Goal: Task Accomplishment & Management: Manage account settings

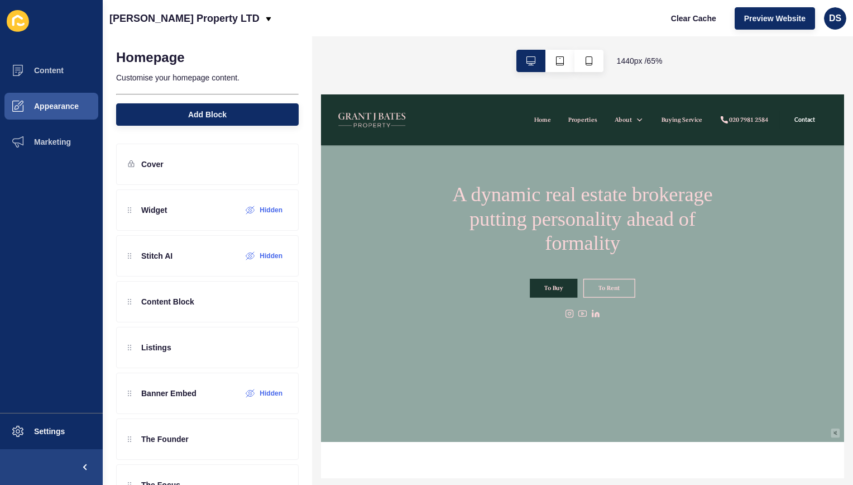
scroll to position [56, 0]
click at [246, 210] on icon at bounding box center [250, 210] width 9 height 9
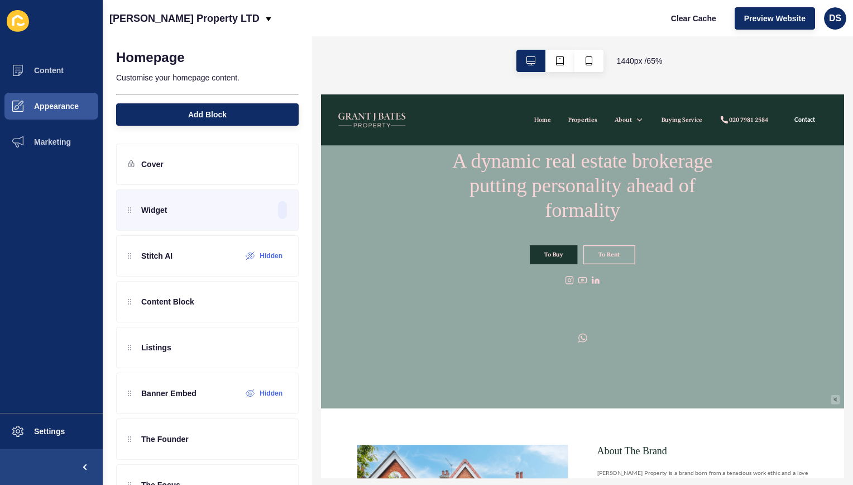
scroll to position [112, 0]
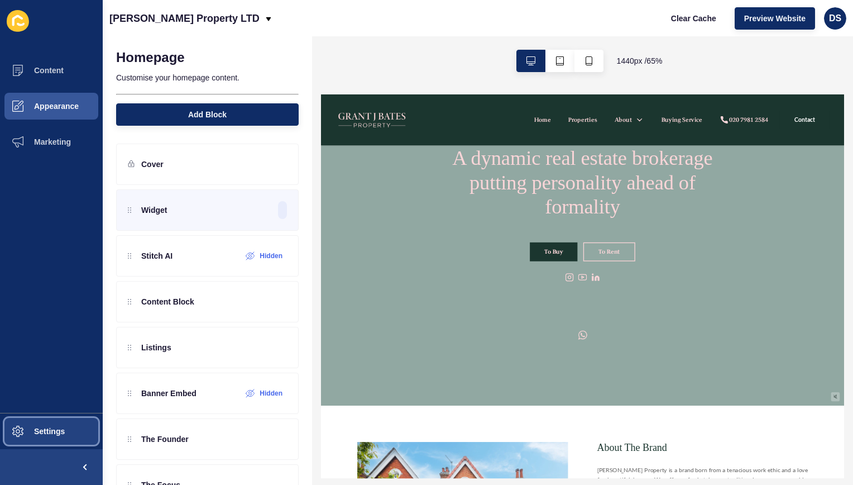
click at [45, 425] on button "Settings" at bounding box center [51, 431] width 103 height 36
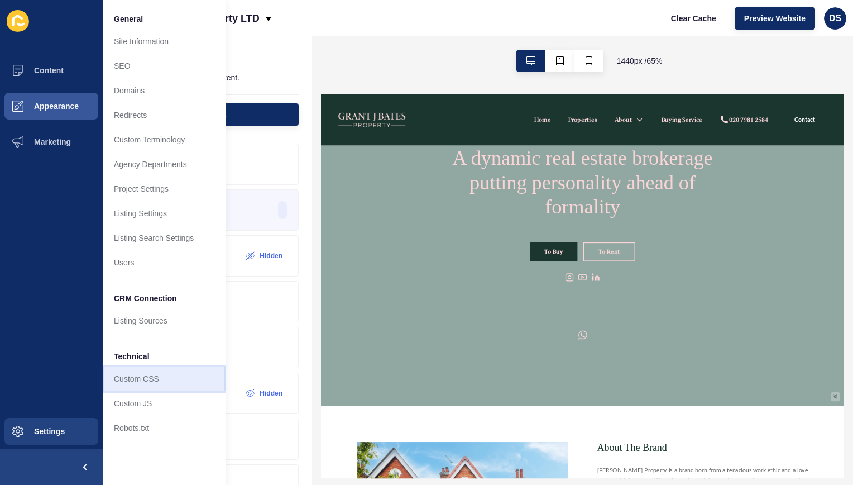
click at [140, 379] on link "Custom CSS" at bounding box center [164, 378] width 123 height 25
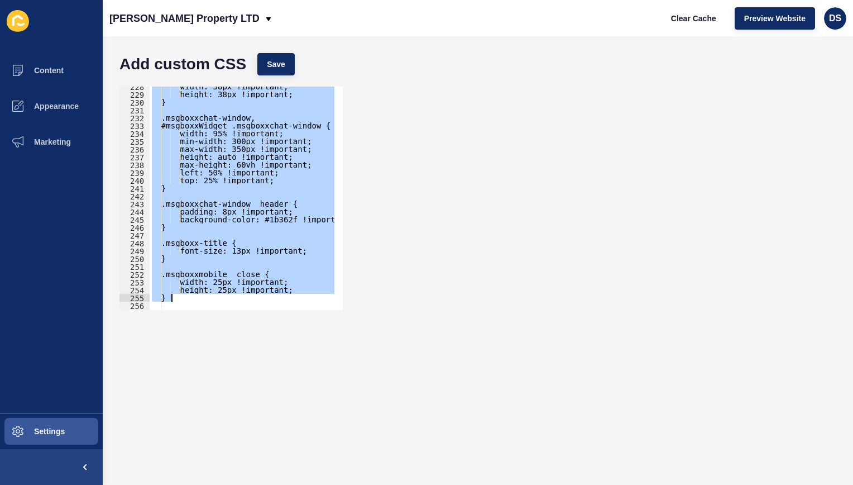
scroll to position [2333, 0]
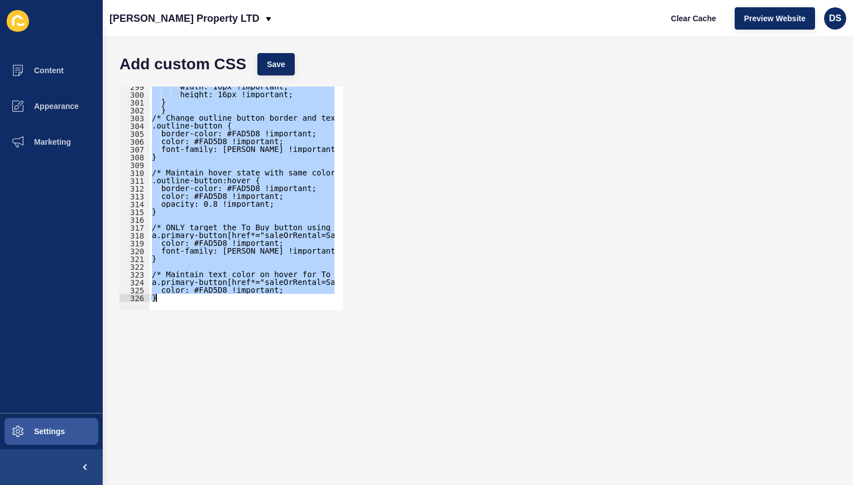
drag, startPoint x: 146, startPoint y: 149, endPoint x: 317, endPoint y: 373, distance: 282.1
click at [317, 373] on form "Add custom CSS Save /* DESKTOP - Default logo size */ 299 300 301 302 303 304 3…" at bounding box center [478, 260] width 728 height 426
type textarea "color: #FAD5D8 !important; }"
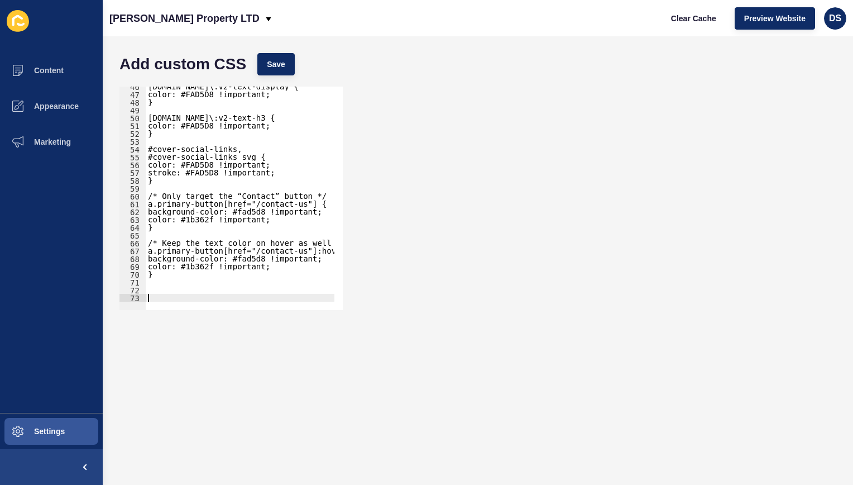
scroll to position [355, 0]
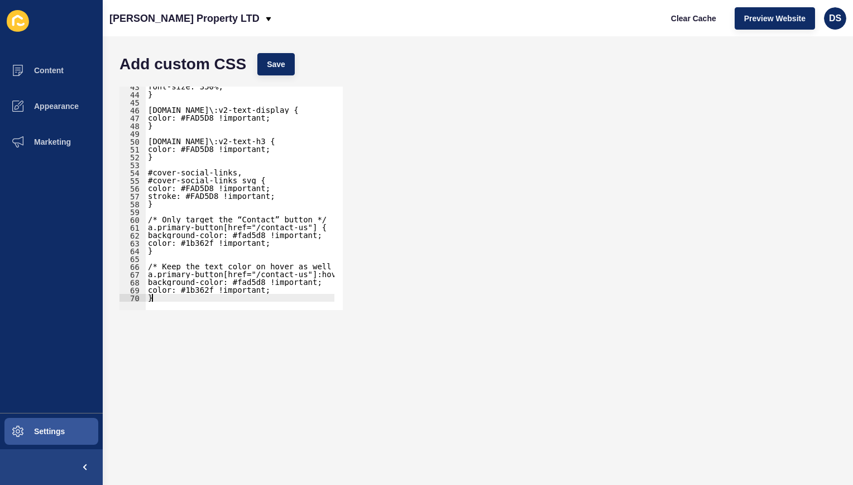
type textarea "}"
click at [271, 65] on span "Save" at bounding box center [276, 64] width 18 height 11
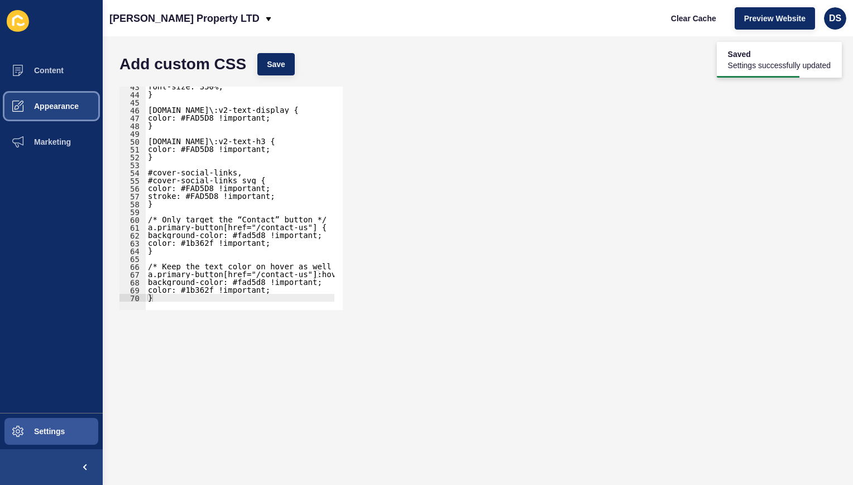
click at [66, 102] on span "Appearance" at bounding box center [38, 106] width 80 height 9
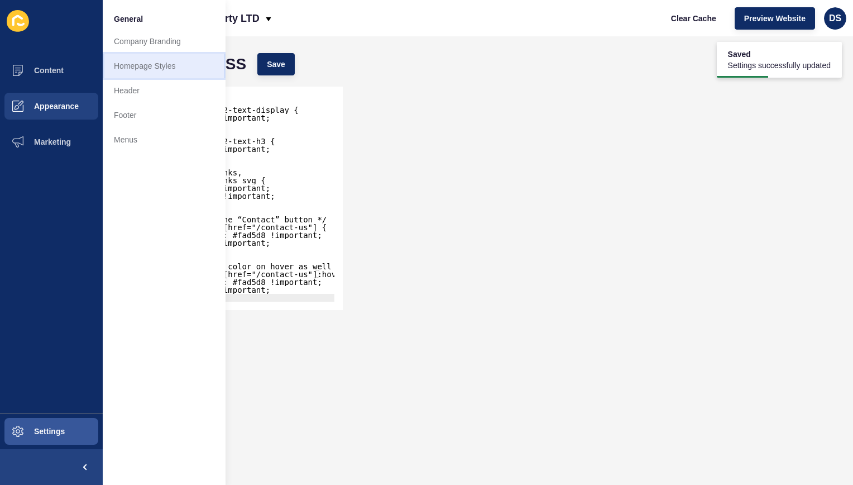
click at [130, 64] on link "Homepage Styles" at bounding box center [164, 66] width 123 height 25
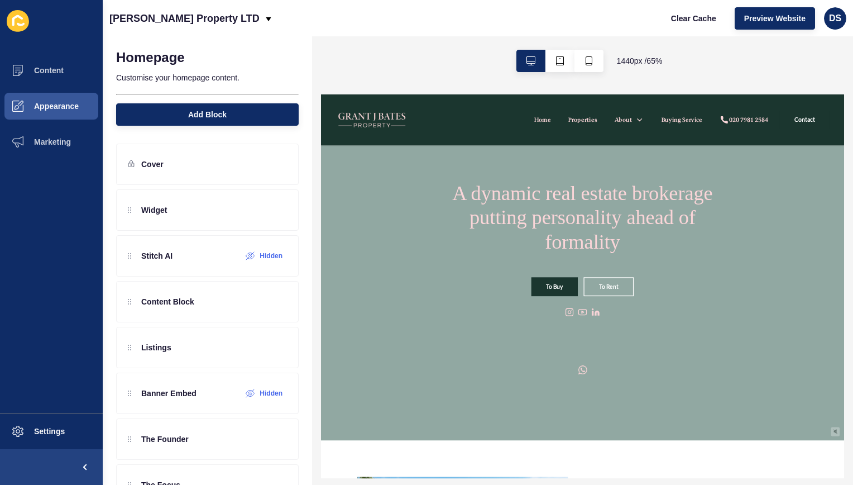
scroll to position [56, 0]
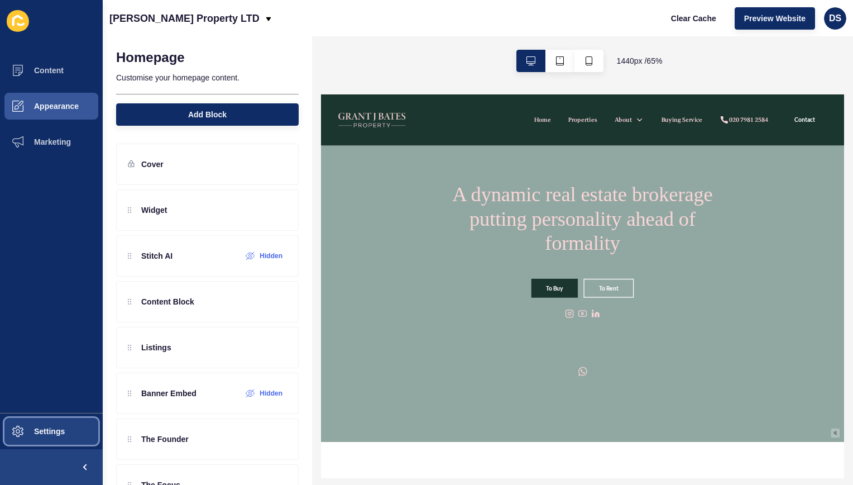
click at [68, 425] on button "Settings" at bounding box center [51, 431] width 103 height 36
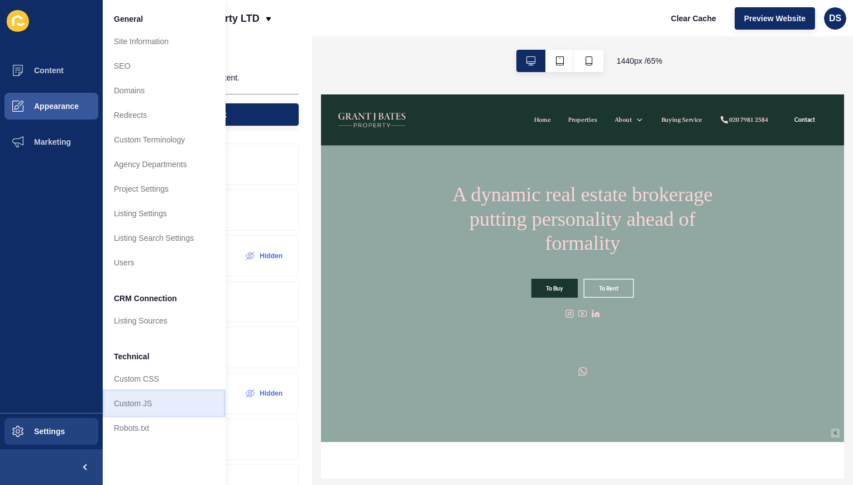
click at [140, 404] on link "Custom JS" at bounding box center [164, 403] width 123 height 25
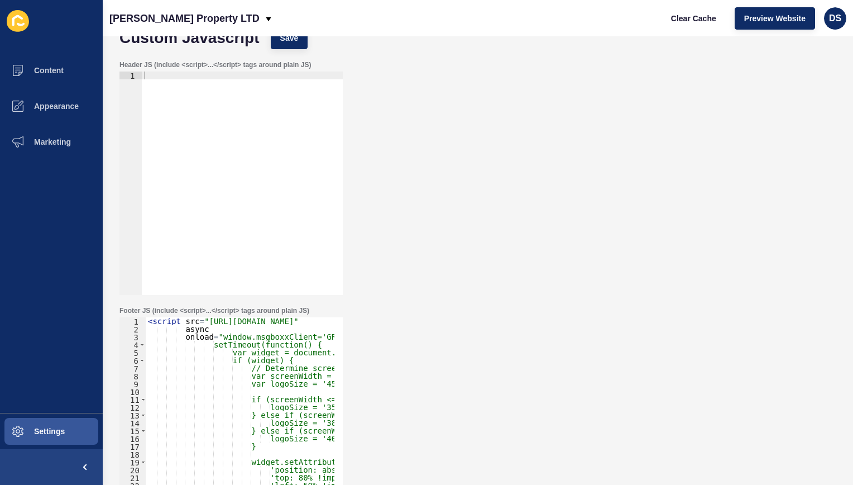
scroll to position [56, 0]
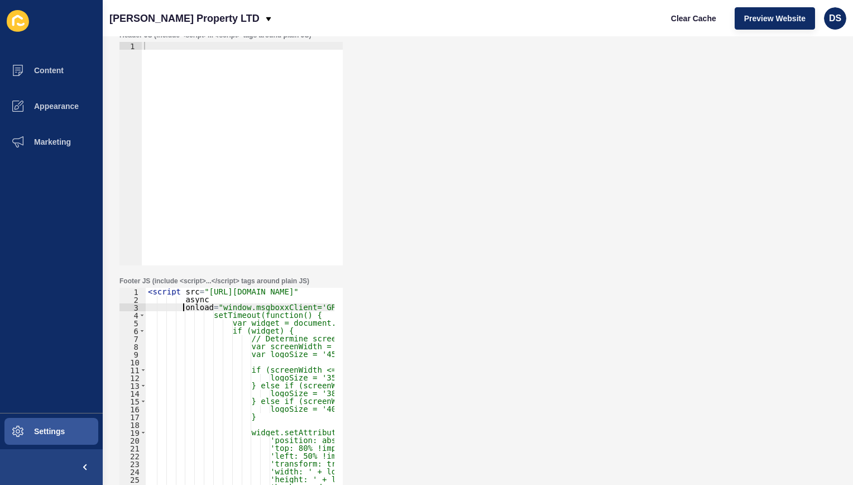
click at [184, 309] on div "< script src = "[URL][DOMAIN_NAME]" async onload = "window.msgboxxClient='GRANT…" at bounding box center [560, 403] width 829 height 231
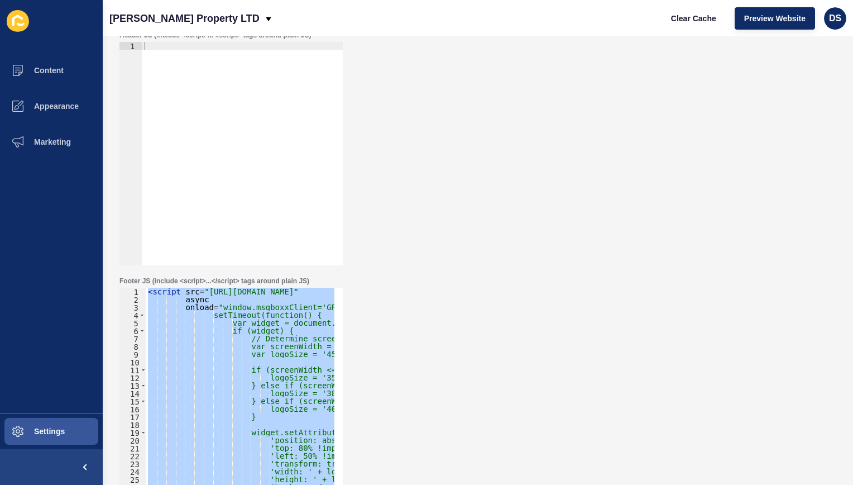
click at [207, 337] on div "< script src = "[URL][DOMAIN_NAME]" async onload = "window.msgboxxClient='GRANT…" at bounding box center [240, 399] width 189 height 223
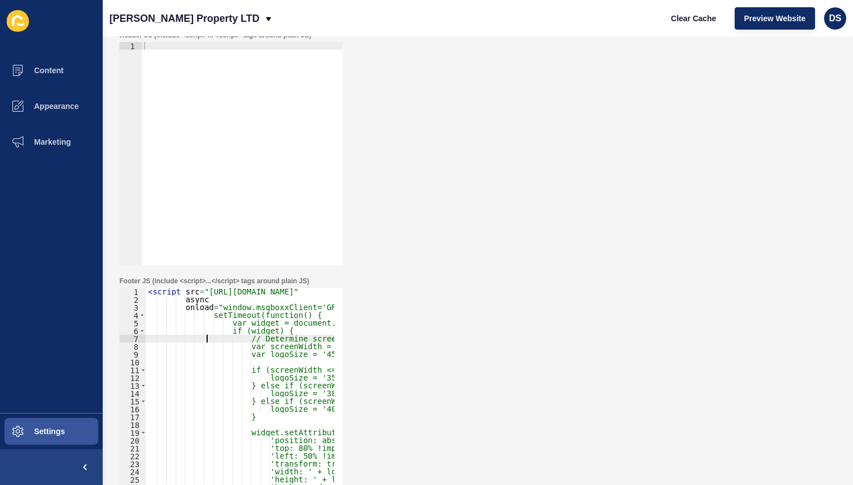
type textarea "}, 100);"> </script>"
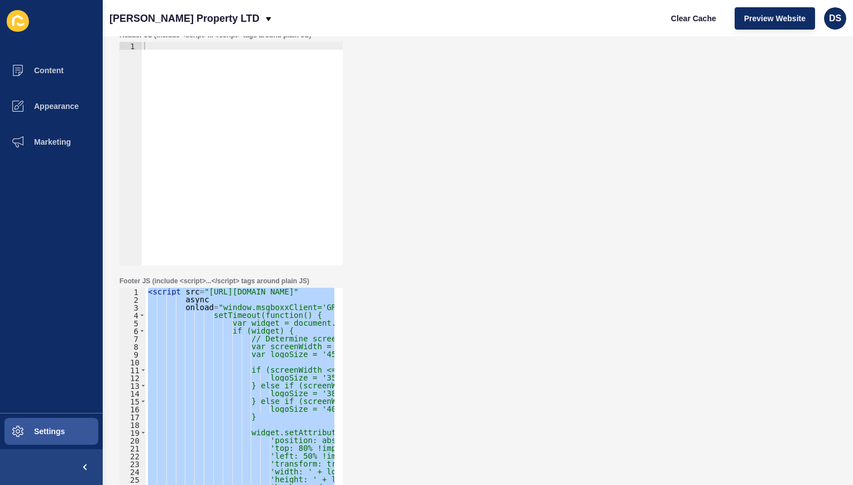
paste textarea
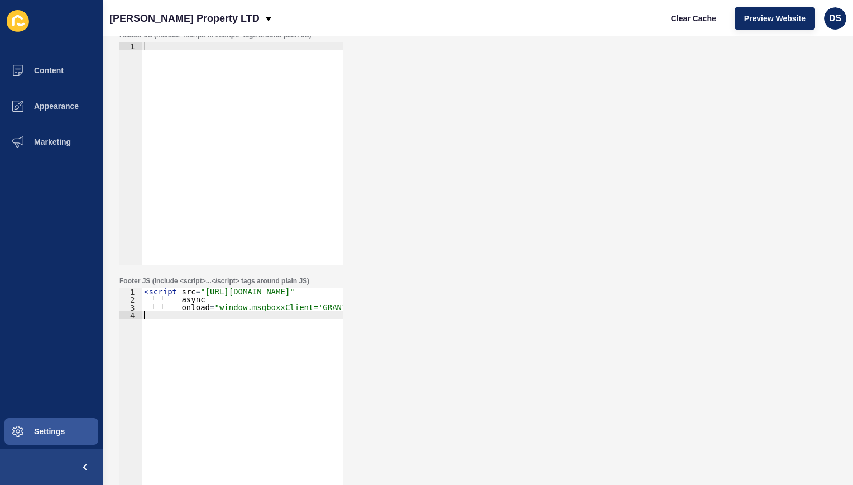
click at [212, 317] on div "< script src = "[URL][DOMAIN_NAME]" async onload = "window.msgboxxClient='GRANT…" at bounding box center [261, 403] width 239 height 231
click at [328, 311] on div "< script src = "[URL][DOMAIN_NAME]" async onload = "window.msgboxxClient='GRANT…" at bounding box center [261, 403] width 239 height 231
click at [335, 308] on div "< script src = "[URL][DOMAIN_NAME]" async onload = "window.msgboxxClient='GRANT…" at bounding box center [261, 403] width 239 height 231
type textarea "onload="window.msgboxxClient='GRANTJBATES';"
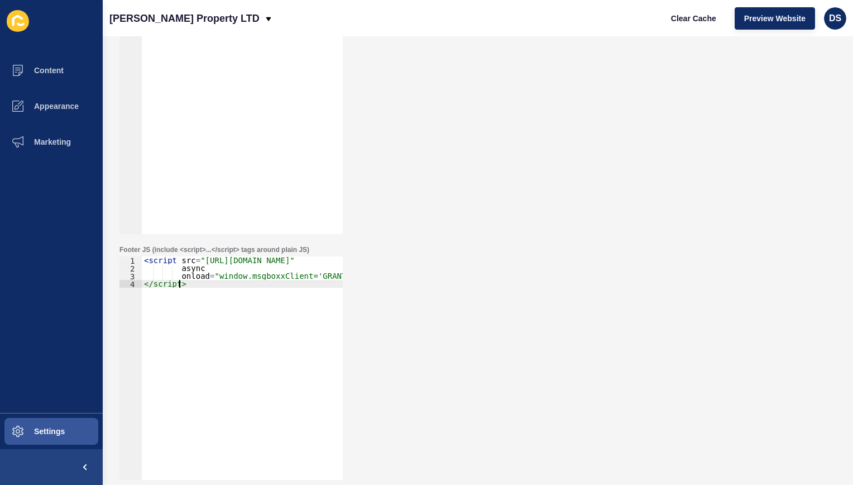
click at [145, 279] on div "< script src = "[URL][DOMAIN_NAME]" async onload = "window.msgboxxClient='GRANT…" at bounding box center [261, 371] width 239 height 231
click at [147, 284] on div "< script src = "[URL][DOMAIN_NAME]" async onload = "window.msgboxxClient='GRANT…" at bounding box center [261, 371] width 239 height 231
click at [145, 285] on div "< script src = "[URL][DOMAIN_NAME]" async onload = "window.msgboxxClient='GRANT…" at bounding box center [261, 371] width 239 height 231
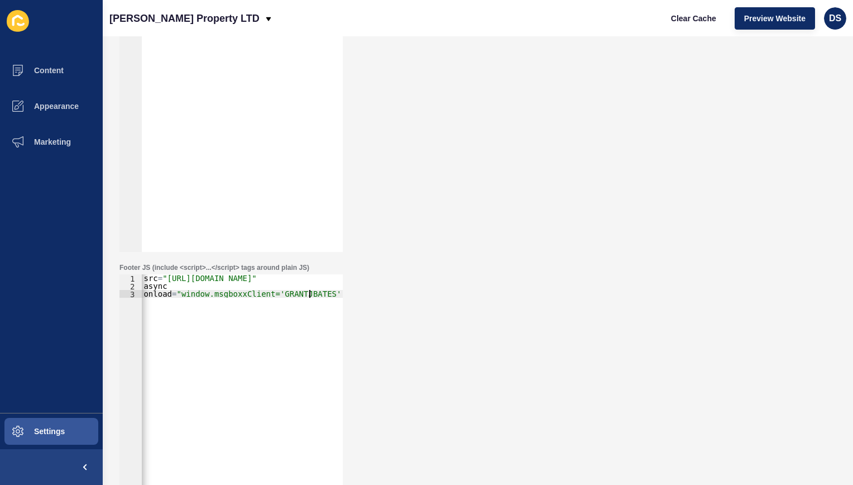
scroll to position [0, 0]
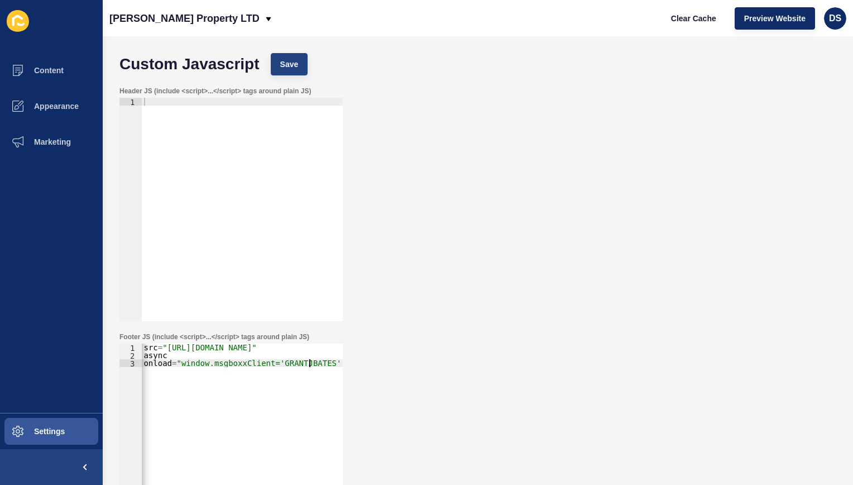
type textarea "onload="window.msgboxxClient='GRANTJBATES';"</script>"
click at [294, 69] on span "Save" at bounding box center [289, 64] width 18 height 11
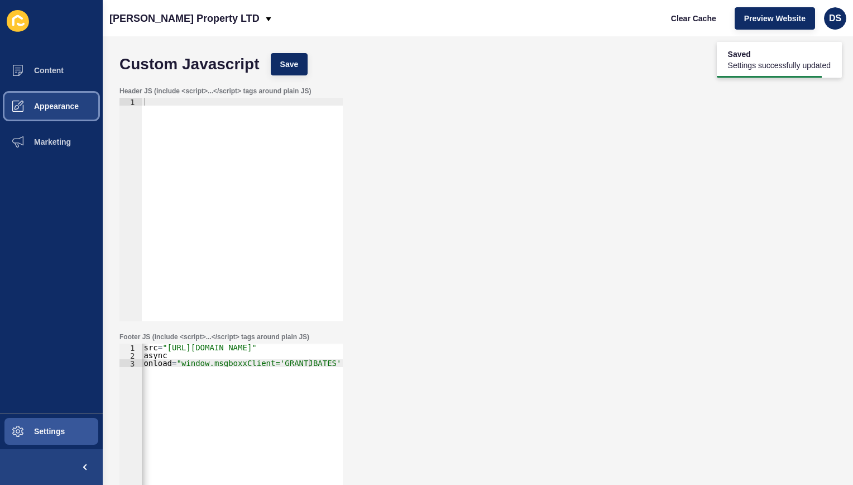
click at [65, 114] on button "Appearance" at bounding box center [51, 106] width 103 height 36
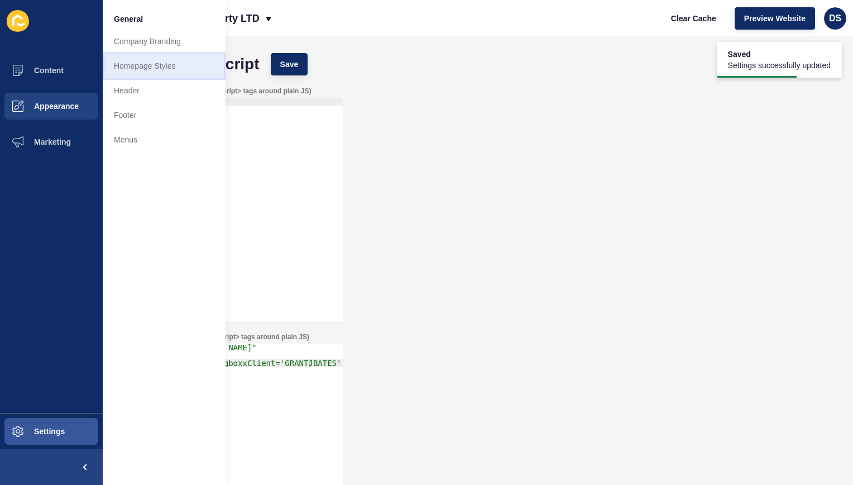
click at [164, 74] on link "Homepage Styles" at bounding box center [164, 66] width 123 height 25
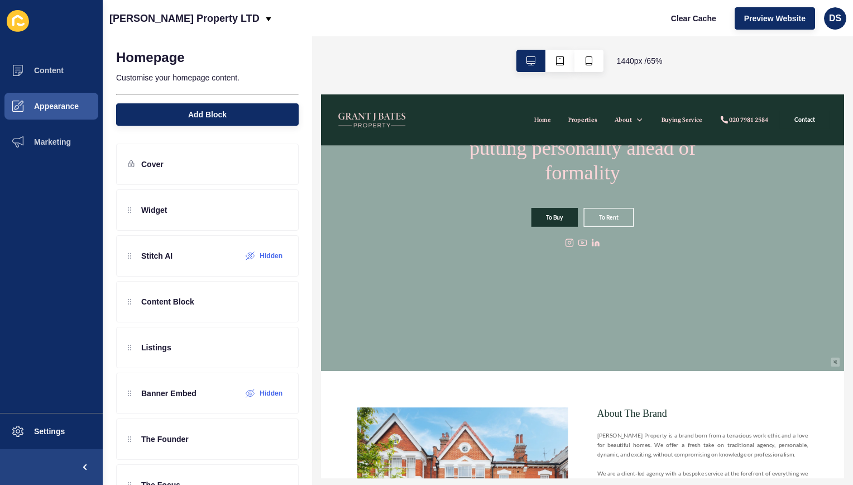
scroll to position [168, 0]
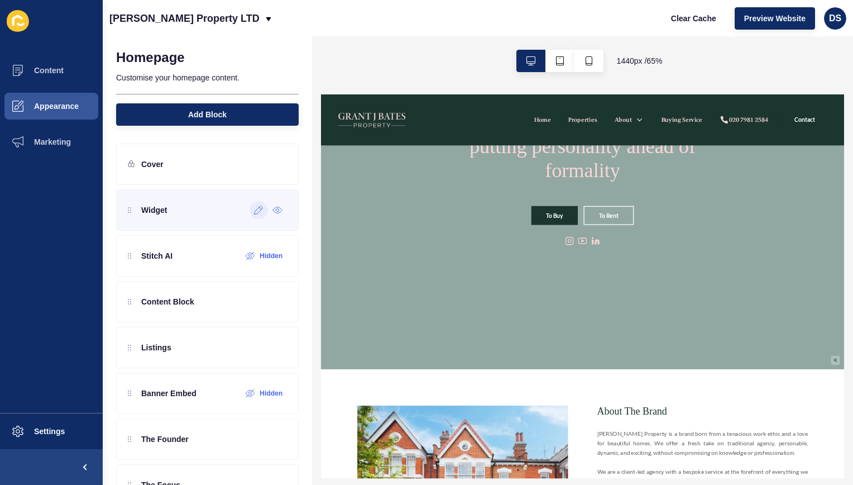
click at [255, 210] on icon at bounding box center [259, 210] width 8 height 8
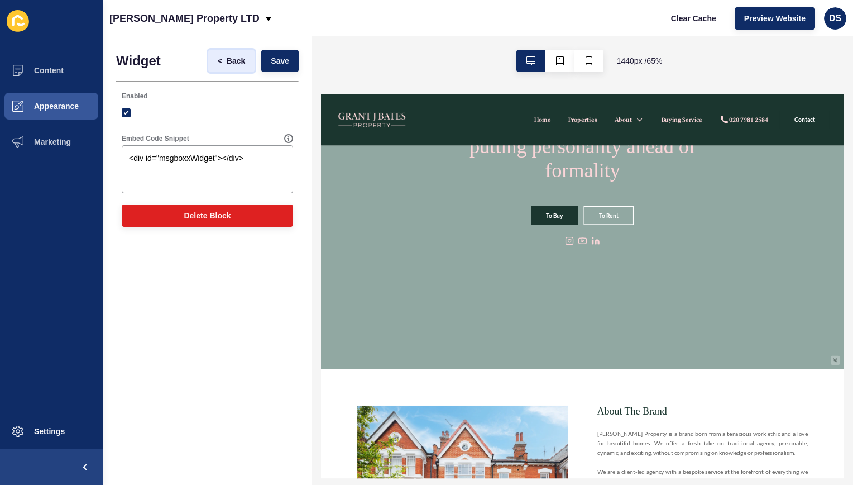
click at [234, 63] on span "Back" at bounding box center [236, 60] width 18 height 11
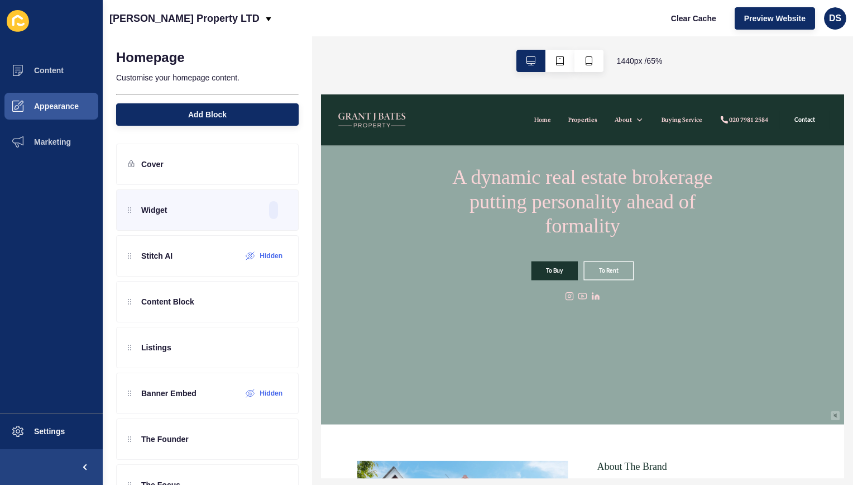
scroll to position [0, 0]
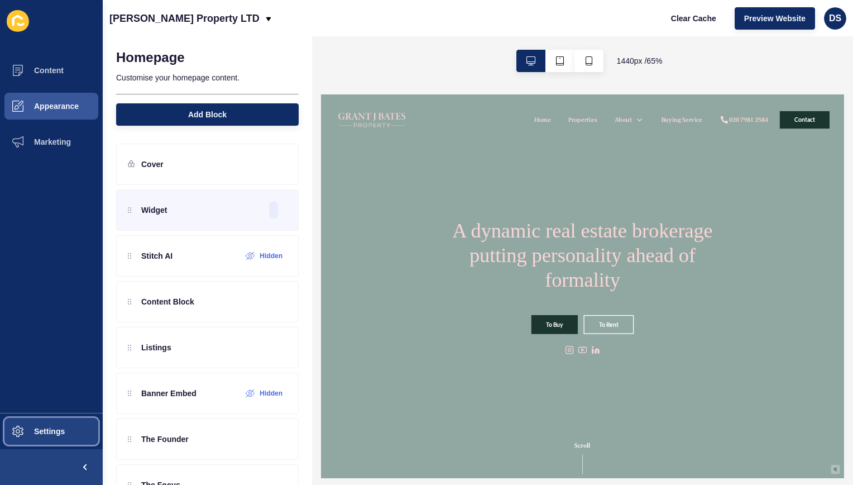
click at [45, 419] on button "Settings" at bounding box center [51, 431] width 103 height 36
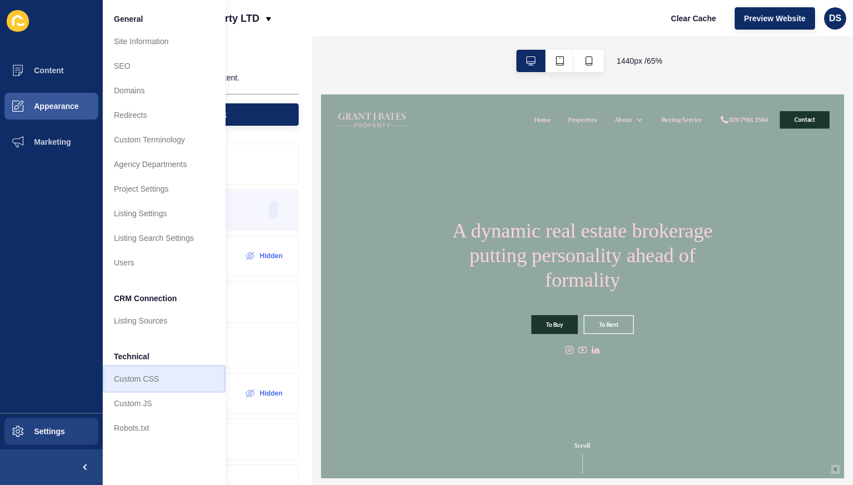
click at [147, 378] on link "Custom CSS" at bounding box center [164, 378] width 123 height 25
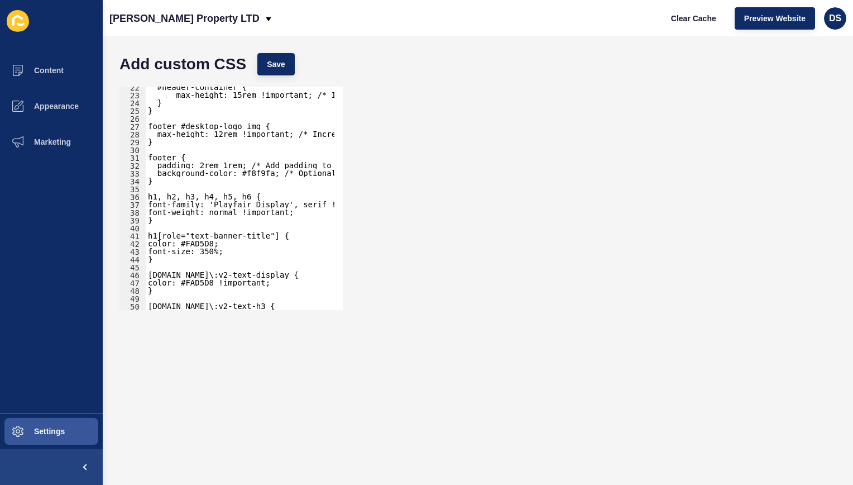
scroll to position [332, 0]
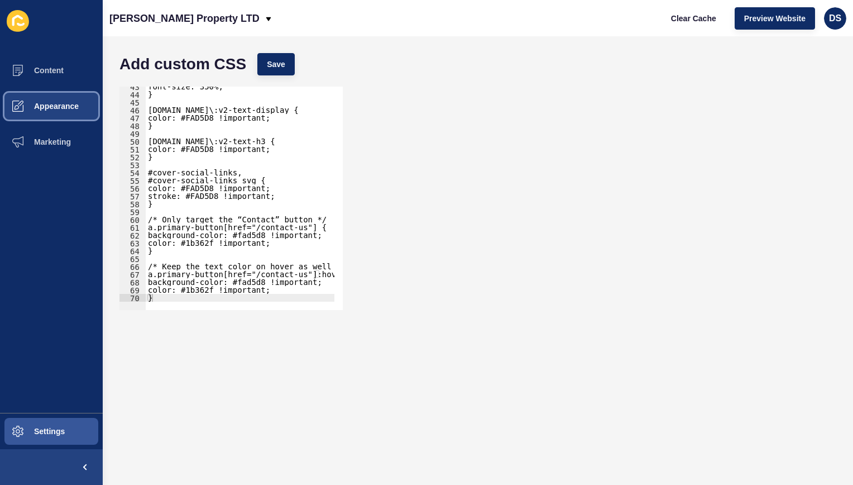
click at [64, 106] on span "Appearance" at bounding box center [38, 106] width 80 height 9
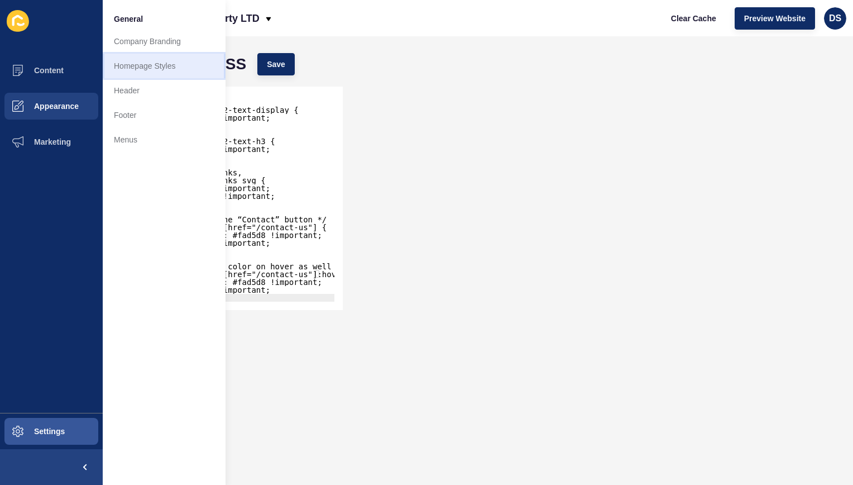
click at [180, 69] on link "Homepage Styles" at bounding box center [164, 66] width 123 height 25
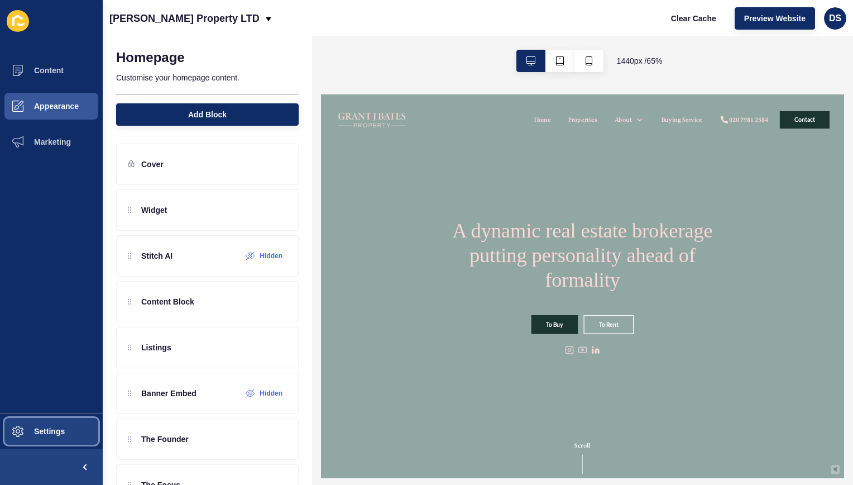
click at [45, 433] on span "Settings" at bounding box center [31, 431] width 66 height 9
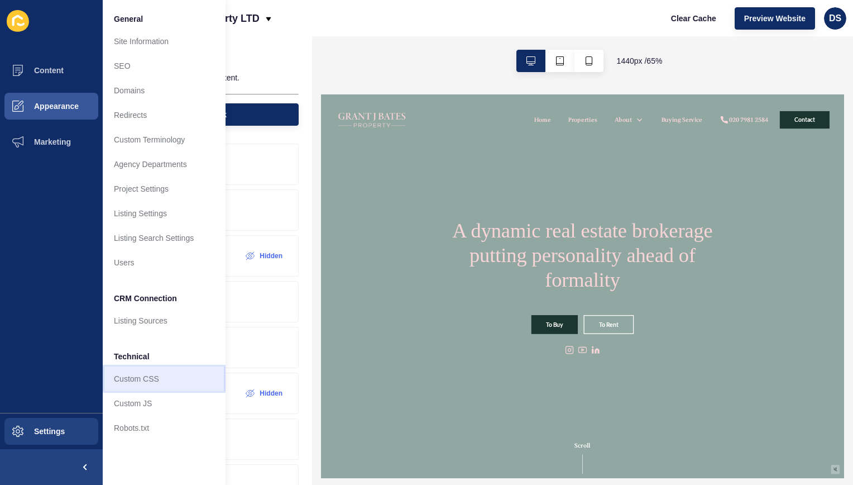
click at [137, 378] on link "Custom CSS" at bounding box center [164, 378] width 123 height 25
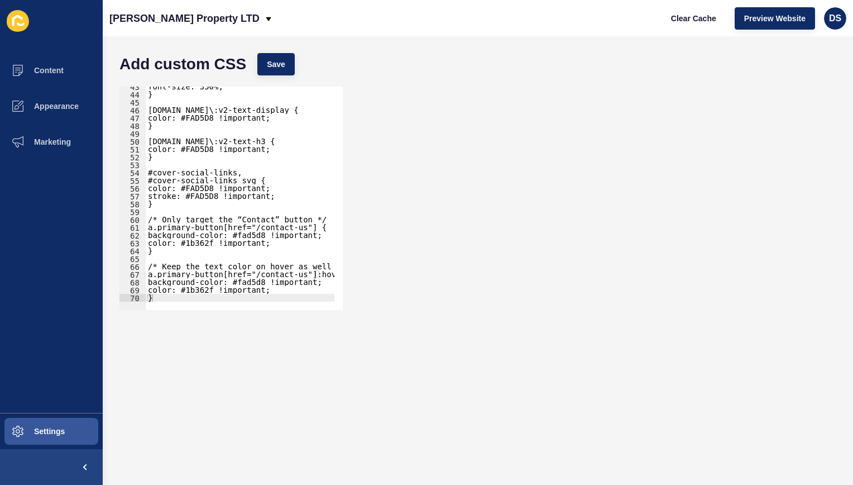
scroll to position [332, 0]
type textarea "}"
click at [176, 294] on div "font-size: 350%; } [DOMAIN_NAME]\:v2-text-display { color: #FAD5D8 !important; …" at bounding box center [330, 198] width 368 height 231
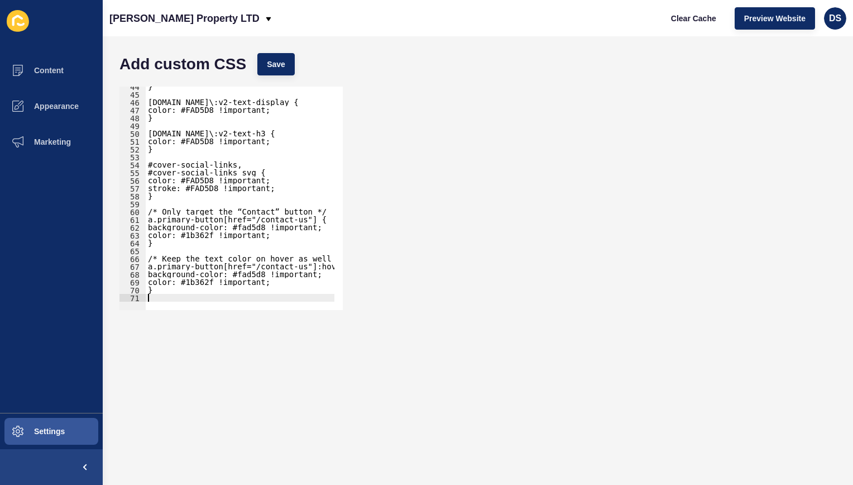
paste textarea
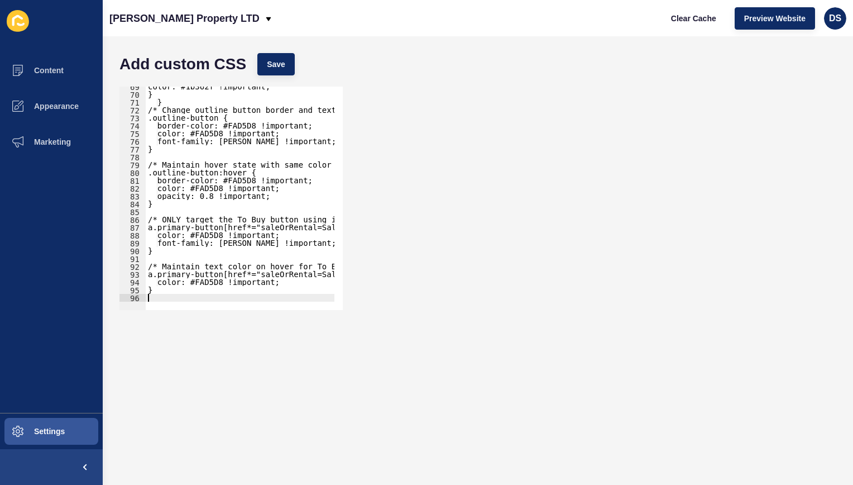
scroll to position [535, 0]
click at [275, 62] on span "Save" at bounding box center [276, 64] width 18 height 11
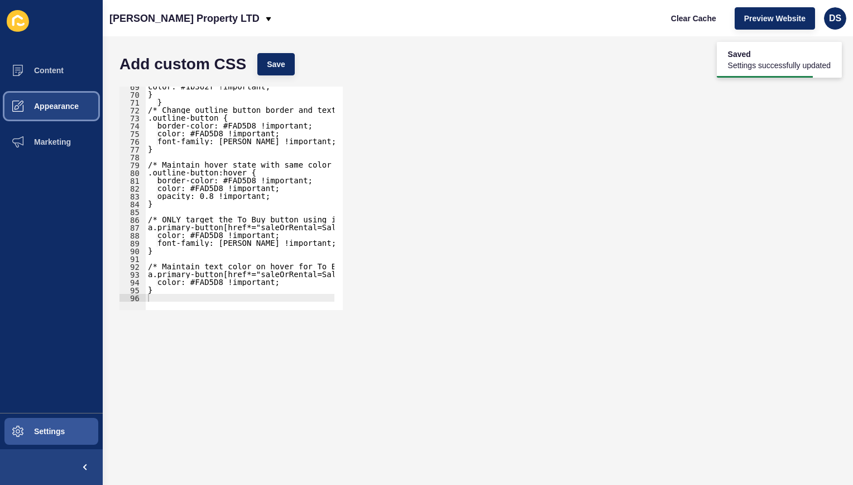
click at [74, 106] on span "Appearance" at bounding box center [38, 106] width 80 height 9
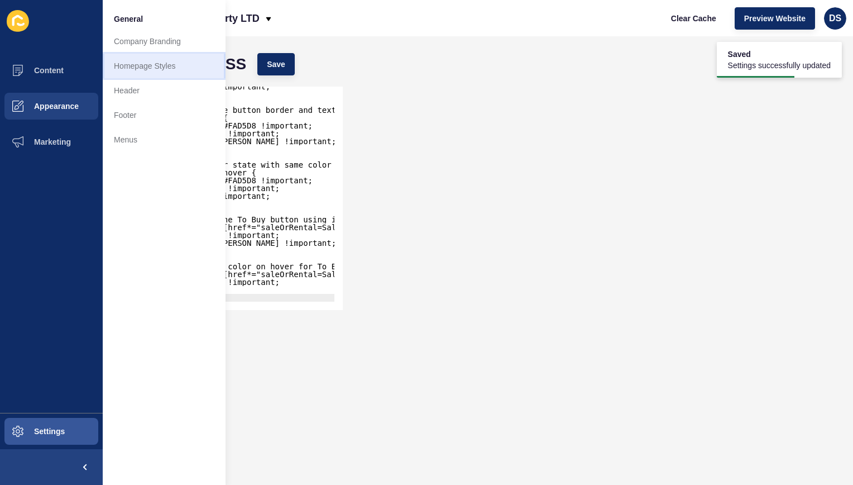
click at [164, 71] on link "Homepage Styles" at bounding box center [164, 66] width 123 height 25
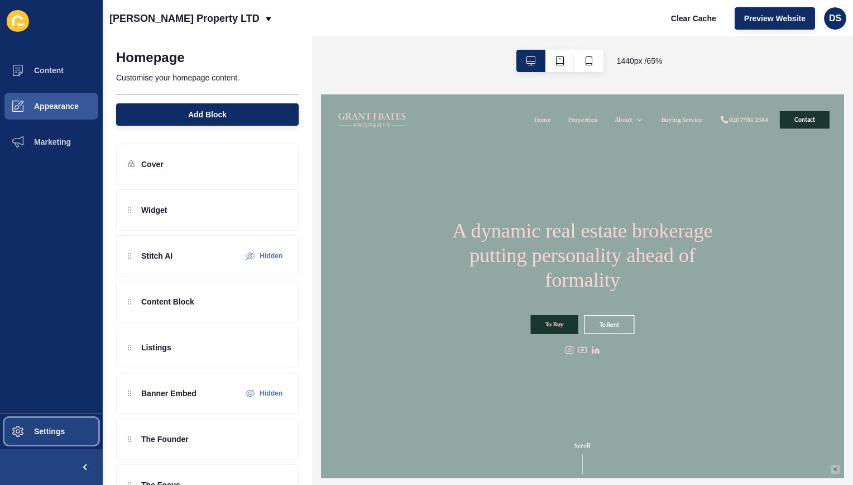
click at [37, 429] on span "Settings" at bounding box center [31, 431] width 66 height 9
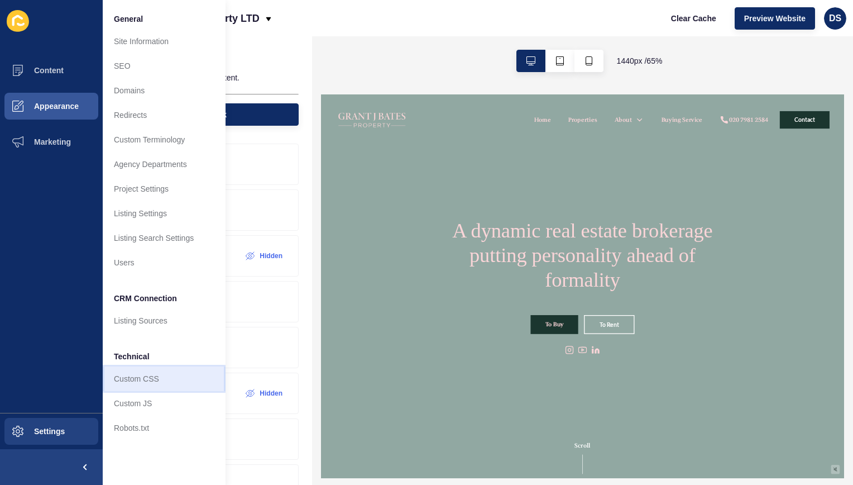
click at [170, 379] on link "Custom CSS" at bounding box center [164, 378] width 123 height 25
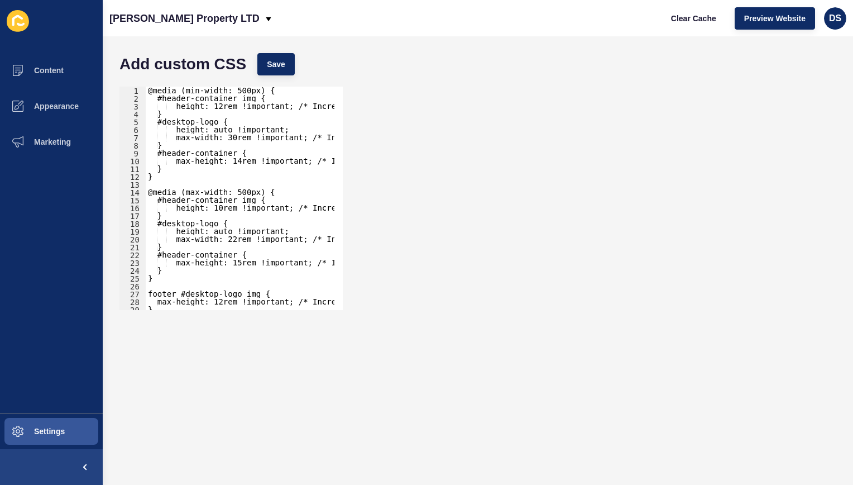
click at [172, 183] on div "@media (min-width: 500px) { #header-container img { height: 12rem !important; /…" at bounding box center [330, 202] width 368 height 231
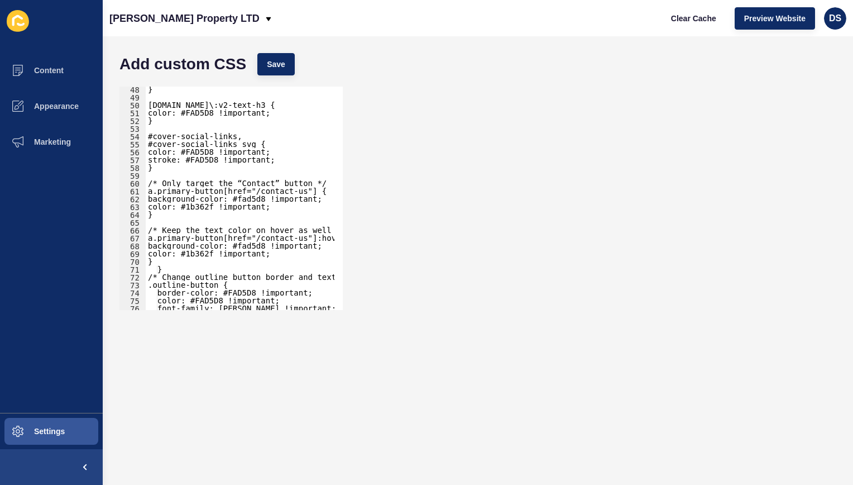
scroll to position [402, 0]
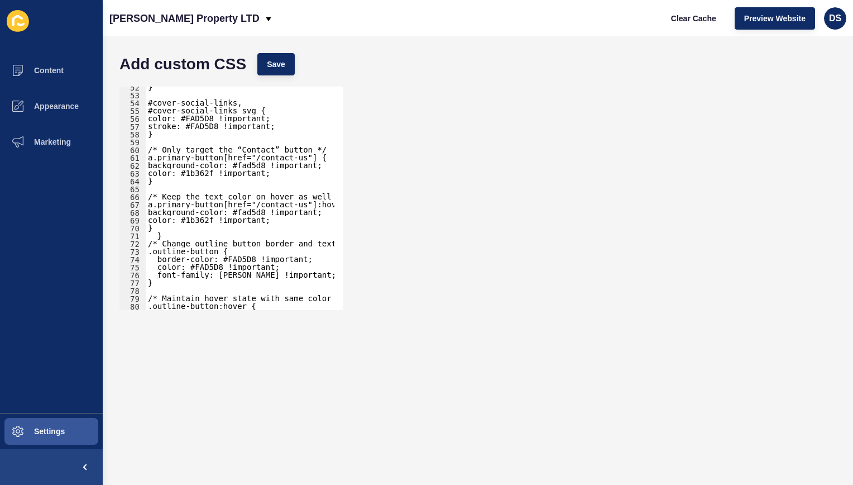
click at [168, 138] on div "} #cover-social-links, #cover-social-links svg { color: #FAD5D8 !important; str…" at bounding box center [330, 198] width 368 height 231
type textarea "}"
click at [275, 68] on span "Save" at bounding box center [276, 64] width 18 height 11
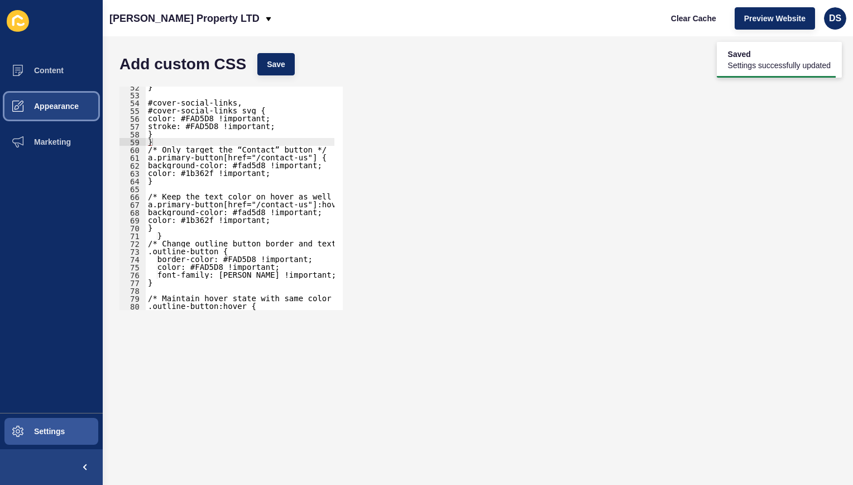
click at [73, 105] on span "Appearance" at bounding box center [38, 106] width 80 height 9
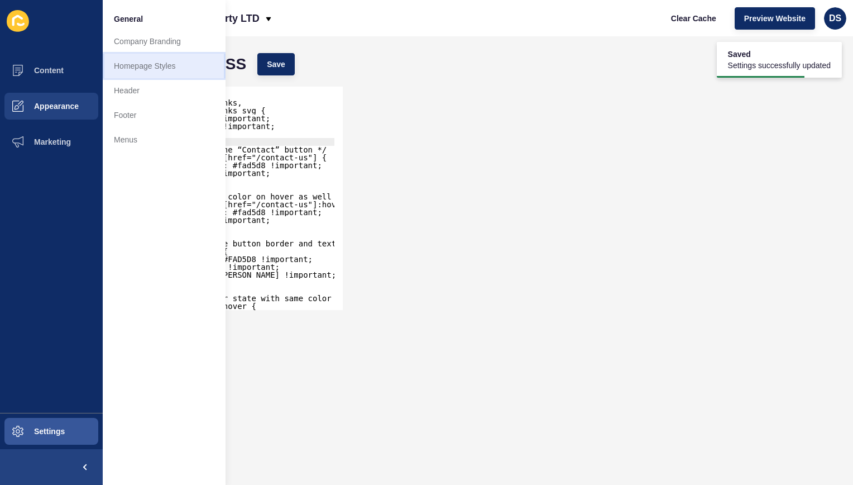
click at [176, 75] on link "Homepage Styles" at bounding box center [164, 66] width 123 height 25
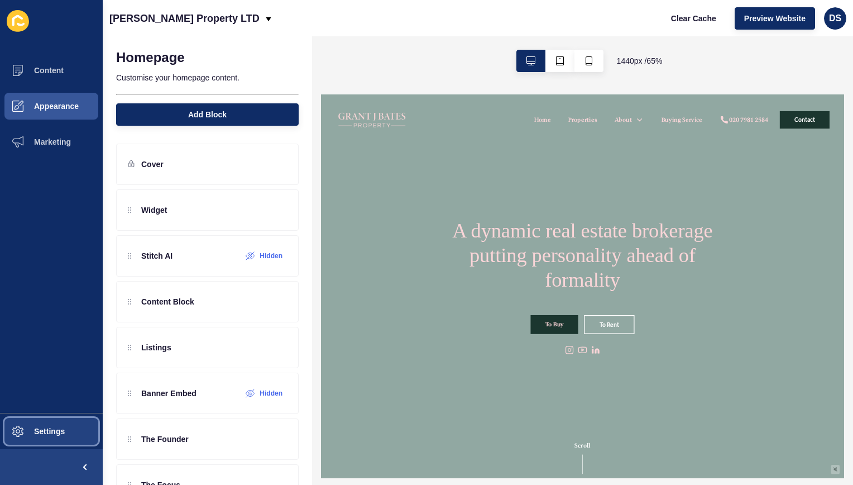
click at [26, 427] on span "Settings" at bounding box center [31, 431] width 66 height 9
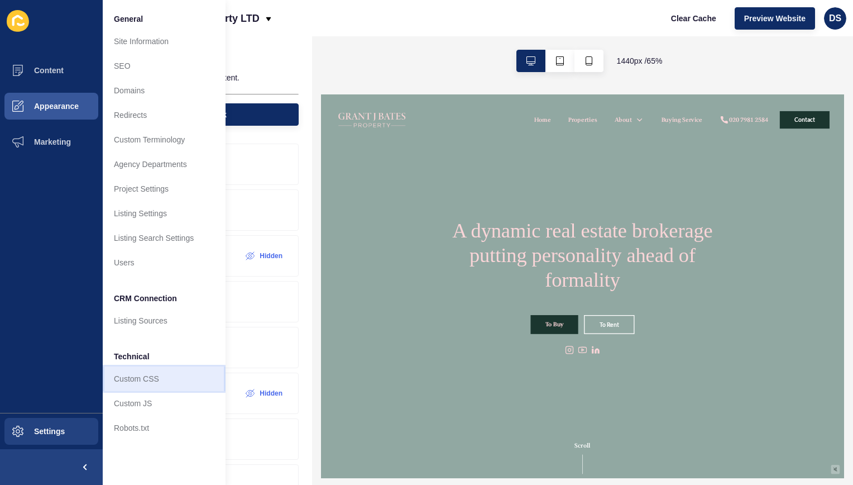
click at [135, 373] on link "Custom CSS" at bounding box center [164, 378] width 123 height 25
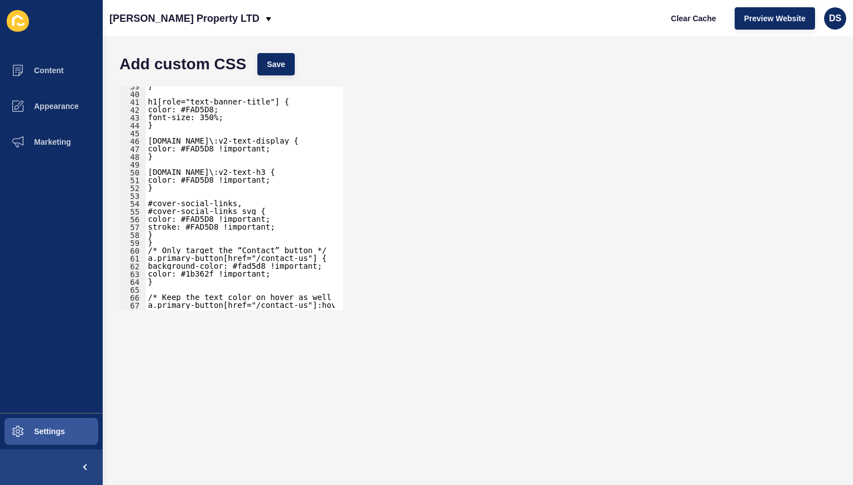
scroll to position [335, 0]
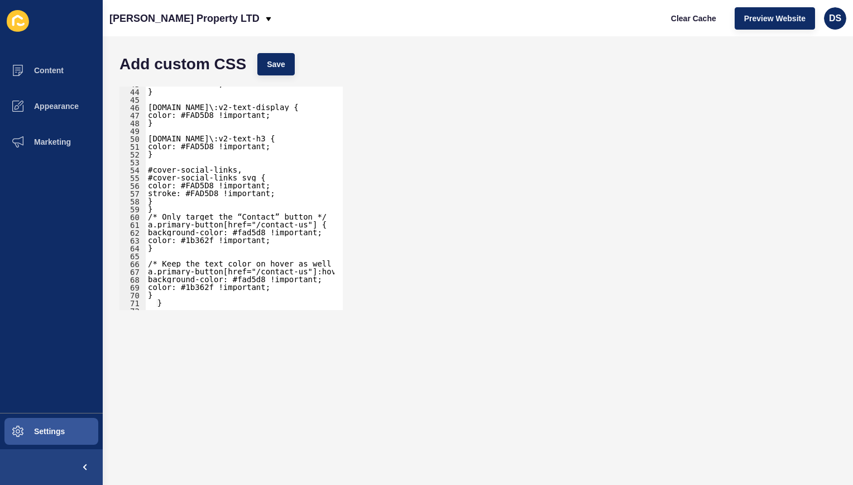
type textarea "}"
click at [164, 206] on div "font-size: 350%; } [DOMAIN_NAME]\:v2-text-display { color: #FAD5D8 !important; …" at bounding box center [330, 195] width 368 height 231
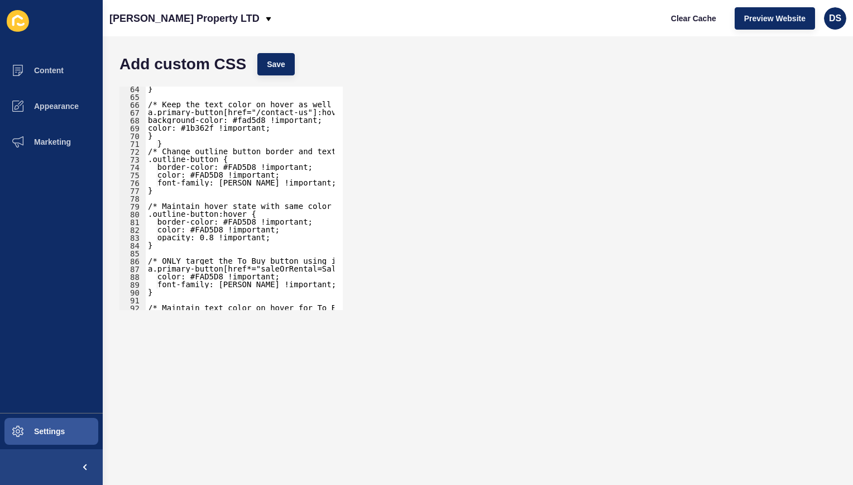
scroll to position [494, 0]
click at [179, 142] on div "} /* Keep the text color on hover as well */ a.primary-button[href="/contact-us…" at bounding box center [330, 200] width 368 height 231
type textarea "}"
click at [279, 61] on span "Save" at bounding box center [276, 64] width 18 height 11
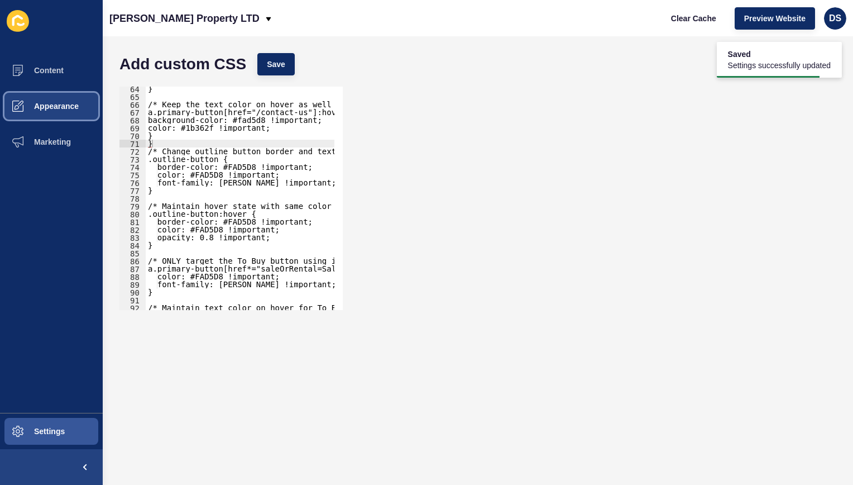
click at [75, 104] on span "Appearance" at bounding box center [38, 106] width 80 height 9
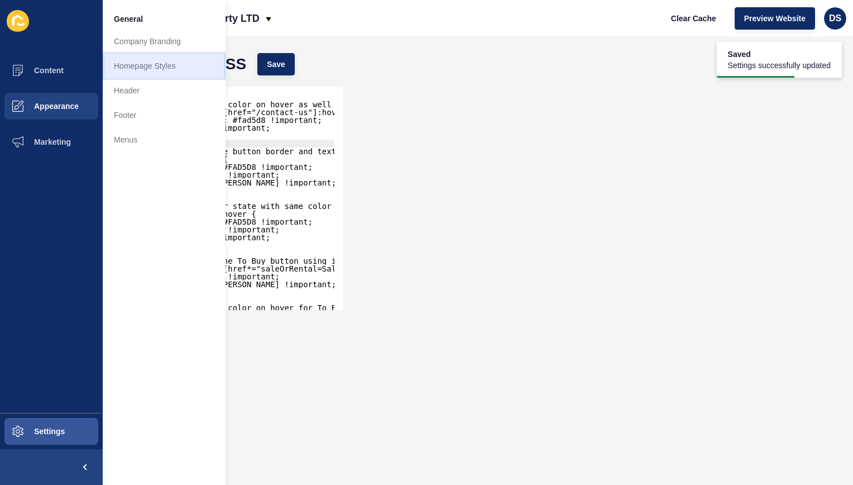
click at [183, 71] on link "Homepage Styles" at bounding box center [164, 66] width 123 height 25
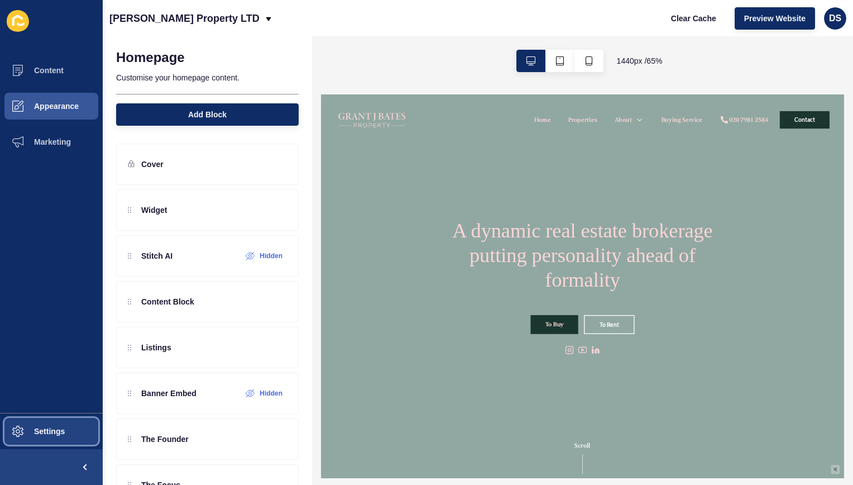
click at [69, 440] on button "Settings" at bounding box center [51, 431] width 103 height 36
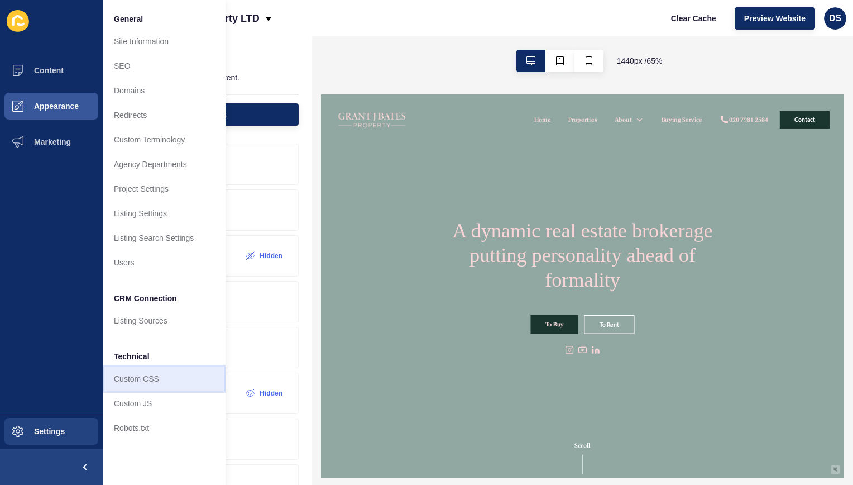
click at [149, 380] on link "Custom CSS" at bounding box center [164, 378] width 123 height 25
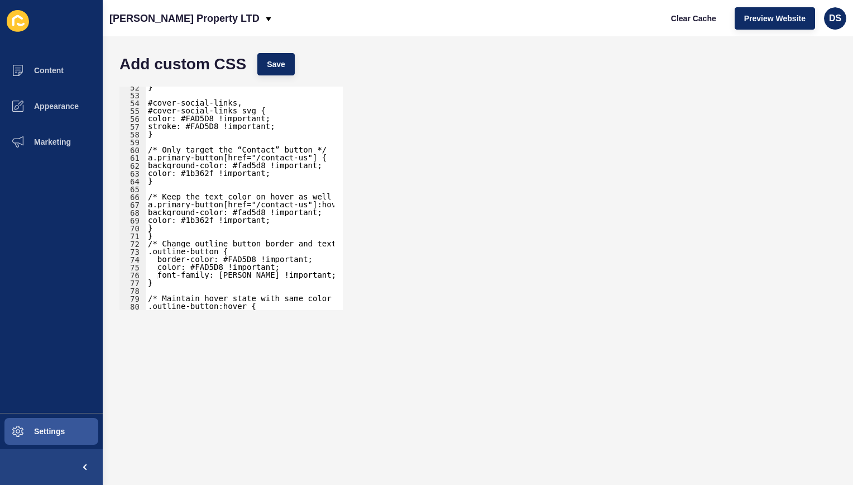
scroll to position [436, 0]
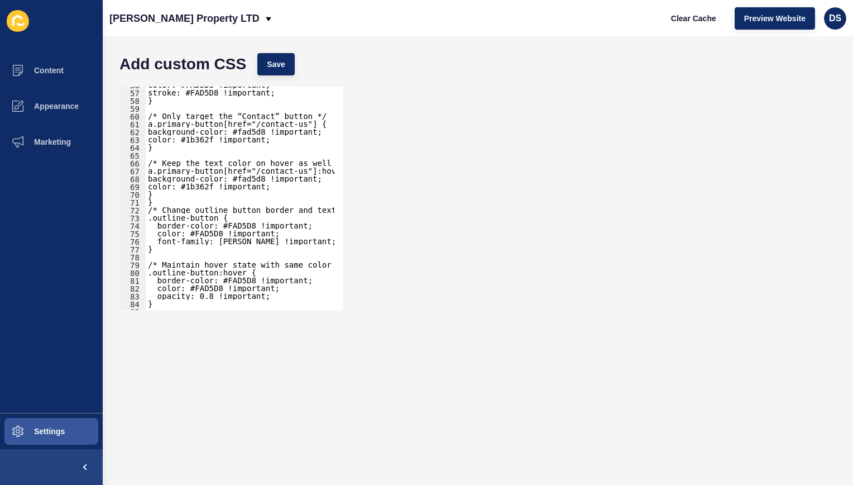
type textarea "}"
click at [193, 205] on div "color: #FAD5D8 !important; stroke: #FAD5D8 !important; } /* Only target the “Co…" at bounding box center [330, 196] width 368 height 231
type textarea "}"
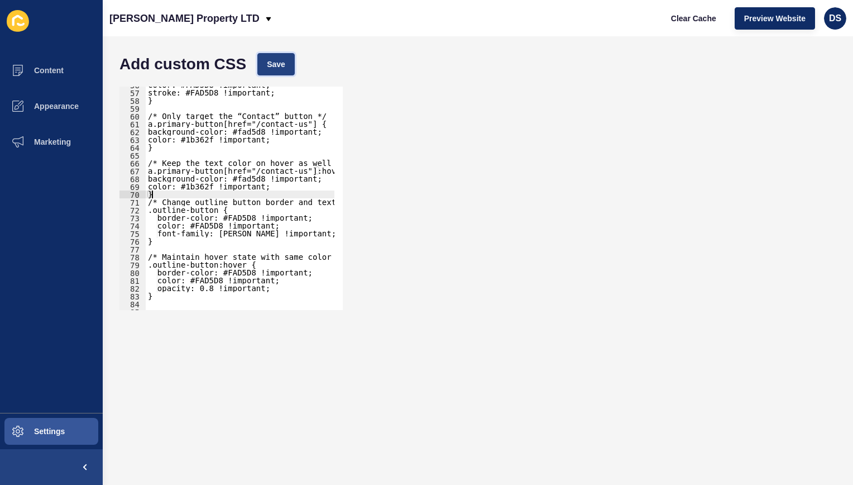
click at [274, 67] on span "Save" at bounding box center [276, 64] width 18 height 11
click at [275, 65] on span "Save" at bounding box center [276, 64] width 18 height 11
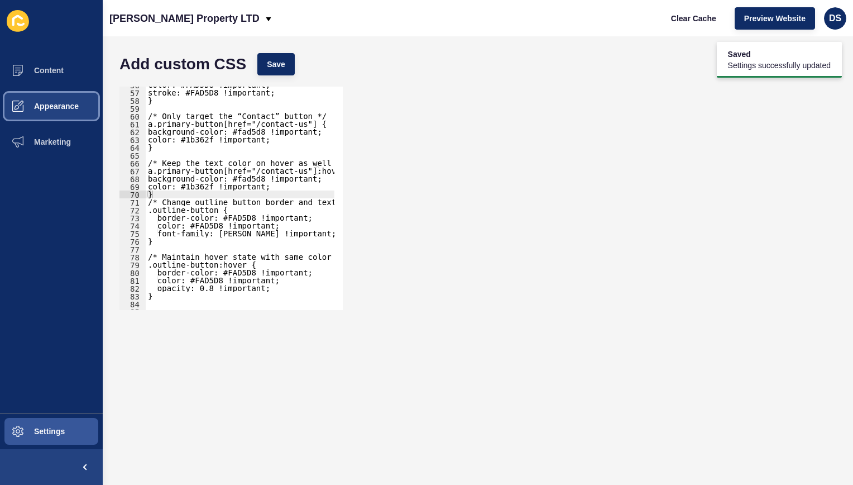
click at [81, 121] on button "Appearance" at bounding box center [51, 106] width 103 height 36
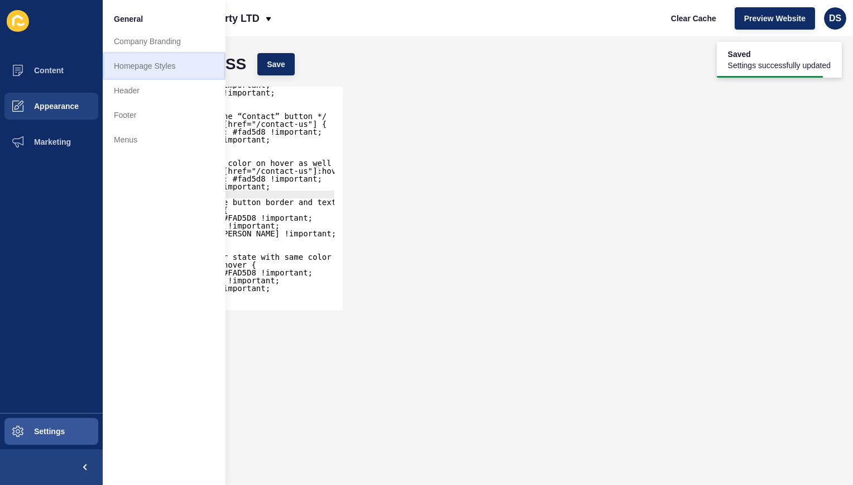
click at [175, 70] on link "Homepage Styles" at bounding box center [164, 66] width 123 height 25
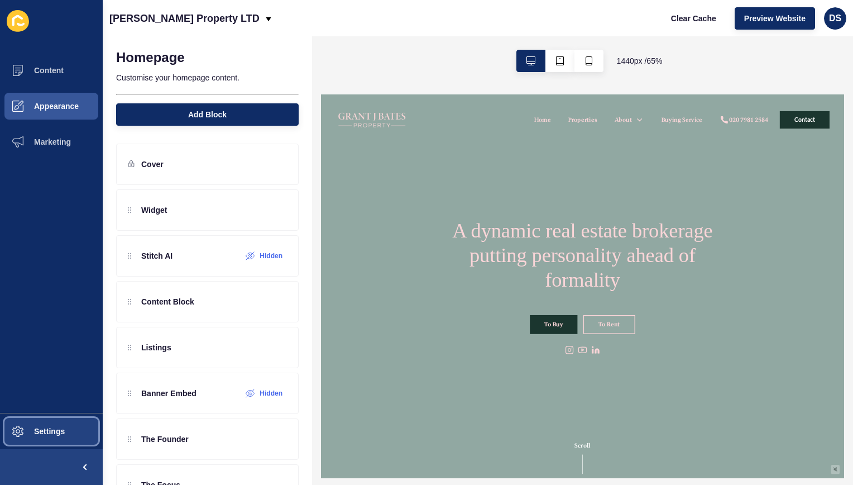
click at [40, 420] on button "Settings" at bounding box center [51, 431] width 103 height 36
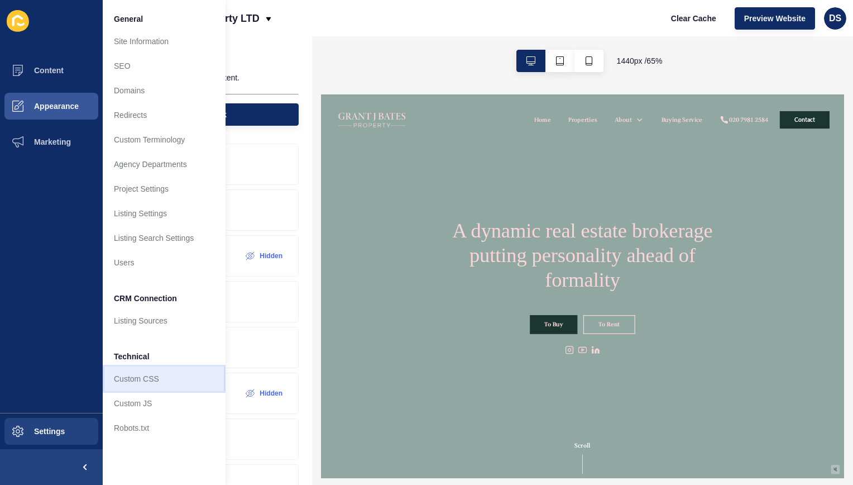
click at [156, 383] on link "Custom CSS" at bounding box center [164, 378] width 123 height 25
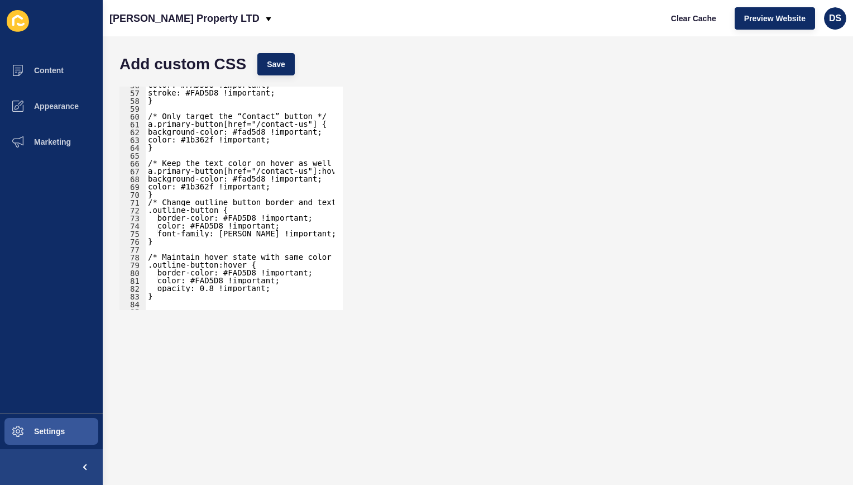
scroll to position [519, 0]
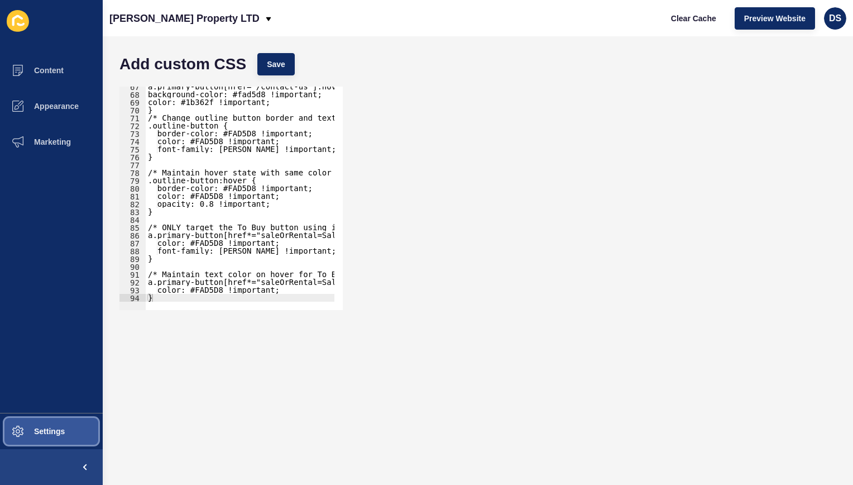
click at [39, 431] on span "Settings" at bounding box center [31, 431] width 66 height 9
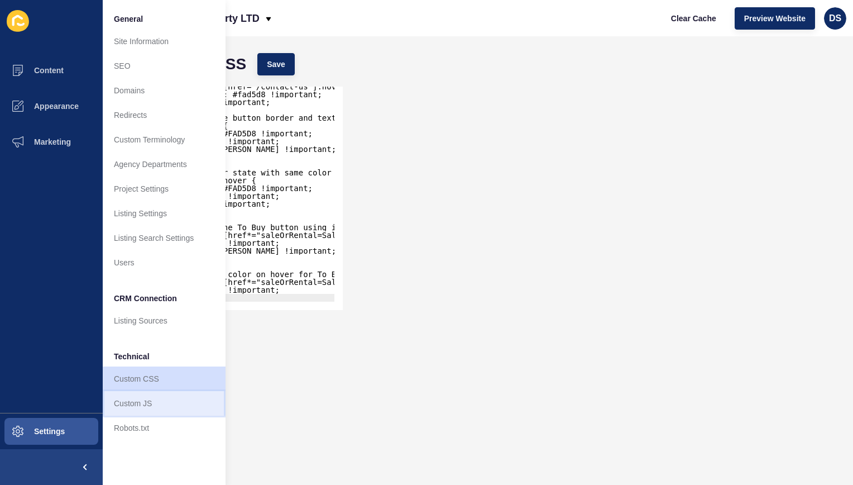
click at [156, 397] on link "Custom JS" at bounding box center [164, 403] width 123 height 25
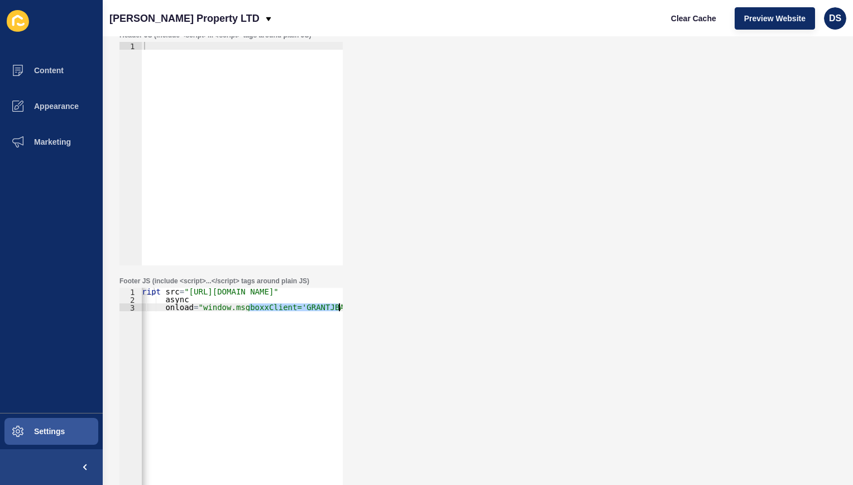
scroll to position [0, 42]
drag, startPoint x: 265, startPoint y: 309, endPoint x: 391, endPoint y: 306, distance: 126.3
click at [391, 306] on div "Footer JS (include <script>...</script> tags around plain JS) onload="window.ms…" at bounding box center [478, 394] width 728 height 246
click at [283, 324] on div "< script src = "[URL][DOMAIN_NAME]" async onload = "window.msgboxxClient='GRANT…" at bounding box center [242, 399] width 201 height 223
click at [171, 299] on div "< script src = "[URL][DOMAIN_NAME]" async onload = "window.msgboxxClient='GRANT…" at bounding box center [221, 403] width 243 height 231
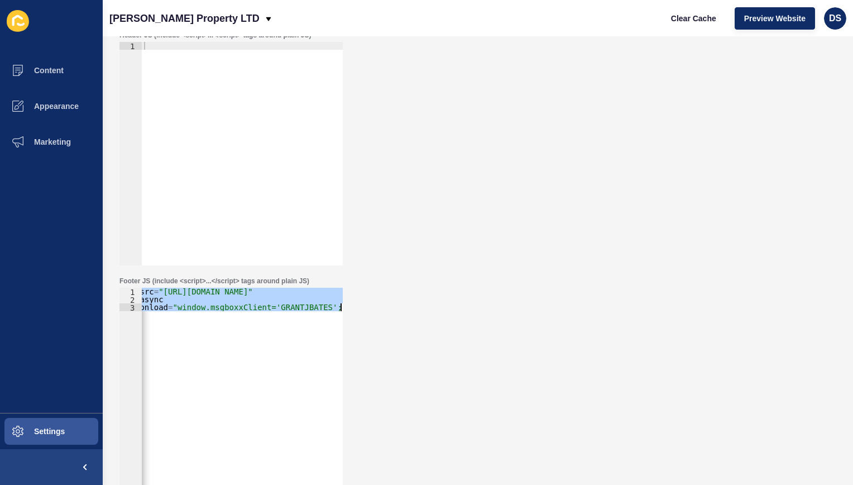
paste textarea "<script src= [URL]" async onload="window.msgboxxClient='GRANTJBATES';">"
type textarea "<script src= [URL]" async onload="window.msgboxxClient='GRANTJBATES';"></script>"
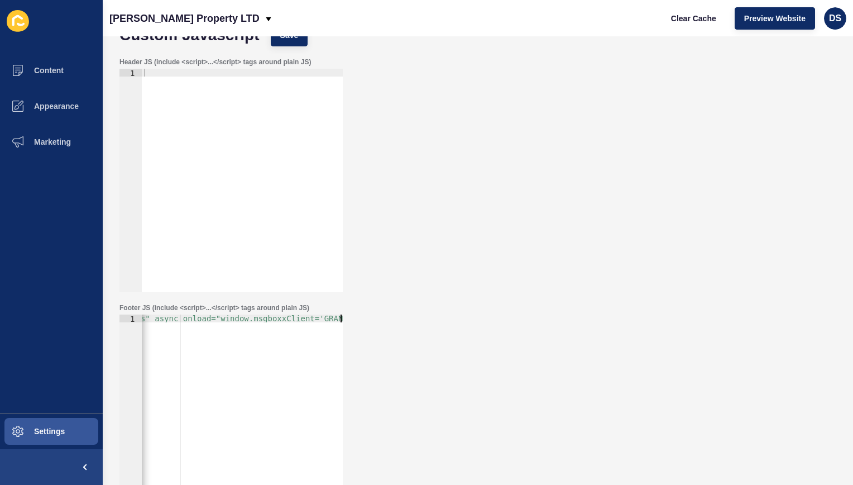
scroll to position [0, 0]
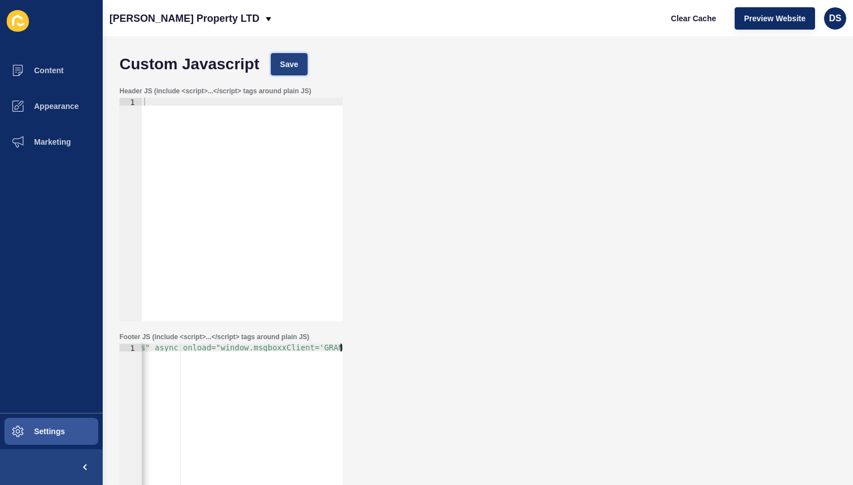
click at [285, 71] on button "Save" at bounding box center [289, 64] width 37 height 22
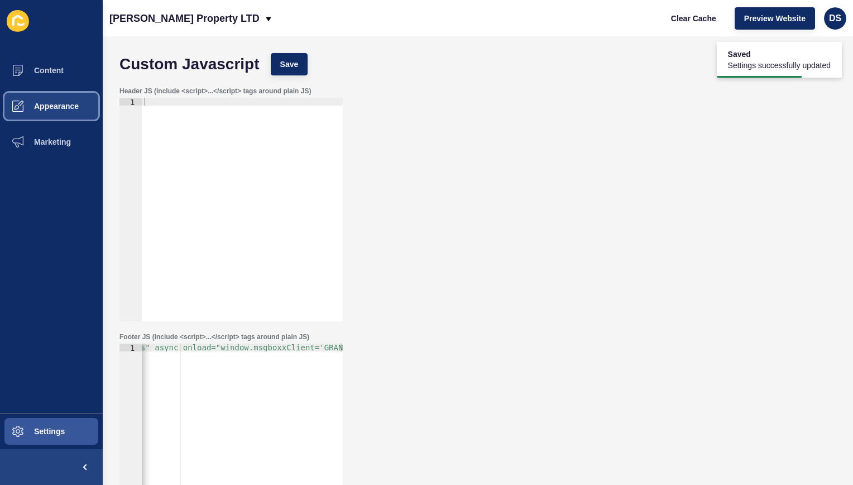
click at [63, 98] on button "Appearance" at bounding box center [51, 106] width 103 height 36
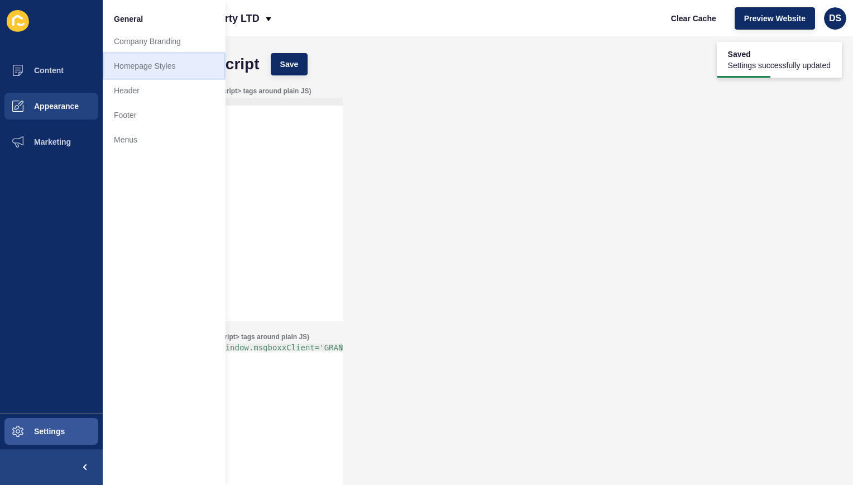
click at [192, 74] on link "Homepage Styles" at bounding box center [164, 66] width 123 height 25
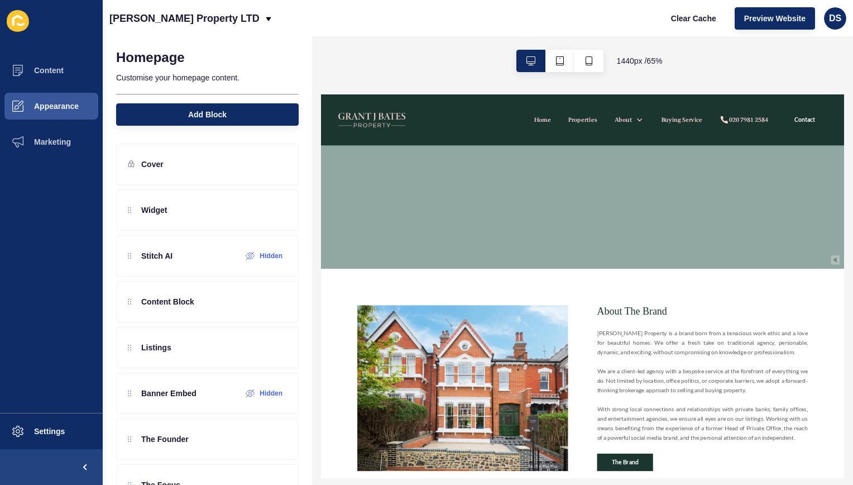
scroll to position [279, 0]
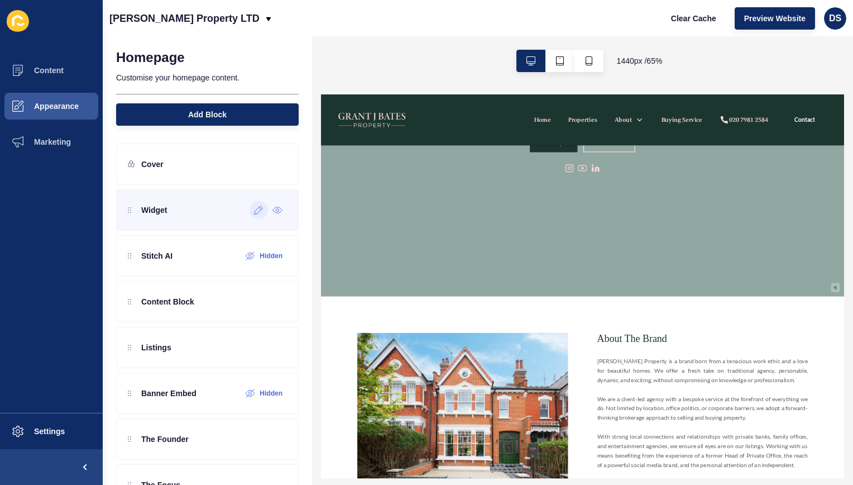
click at [257, 210] on div at bounding box center [259, 210] width 18 height 18
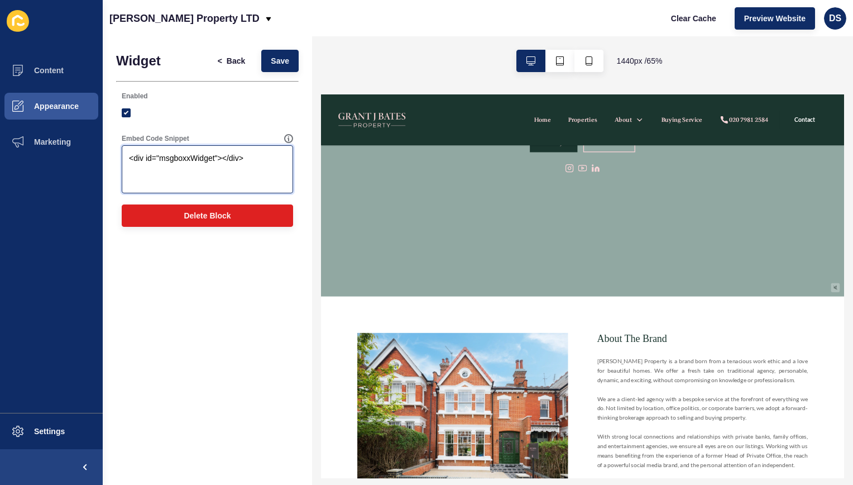
click at [278, 162] on textarea "<div id="msgboxxWidget"></div>" at bounding box center [207, 169] width 168 height 45
click at [126, 110] on label at bounding box center [126, 112] width 9 height 9
click at [126, 110] on input "Enabled" at bounding box center [127, 112] width 7 height 7
click at [287, 63] on span "Save" at bounding box center [280, 60] width 18 height 11
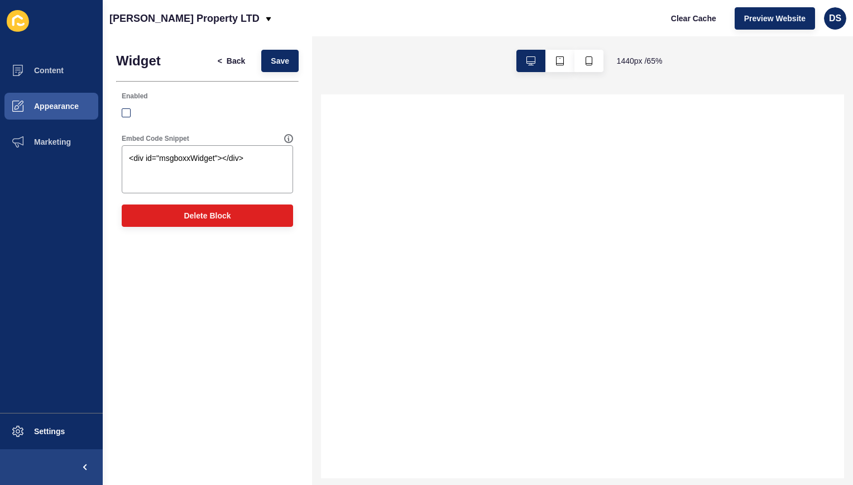
scroll to position [0, 0]
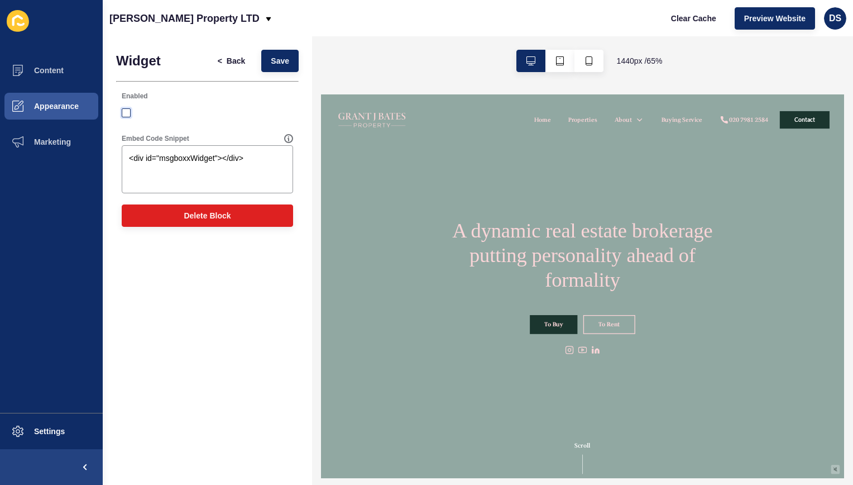
click at [126, 111] on label at bounding box center [126, 112] width 9 height 9
click at [126, 111] on input "Enabled" at bounding box center [127, 112] width 7 height 7
checkbox input "true"
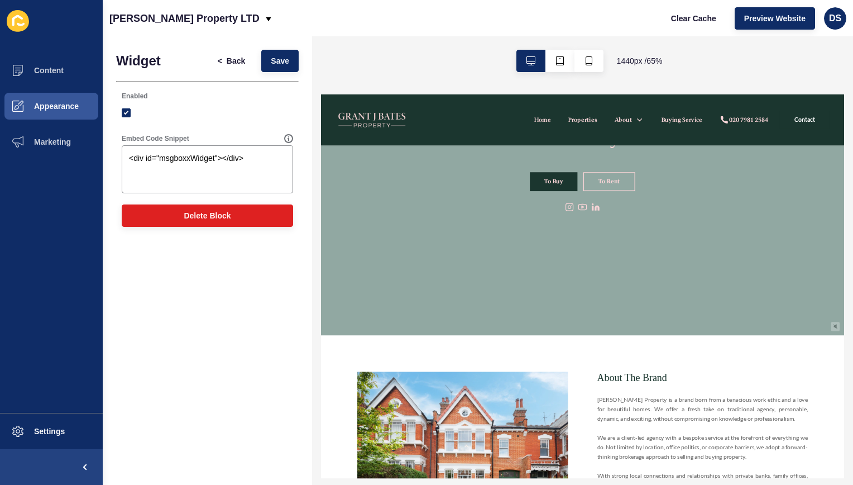
scroll to position [223, 0]
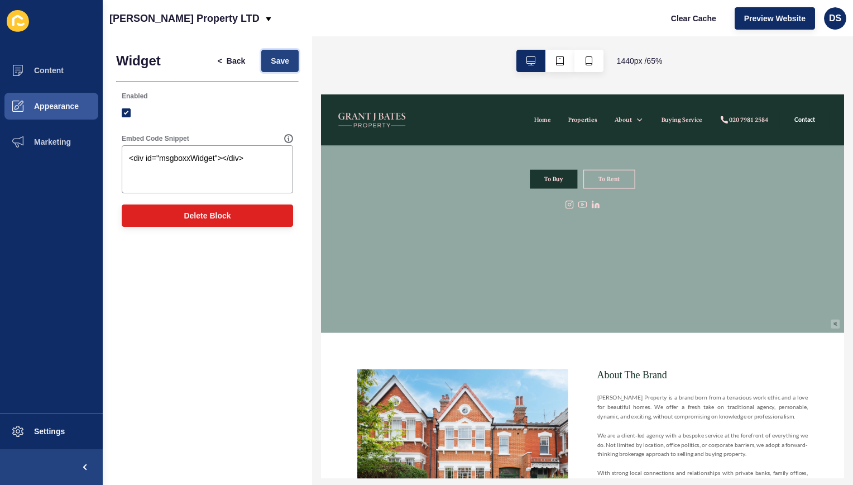
click at [279, 60] on span "Save" at bounding box center [280, 60] width 18 height 11
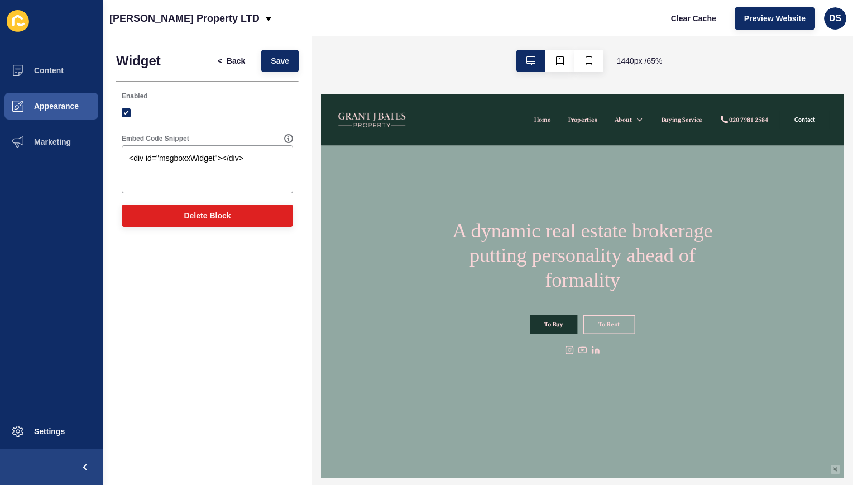
scroll to position [168, 0]
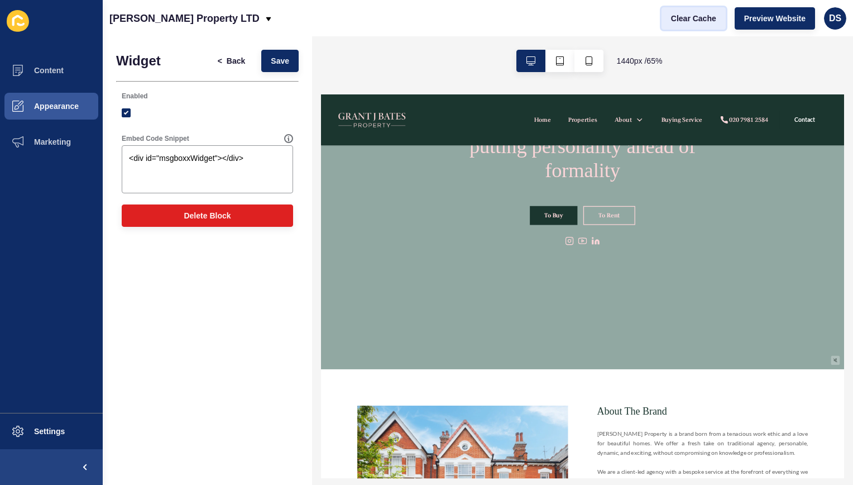
click at [703, 13] on span "Clear Cache" at bounding box center [693, 18] width 45 height 11
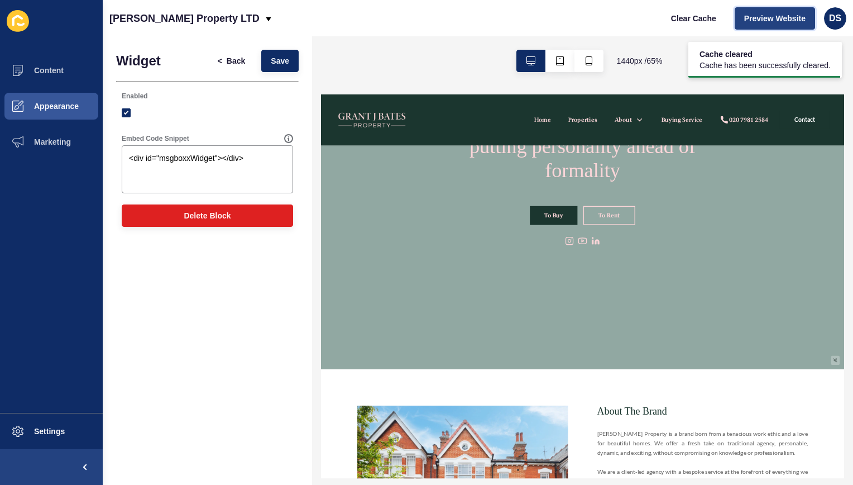
click at [765, 16] on span "Preview Website" at bounding box center [774, 18] width 61 height 11
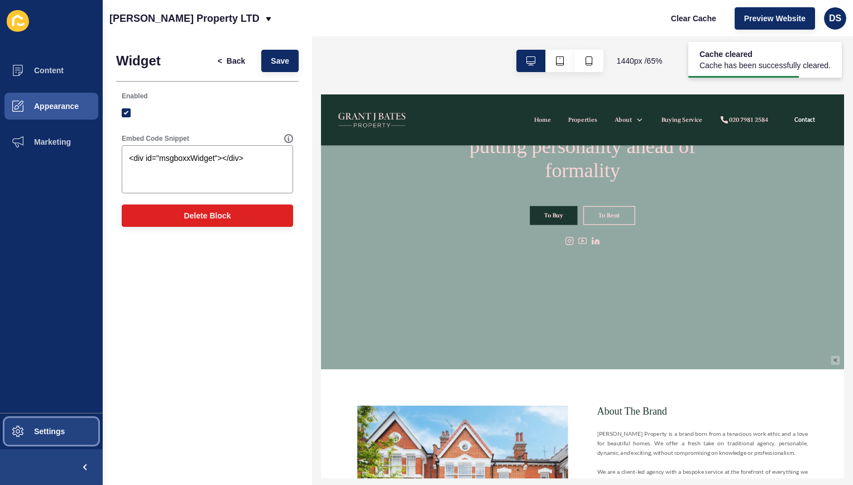
click at [75, 423] on button "Settings" at bounding box center [51, 431] width 103 height 36
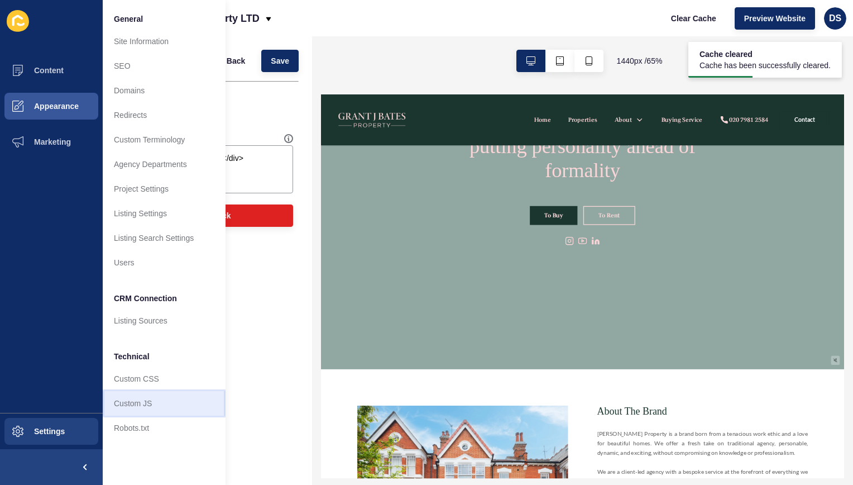
click at [147, 407] on link "Custom JS" at bounding box center [164, 403] width 123 height 25
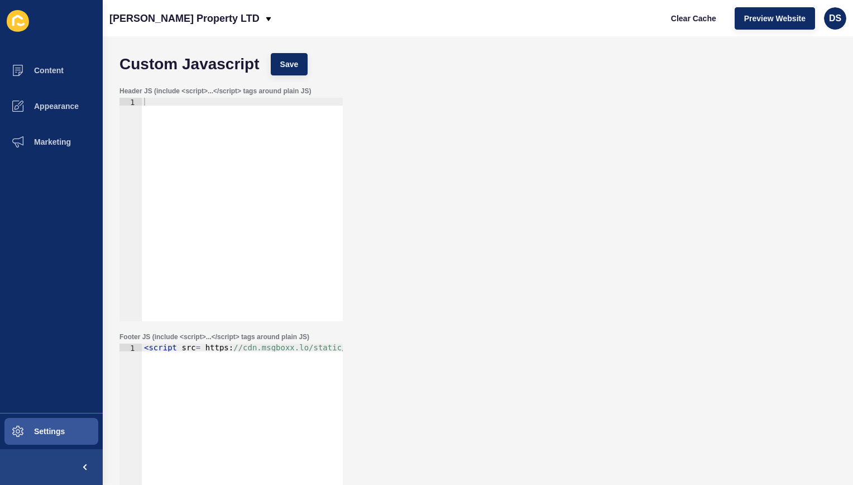
type textarea "<script src= [URL]" async onload="window.msgboxxClient='GRANTJBATES';"></script>"
click at [177, 358] on div "< script src = https : //cdn.msgboxx.lo/static/js/bundle.min.js" async onload="…" at bounding box center [103, 458] width 477 height 231
click at [223, 200] on div at bounding box center [242, 217] width 201 height 239
paste textarea "<script src= [URL]" async onload="window.msgboxxClient='GRANTJBATES';"></script>"
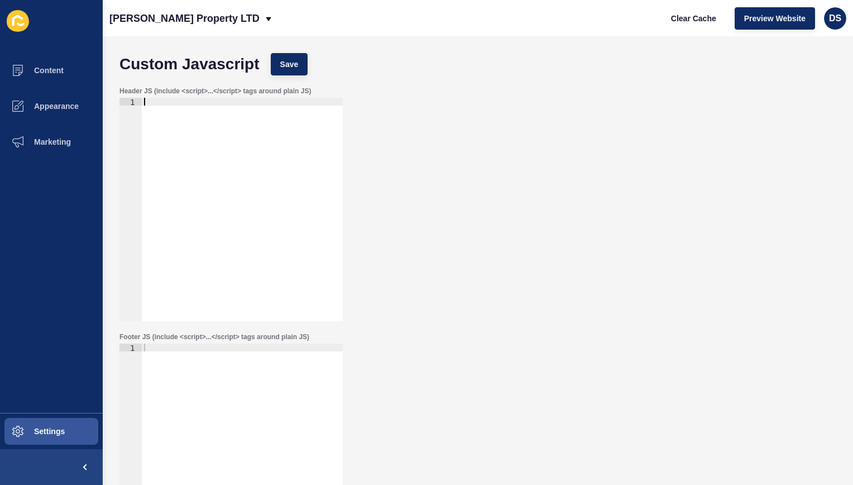
type textarea "<script src= [URL]" async onload="window.msgboxxClient='GRANTJBATES';"></script>"
click at [287, 70] on button "Save" at bounding box center [289, 64] width 37 height 22
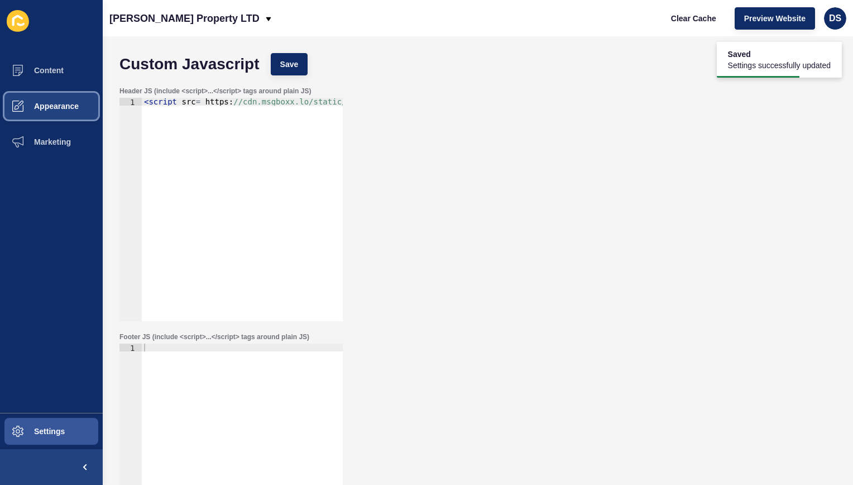
click at [59, 113] on button "Appearance" at bounding box center [51, 106] width 103 height 36
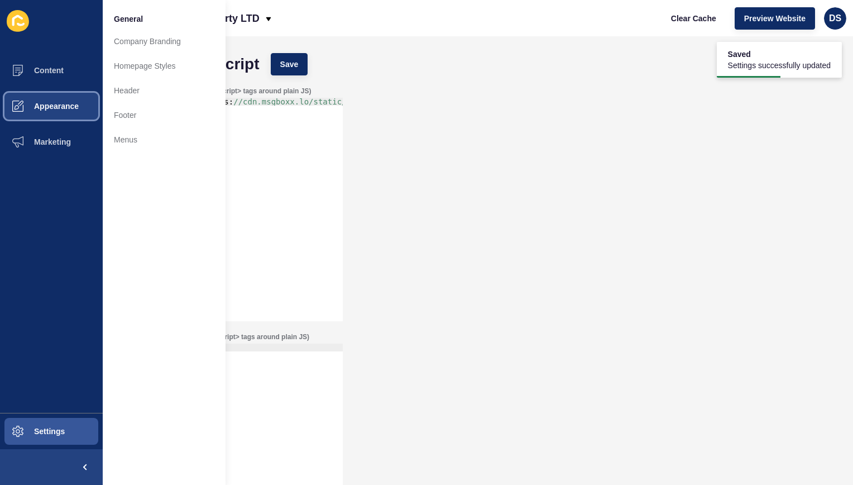
click at [60, 112] on button "Appearance" at bounding box center [51, 106] width 103 height 36
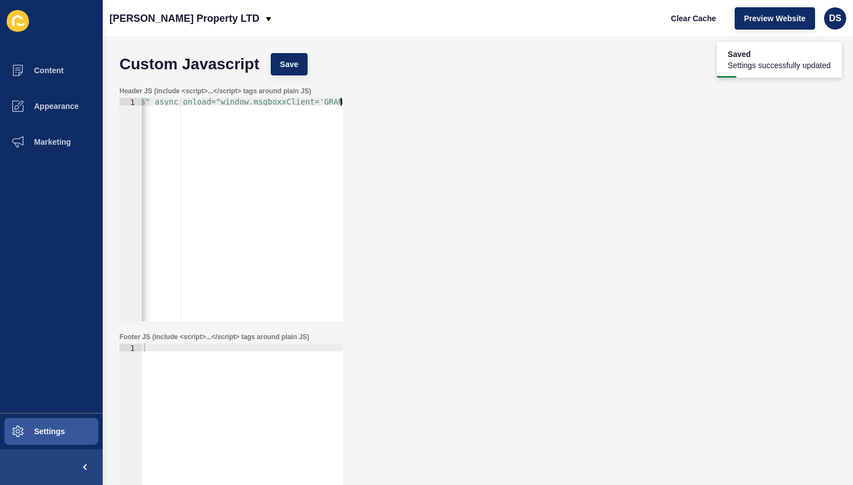
click at [268, 163] on div "< script src = https : //cdn.msgboxx.lo/static/js/bundle.min.js" async onload="…" at bounding box center [103, 213] width 477 height 231
click at [198, 368] on div at bounding box center [242, 462] width 201 height 239
click at [170, 361] on div at bounding box center [242, 462] width 201 height 239
paste textarea "<script src= [URL]" async onload="window.msgboxxClient='GRANTJBATES';"></script>"
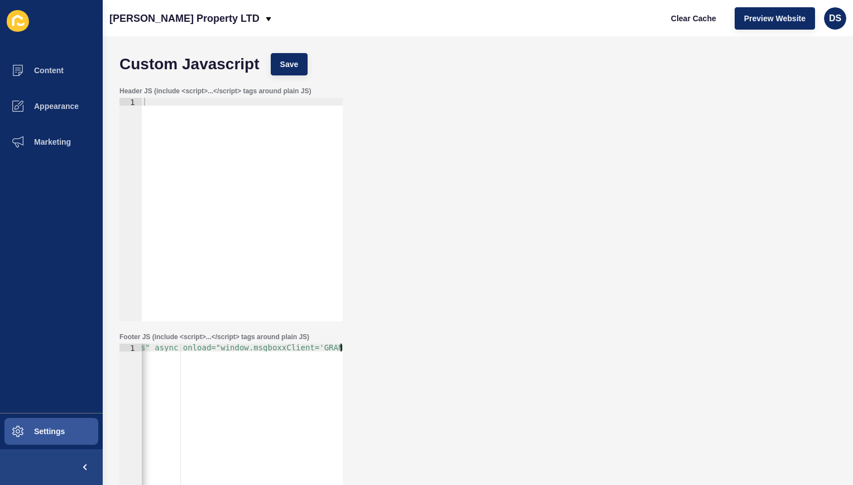
click at [307, 350] on div "< script src = https : //cdn.msgboxx.lo/static/js/bundle.min.js" async onload="…" at bounding box center [103, 458] width 477 height 231
click at [213, 404] on div "< script src = https : //cdn.msgboxx.lo/static/js/bundle.min.js" async onload="…" at bounding box center [105, 458] width 481 height 231
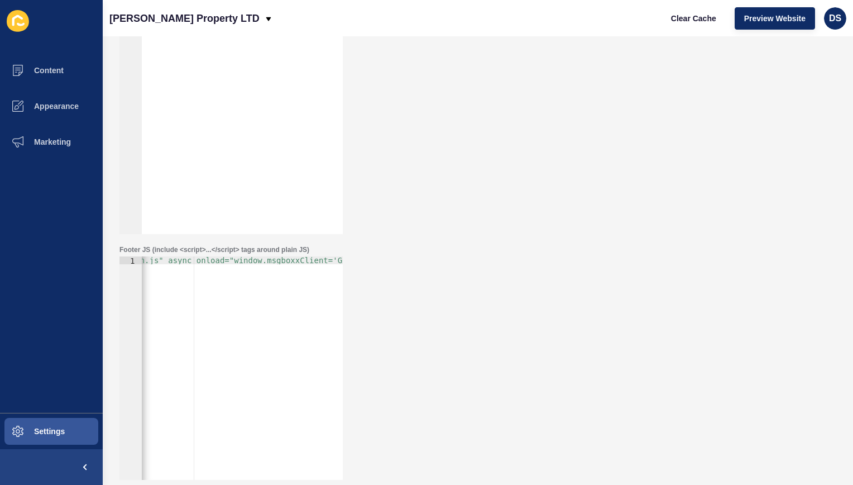
scroll to position [0, 280]
click at [299, 258] on div "< script src = https : //cdn.msgboxx.lo/static/js/bundle.min.js" async onload="…" at bounding box center [102, 371] width 481 height 231
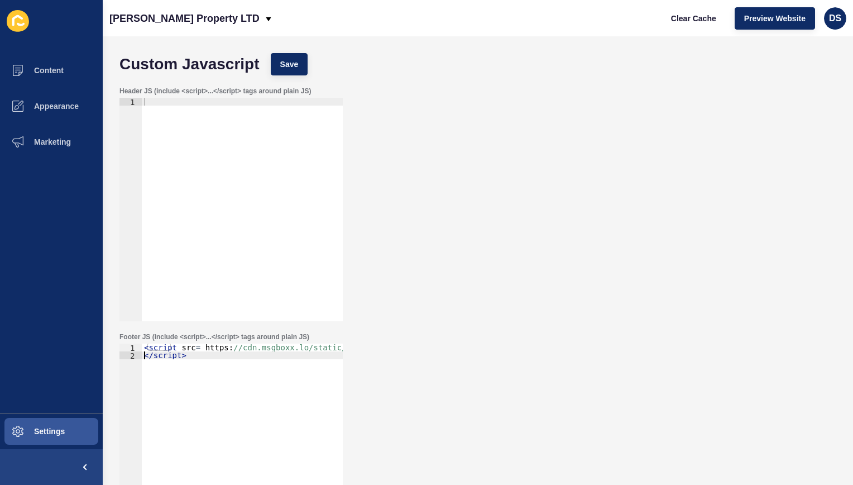
scroll to position [0, 0]
click at [284, 64] on span "Save" at bounding box center [289, 64] width 18 height 11
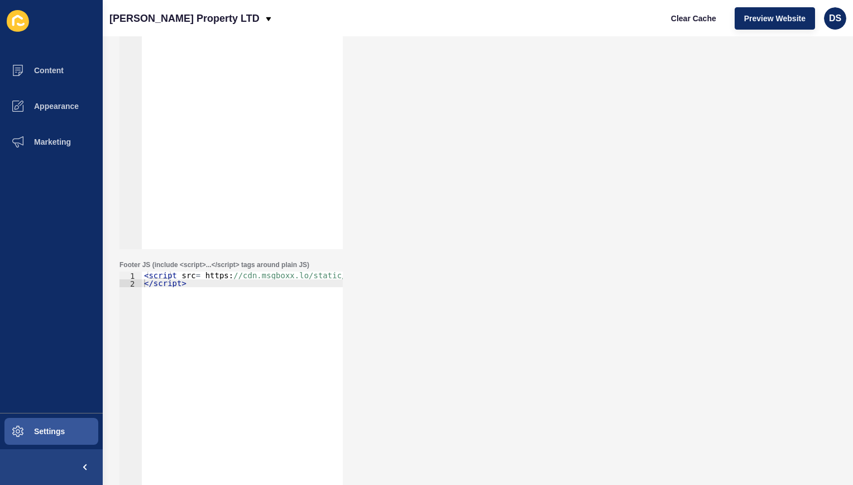
scroll to position [87, 0]
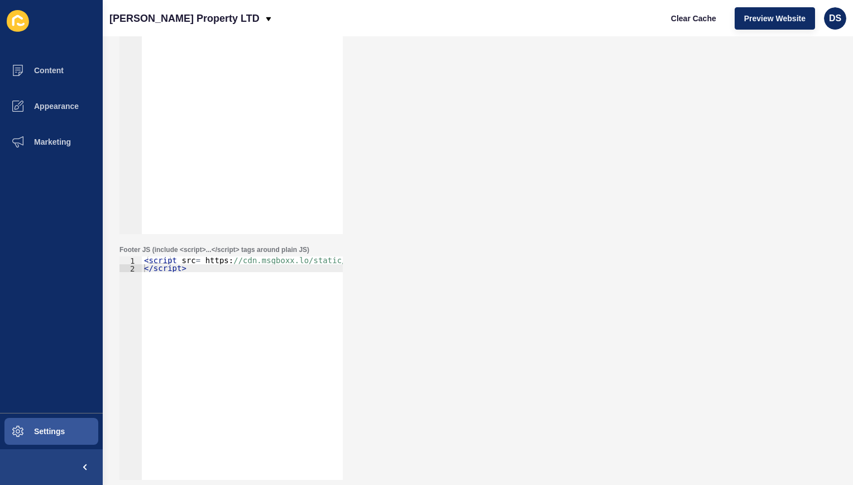
click at [171, 295] on div "< script src = https : //cdn.msgboxx.lo/static/js/bundle.min.js" async onload="…" at bounding box center [363, 371] width 442 height 231
type textarea "<script src= [URL]" async onload="window.msgboxxClient='GRANTJBATES';"> </scrip…"
paste textarea
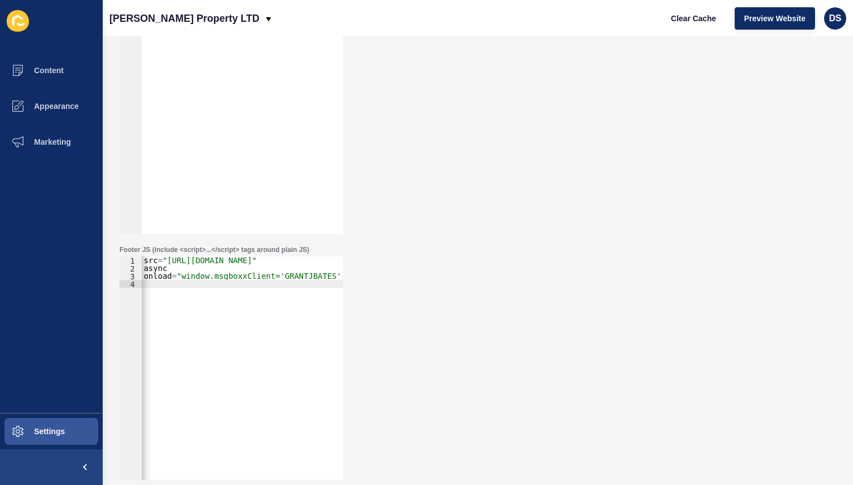
scroll to position [0, 38]
click at [305, 273] on div "< script src = "[URL][DOMAIN_NAME]" async onload = "window.msgboxxClient='GRANT…" at bounding box center [223, 371] width 239 height 231
type textarea "onload="window.msgboxxClient='GRANTJBATES';"
click at [329, 274] on div "< script src = "[URL][DOMAIN_NAME]" async onload = "window.msgboxxClient='GRANT…" at bounding box center [227, 371] width 239 height 231
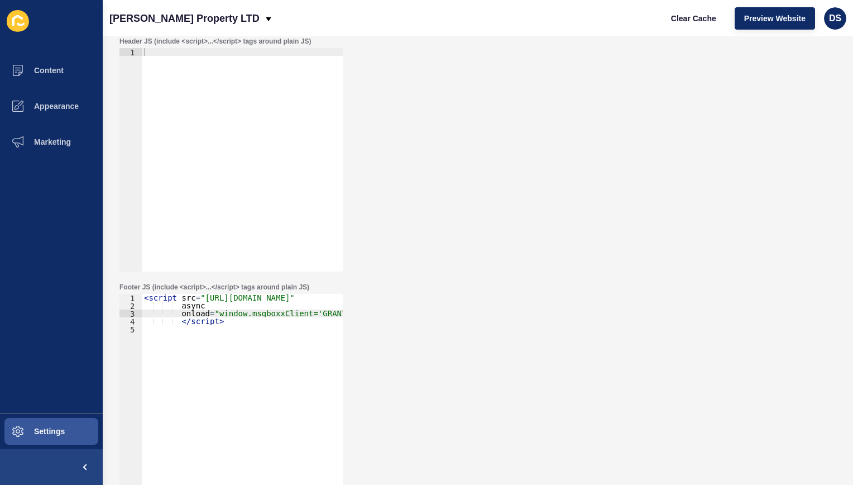
scroll to position [0, 0]
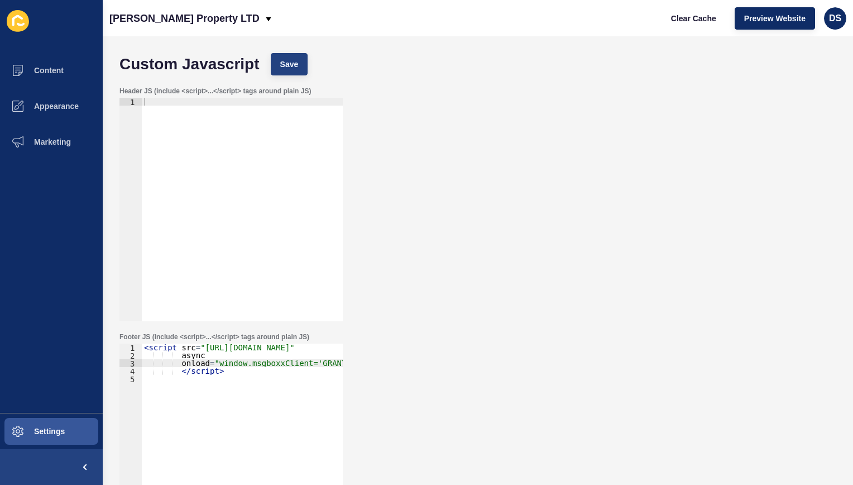
type textarea "onload="window.msgboxxClient='GRANTJBATES';""
click at [286, 70] on button "Save" at bounding box center [289, 64] width 37 height 22
click at [65, 437] on button "Settings" at bounding box center [51, 431] width 103 height 36
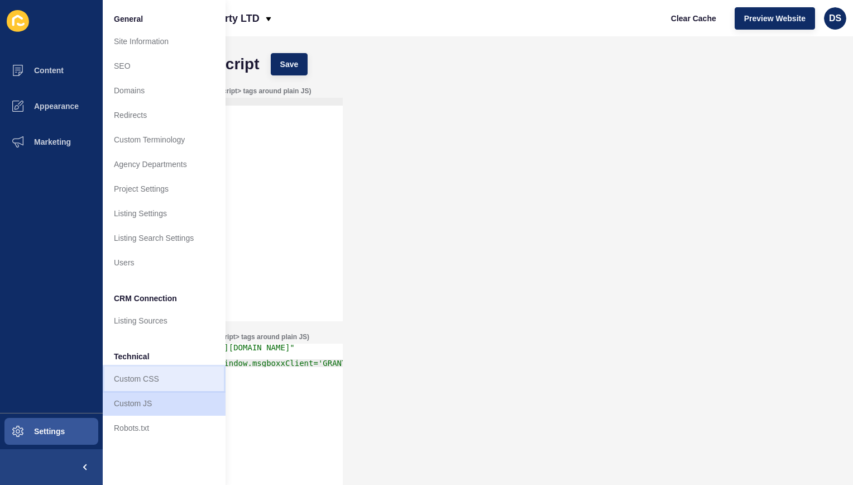
click at [138, 378] on link "Custom CSS" at bounding box center [164, 378] width 123 height 25
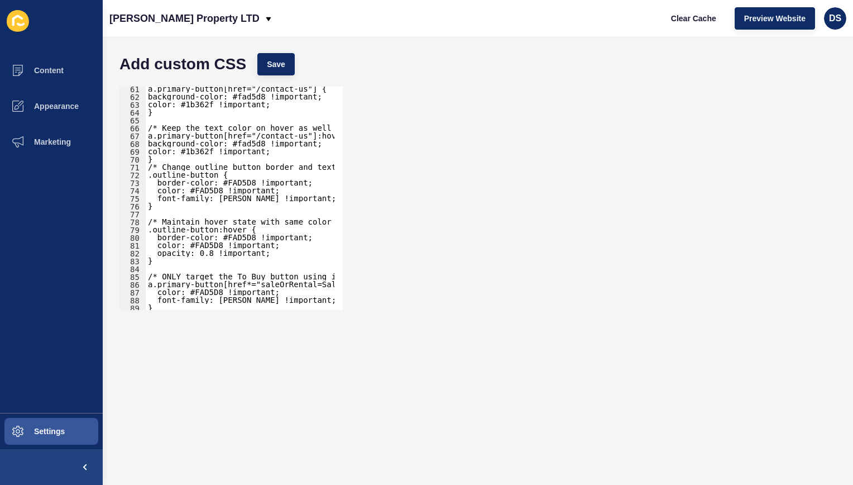
scroll to position [519, 0]
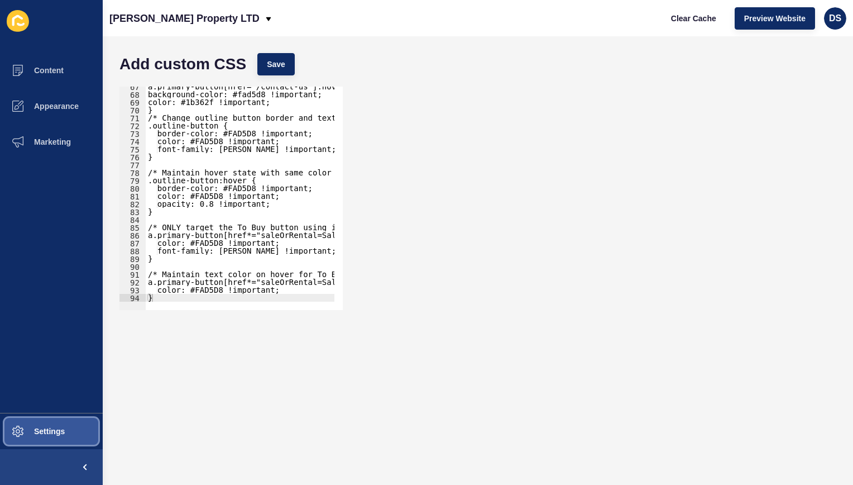
click at [46, 426] on button "Settings" at bounding box center [51, 431] width 103 height 36
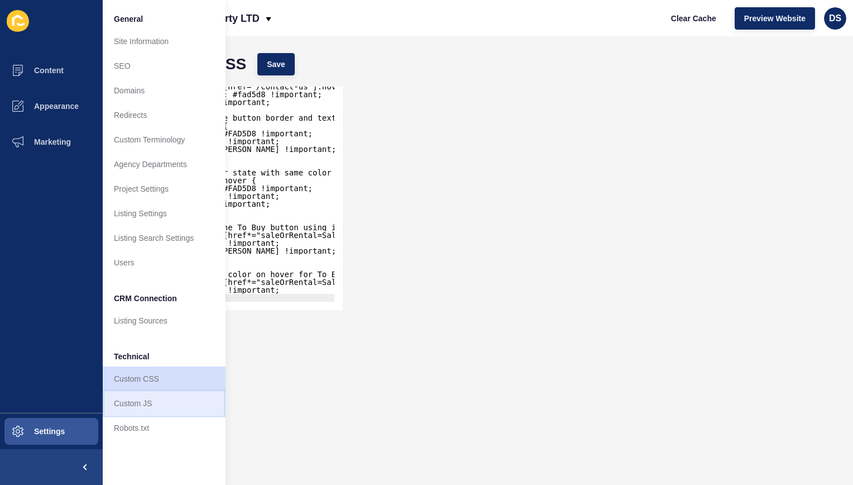
click at [152, 398] on link "Custom JS" at bounding box center [164, 403] width 123 height 25
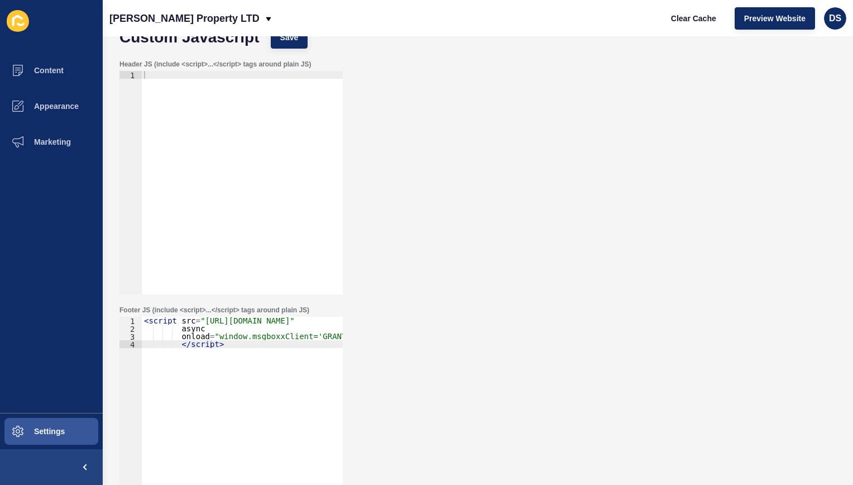
scroll to position [56, 0]
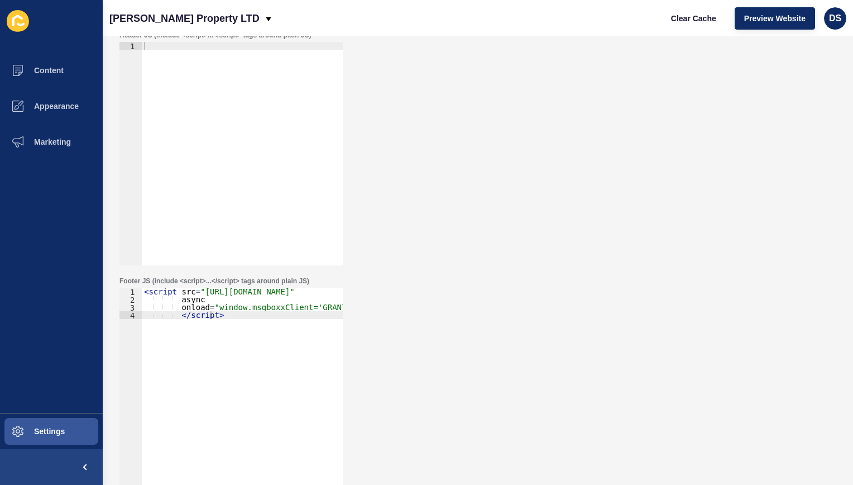
click at [175, 319] on div "< script src = "[URL][DOMAIN_NAME]" async onload = "window.msgboxxClient='GRANT…" at bounding box center [261, 403] width 239 height 231
drag, startPoint x: 179, startPoint y: 310, endPoint x: 174, endPoint y: 326, distance: 17.1
click at [179, 311] on div "< script src = "[URL][DOMAIN_NAME]" async onload = "window.msgboxxClient='GRANT…" at bounding box center [261, 403] width 239 height 231
click at [173, 321] on div "< script src = "[URL][DOMAIN_NAME]" async onload = "window.msgboxxClient='GRANT…" at bounding box center [261, 403] width 239 height 231
click at [176, 321] on div "< script src = "[URL][DOMAIN_NAME]" async onload = "window.msgboxxClient='GRANT…" at bounding box center [261, 403] width 239 height 231
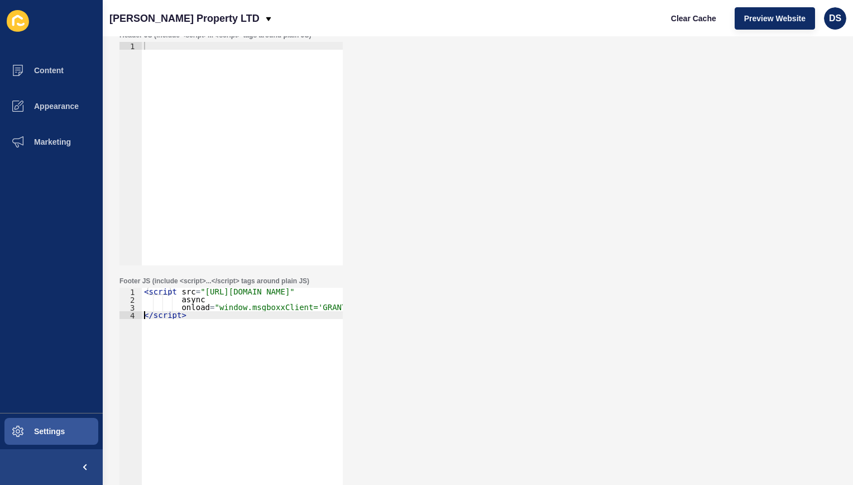
click at [176, 301] on div "< script src = "[URL][DOMAIN_NAME]" async onload = "window.msgboxxClient='GRANT…" at bounding box center [261, 403] width 239 height 231
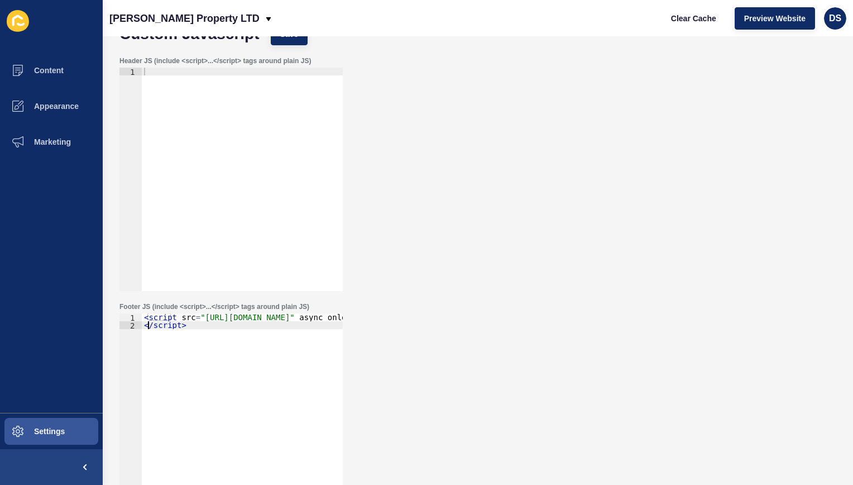
scroll to position [0, 0]
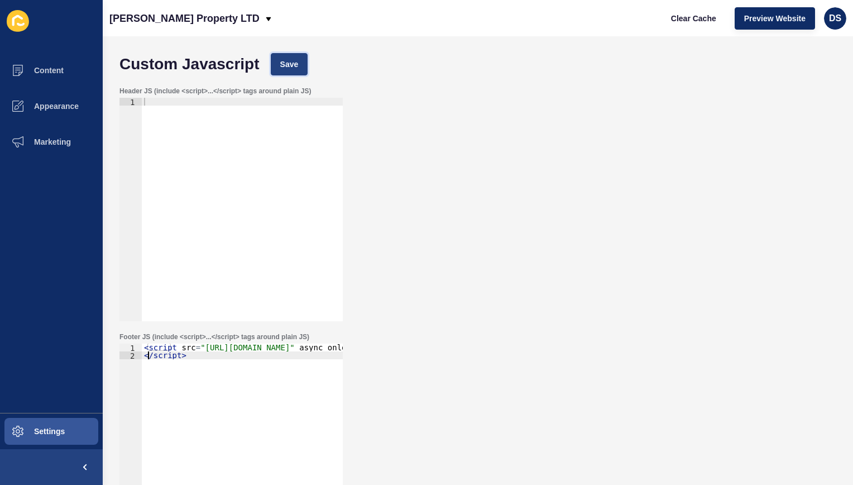
click at [285, 65] on span "Save" at bounding box center [289, 64] width 18 height 11
click at [190, 375] on div "< script src = "[URL][DOMAIN_NAME]" async onload = "window.msgboxxClient='GRANT…" at bounding box center [361, 458] width 438 height 231
type textarea "<script src="[URL][DOMAIN_NAME]" async onload="window.msgboxxClient='GRANTJBATE…"
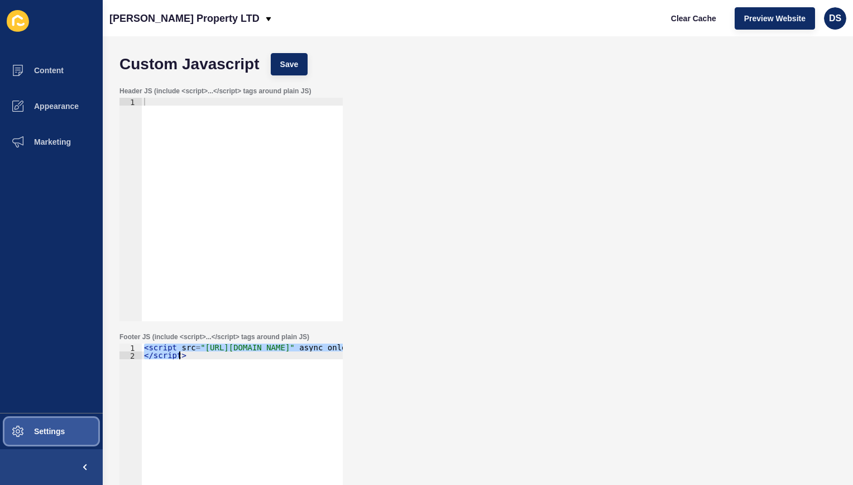
click at [60, 421] on button "Settings" at bounding box center [51, 431] width 103 height 36
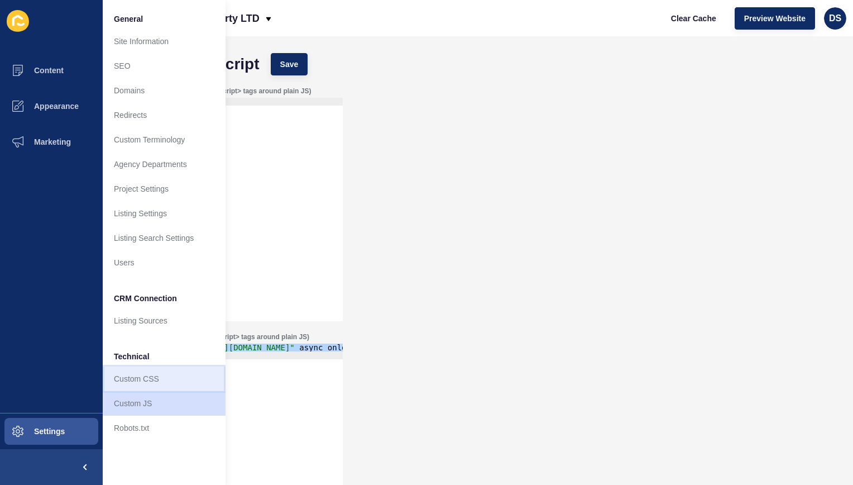
click at [136, 378] on link "Custom CSS" at bounding box center [164, 378] width 123 height 25
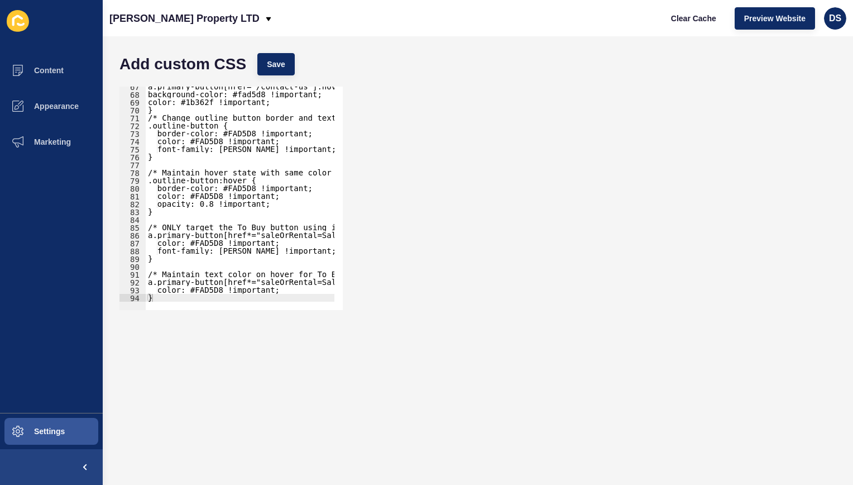
scroll to position [519, 0]
type textarea "}"
click at [206, 298] on div "a.primary-button[href="/contact-us"]:hover { background-color: #fad5d8 !importa…" at bounding box center [330, 198] width 368 height 231
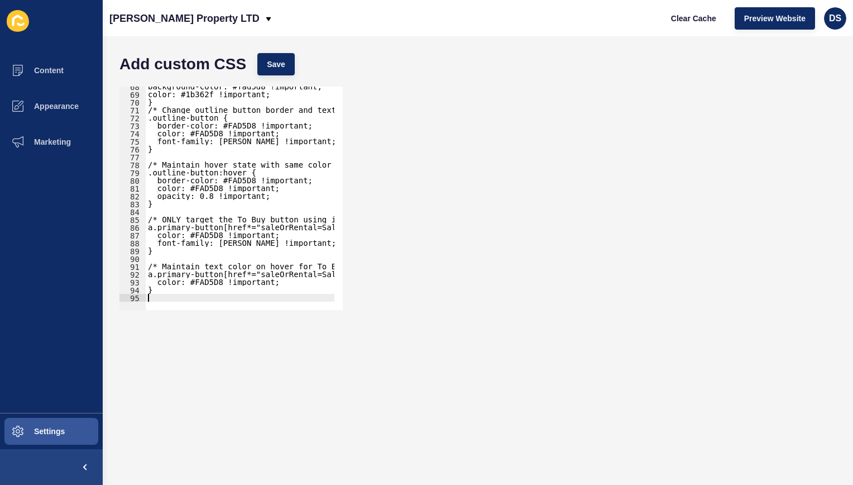
paste textarea "<link href="[URL][DOMAIN_NAME]" rel= "stylesheet">"
type textarea "<link href="[URL][DOMAIN_NAME]" rel= "stylesheet">"
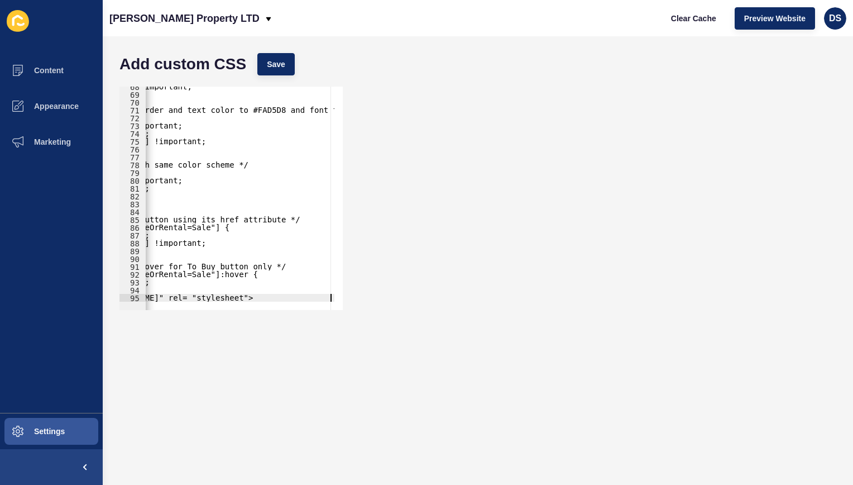
scroll to position [0, 0]
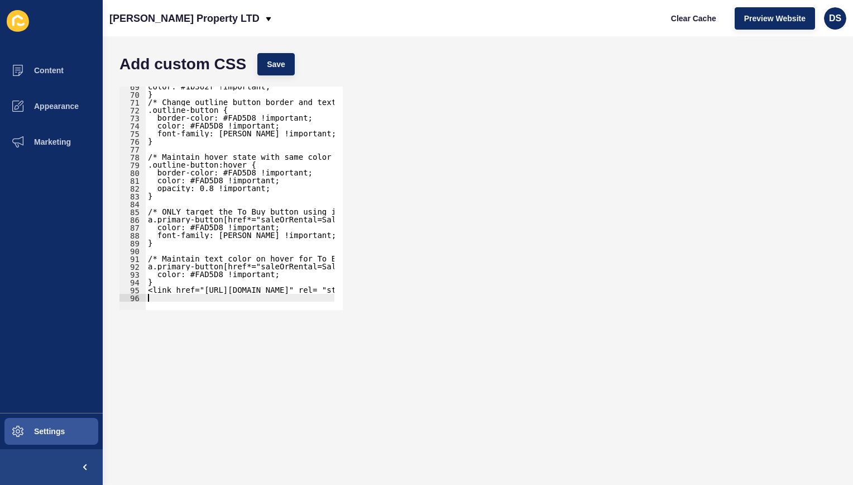
type textarea "}"
click at [281, 66] on span "Save" at bounding box center [276, 64] width 18 height 11
click at [50, 436] on span "Settings" at bounding box center [31, 431] width 66 height 9
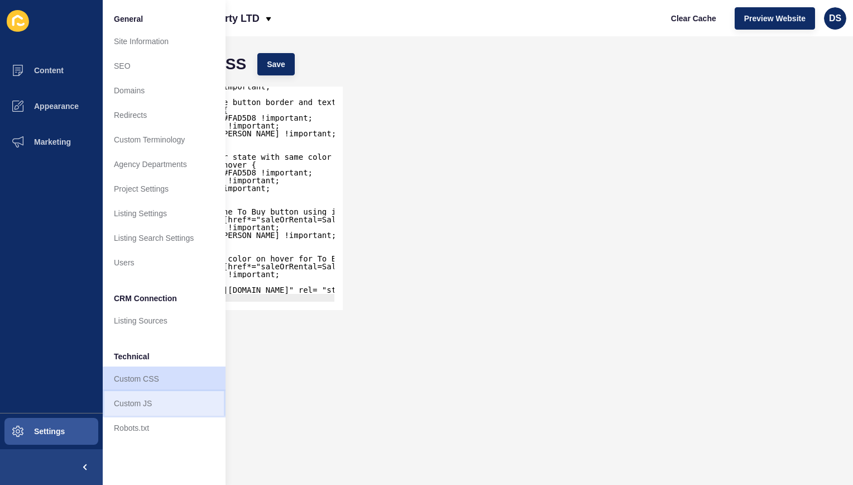
click at [153, 402] on link "Custom JS" at bounding box center [164, 403] width 123 height 25
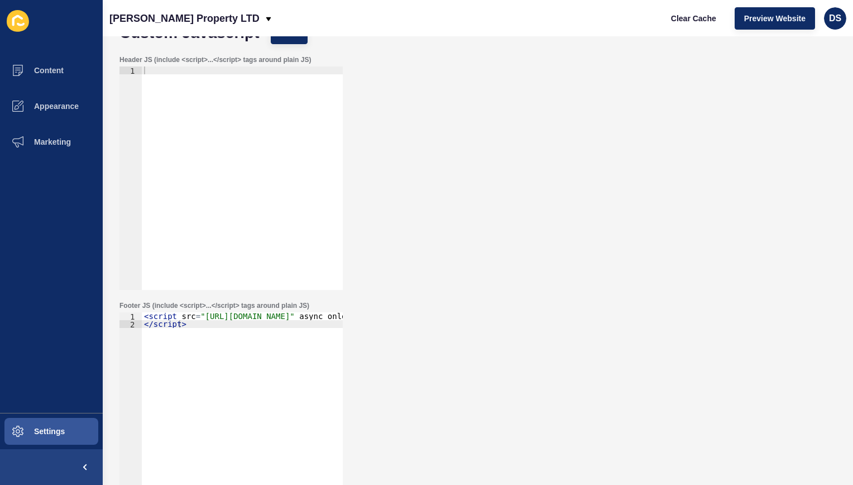
scroll to position [87, 0]
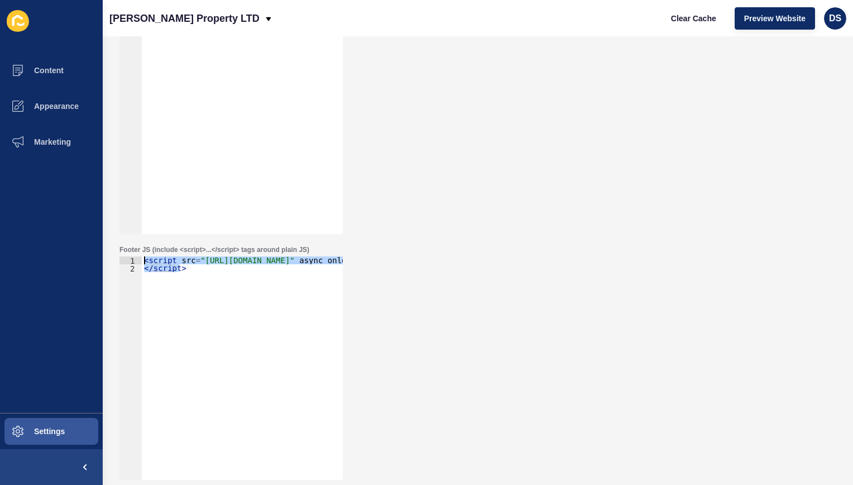
drag, startPoint x: 194, startPoint y: 272, endPoint x: 109, endPoint y: 247, distance: 88.5
click at [109, 247] on div "Custom Javascript Save Header JS (include <script>...</script> tags around plai…" at bounding box center [478, 260] width 751 height 448
click at [189, 288] on div "< script src = "[URL][DOMAIN_NAME]" async onload = "window.msgboxxClient='GRANT…" at bounding box center [242, 367] width 201 height 223
paste textarea
type textarea "</script>"
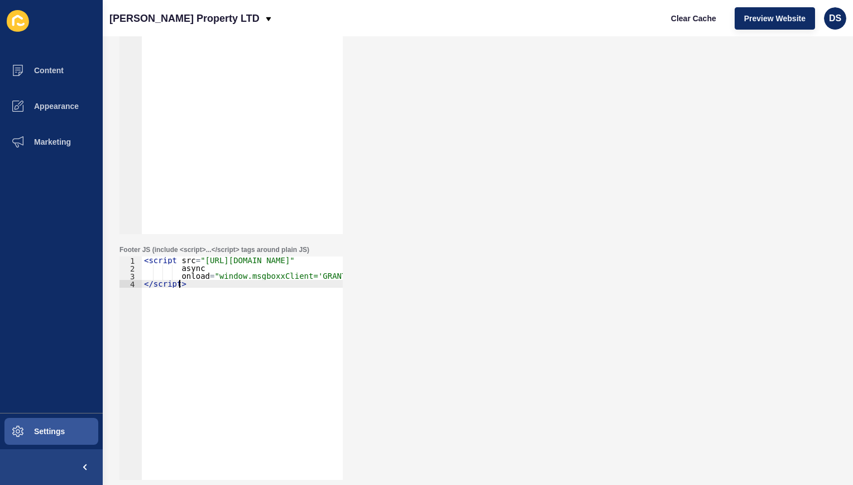
scroll to position [0, 0]
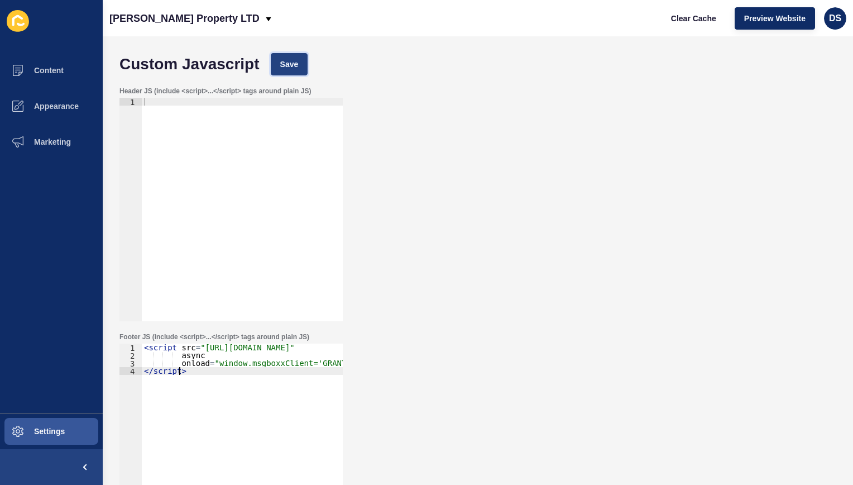
click at [294, 70] on button "Save" at bounding box center [289, 64] width 37 height 22
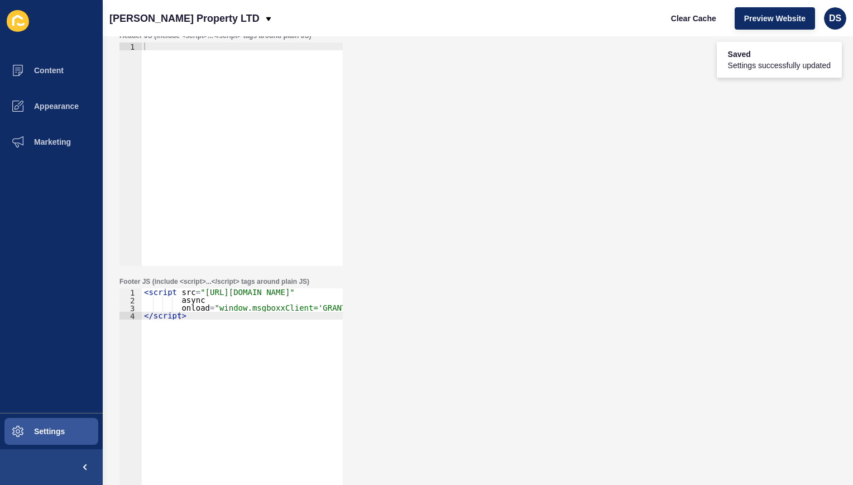
scroll to position [56, 0]
click at [49, 102] on span "Appearance" at bounding box center [38, 106] width 80 height 9
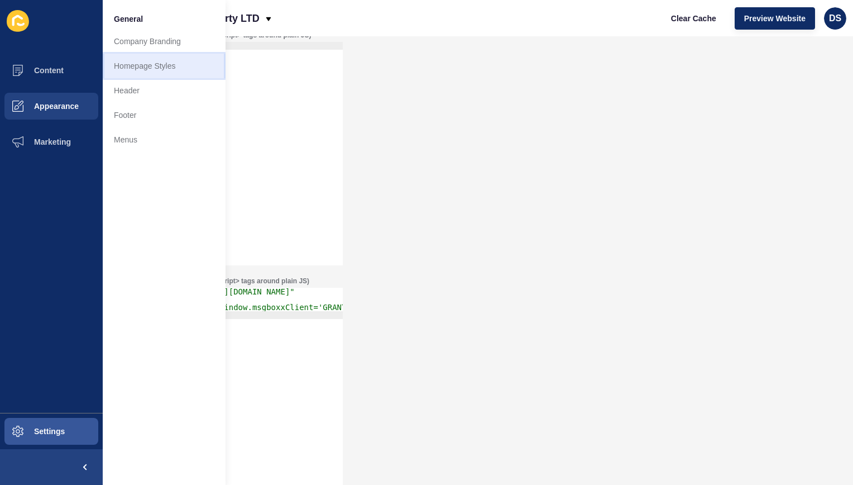
click at [178, 66] on link "Homepage Styles" at bounding box center [164, 66] width 123 height 25
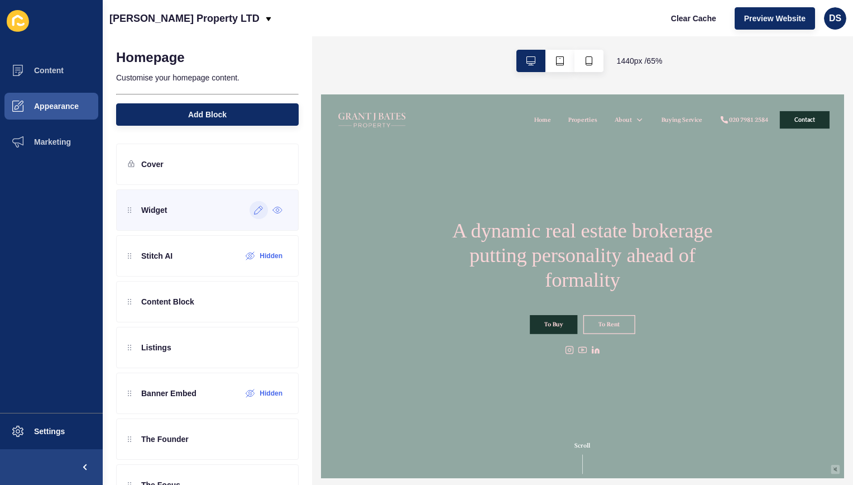
click at [255, 208] on icon at bounding box center [258, 210] width 9 height 9
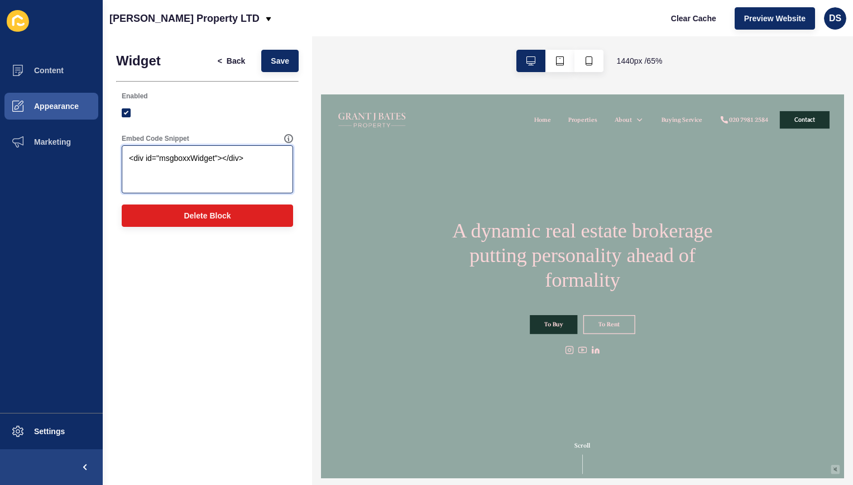
drag, startPoint x: 264, startPoint y: 168, endPoint x: 27, endPoint y: 161, distance: 237.4
click at [27, 161] on div "Content Appearance Marketing Settings [PERSON_NAME] Property LTD Clear Cache Pr…" at bounding box center [426, 242] width 853 height 485
click at [235, 65] on span "Back" at bounding box center [236, 60] width 18 height 11
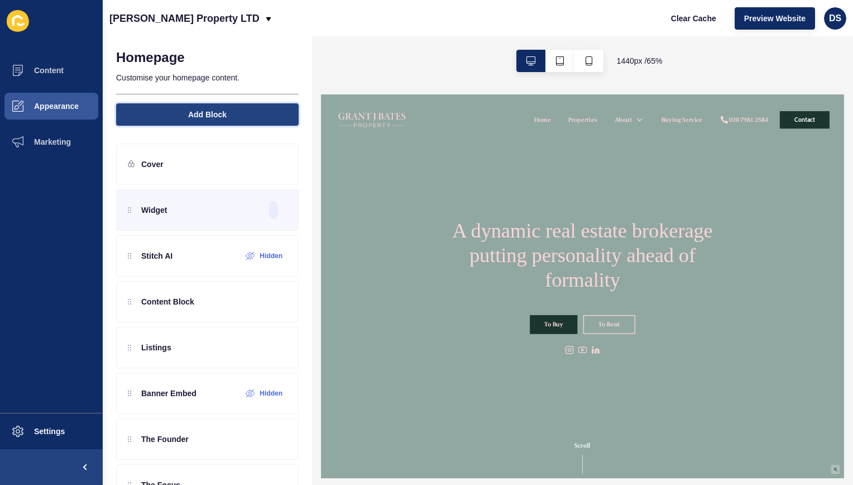
click at [225, 120] on button "Add Block" at bounding box center [207, 114] width 183 height 22
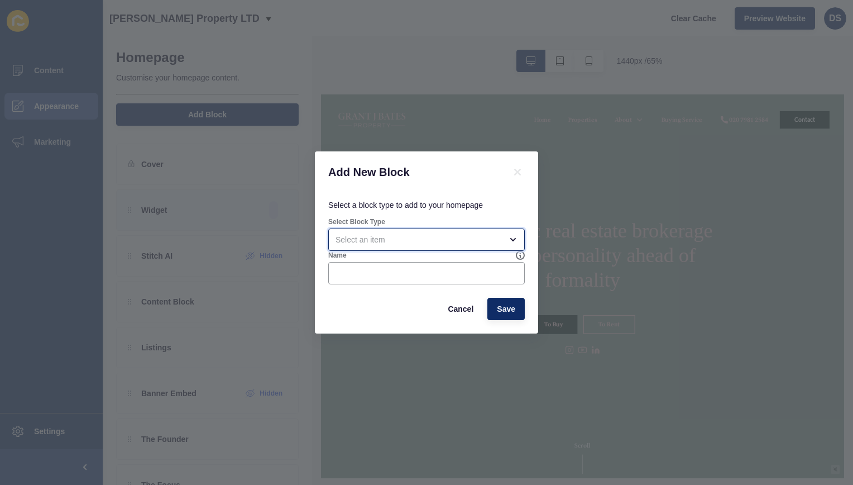
click at [430, 230] on div "open menu" at bounding box center [426, 239] width 197 height 22
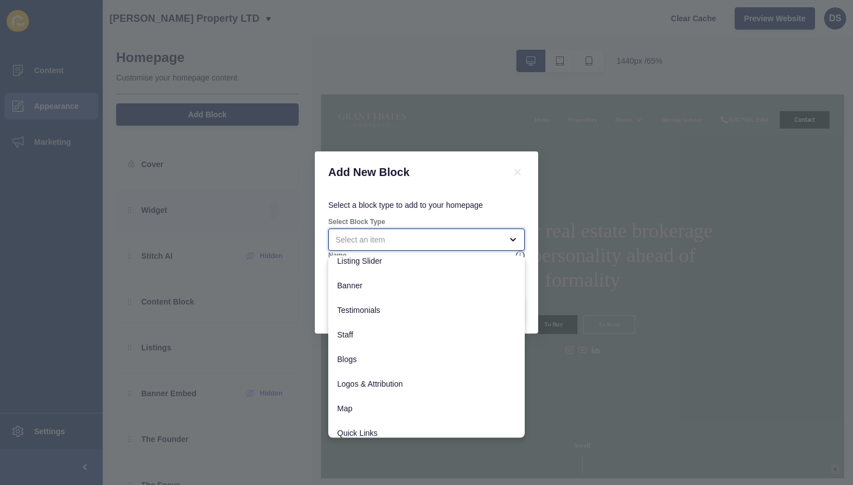
scroll to position [88, 0]
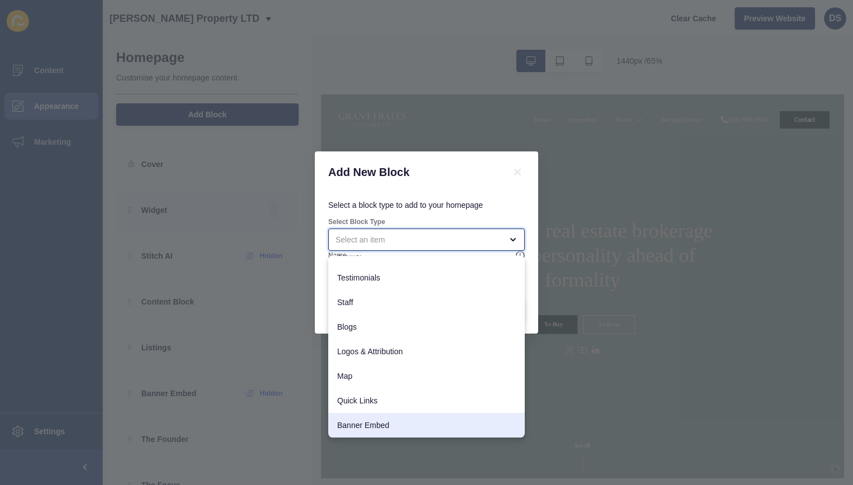
click at [412, 417] on div "Banner Embed" at bounding box center [426, 425] width 197 height 25
type input "Banner Embed"
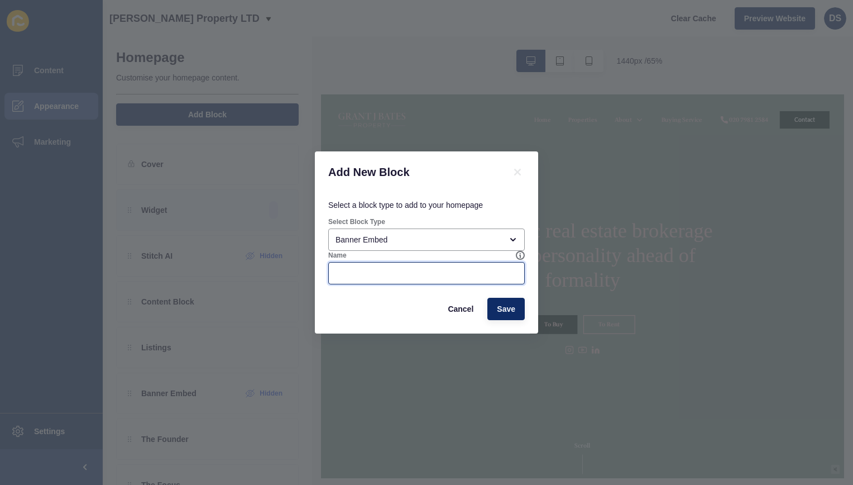
click at [414, 276] on input "Name" at bounding box center [427, 273] width 182 height 11
click at [472, 302] on button "Cancel" at bounding box center [460, 309] width 45 height 22
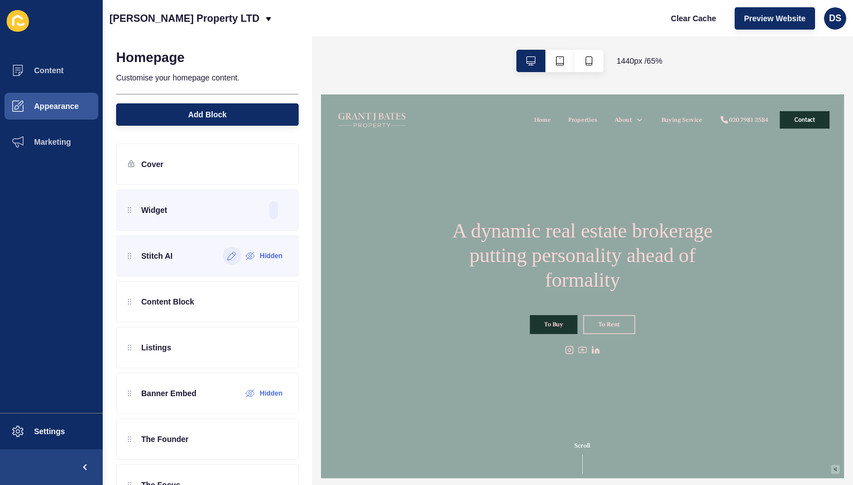
click at [223, 255] on div at bounding box center [232, 256] width 18 height 18
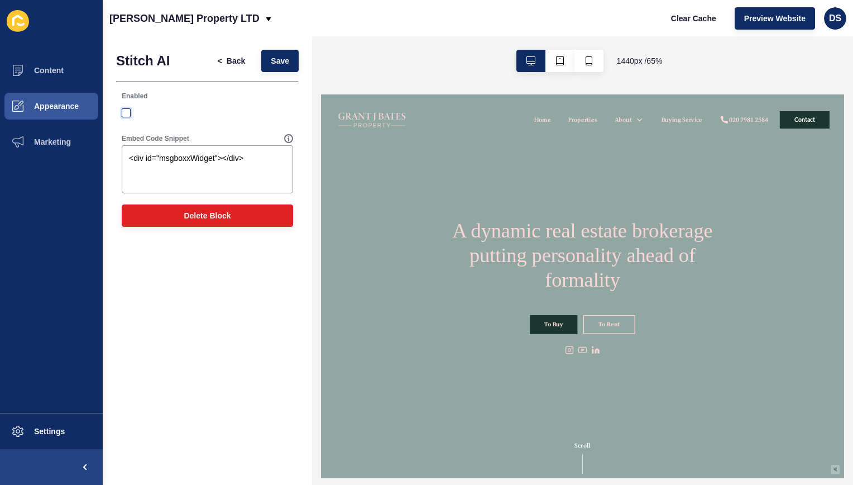
click at [124, 112] on label at bounding box center [126, 112] width 9 height 9
click at [124, 112] on input "Enabled" at bounding box center [127, 112] width 7 height 7
checkbox input "true"
click at [285, 56] on span "Save" at bounding box center [280, 60] width 18 height 11
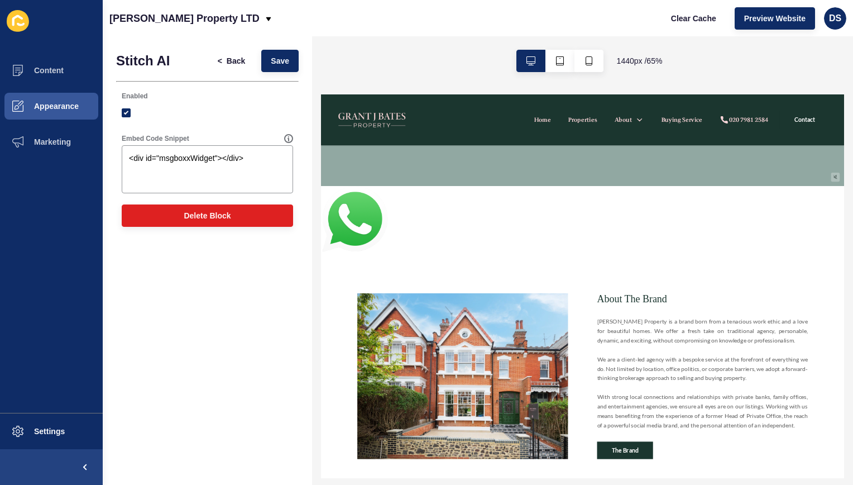
scroll to position [391, 0]
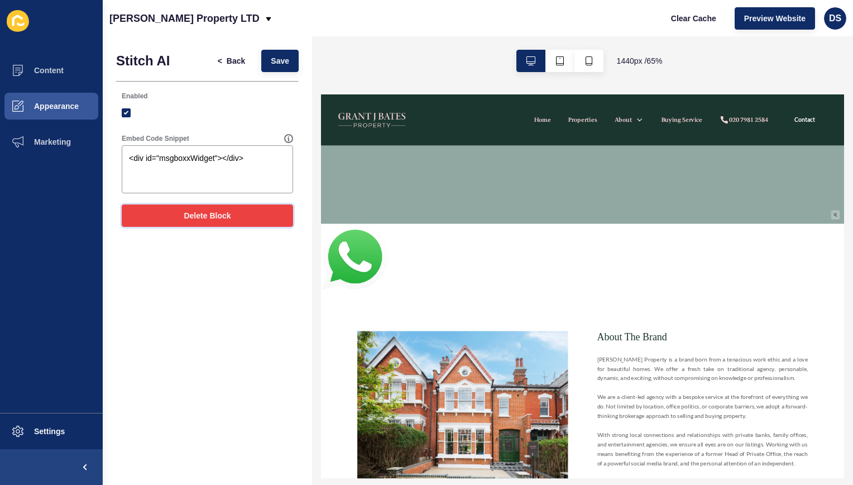
click at [211, 208] on button "Delete Block" at bounding box center [207, 215] width 171 height 22
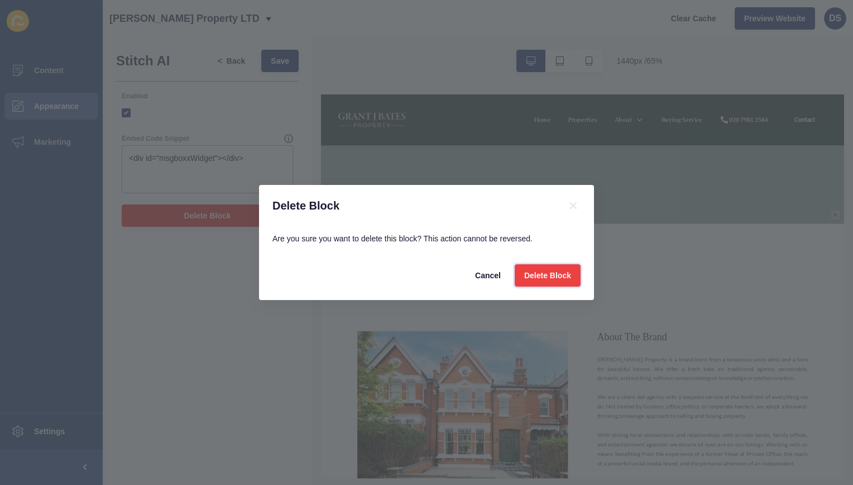
click at [534, 268] on button "Delete Block" at bounding box center [548, 275] width 66 height 22
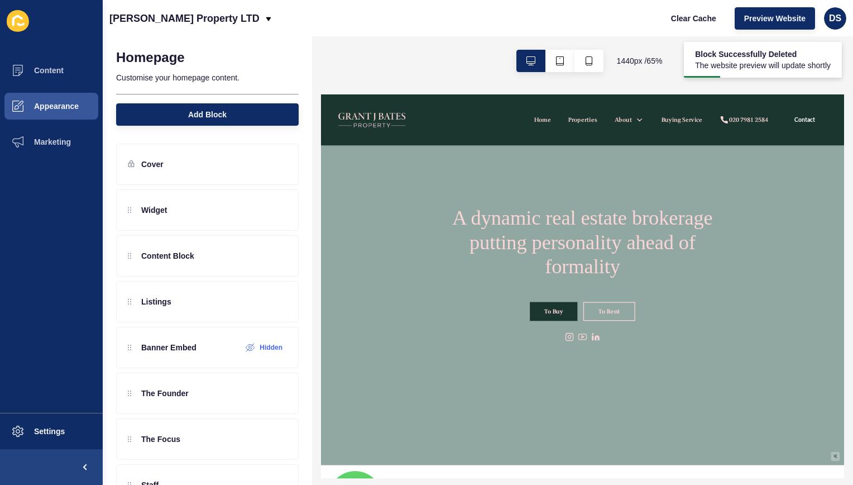
scroll to position [0, 0]
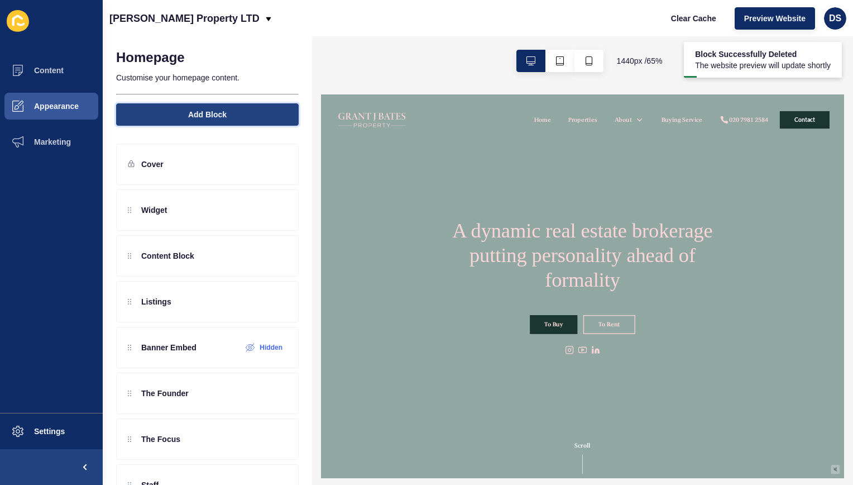
click at [240, 118] on button "Add Block" at bounding box center [207, 114] width 183 height 22
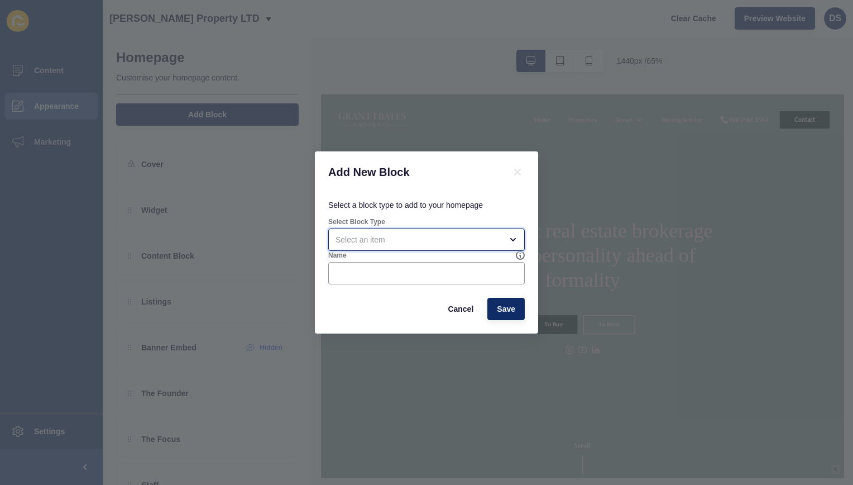
click at [457, 240] on div "open menu" at bounding box center [419, 239] width 166 height 11
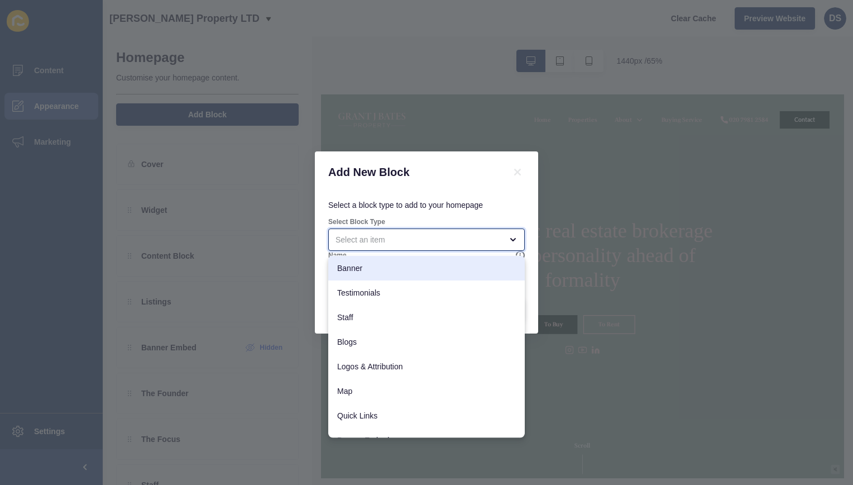
scroll to position [88, 0]
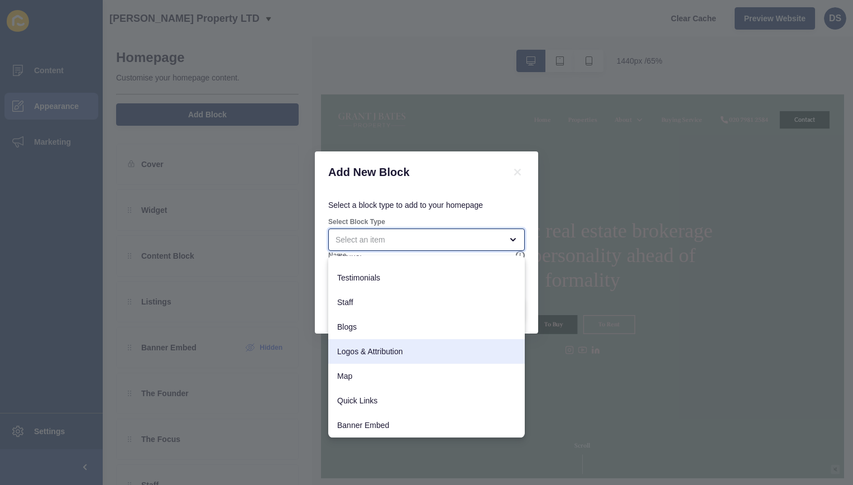
click at [423, 353] on span "Logos & Attribution" at bounding box center [426, 351] width 179 height 11
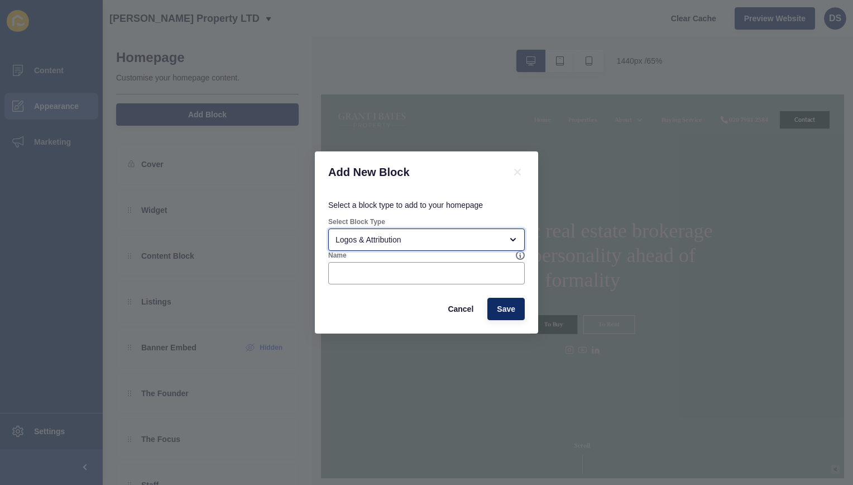
click at [494, 241] on div "Logos & Attribution" at bounding box center [419, 239] width 166 height 11
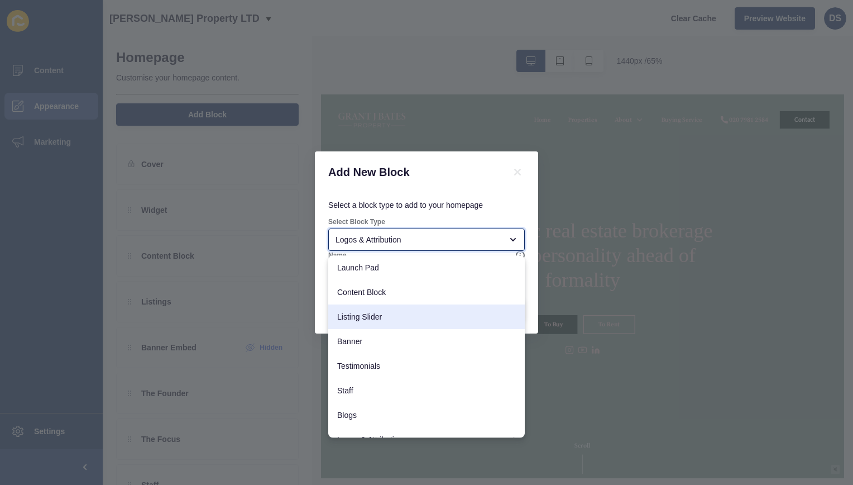
scroll to position [0, 0]
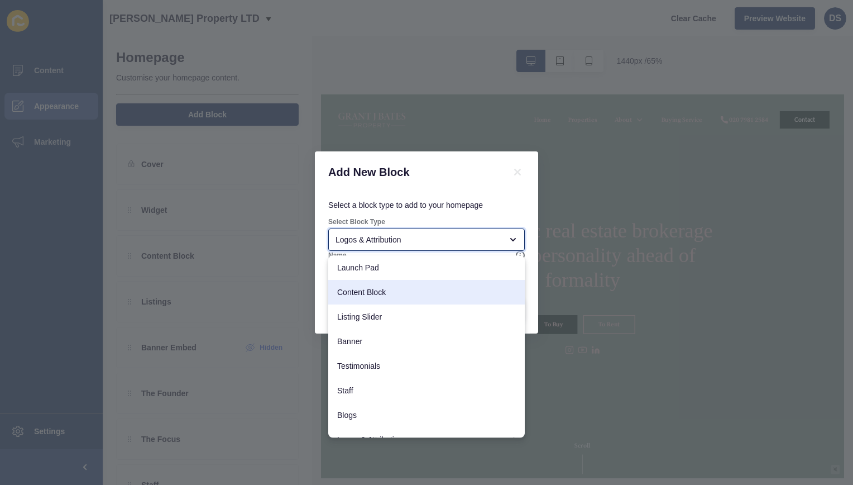
click at [428, 296] on span "Content Block" at bounding box center [426, 291] width 179 height 11
type input "Content Block"
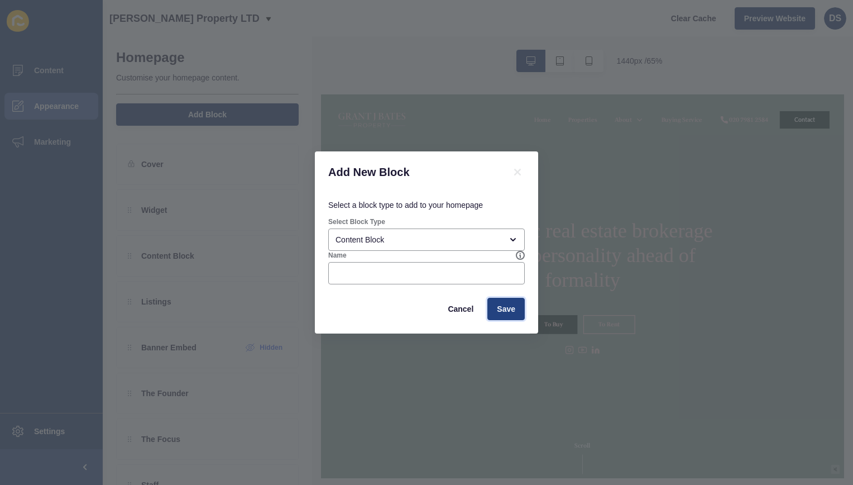
click at [498, 308] on span "Save" at bounding box center [506, 308] width 18 height 11
click at [429, 283] on div at bounding box center [426, 273] width 197 height 22
type input "test"
click at [498, 305] on span "Save" at bounding box center [506, 308] width 18 height 11
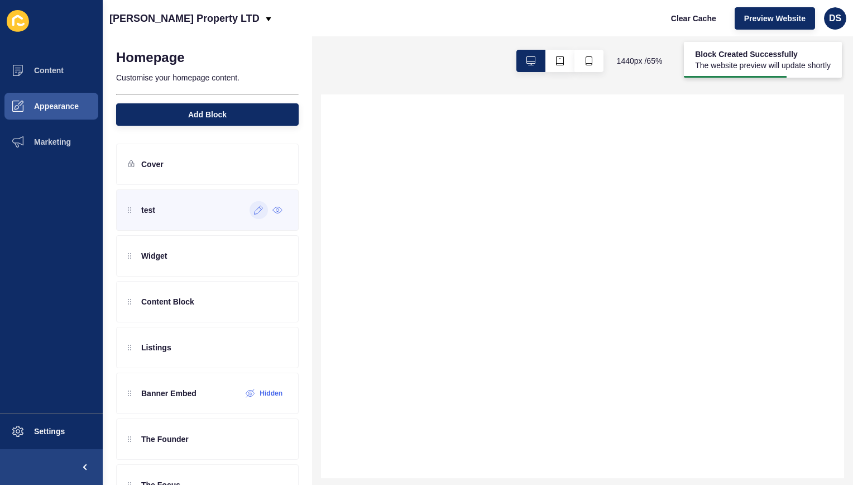
click at [255, 209] on icon at bounding box center [259, 210] width 8 height 8
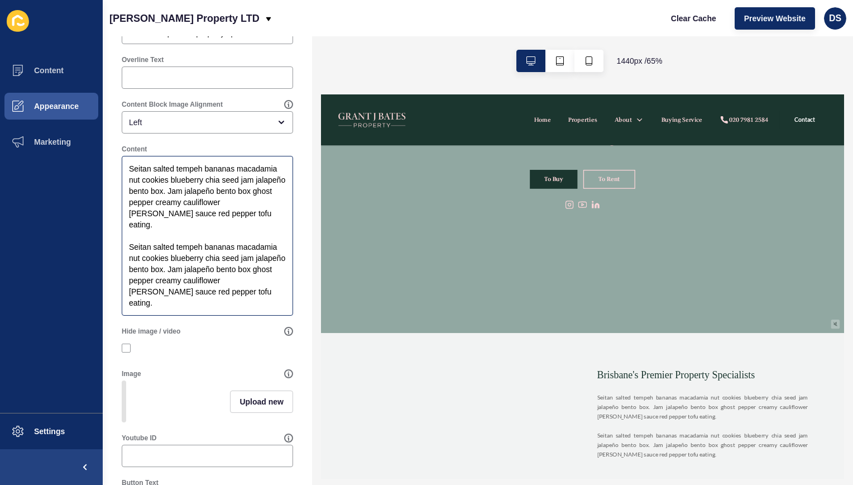
scroll to position [112, 0]
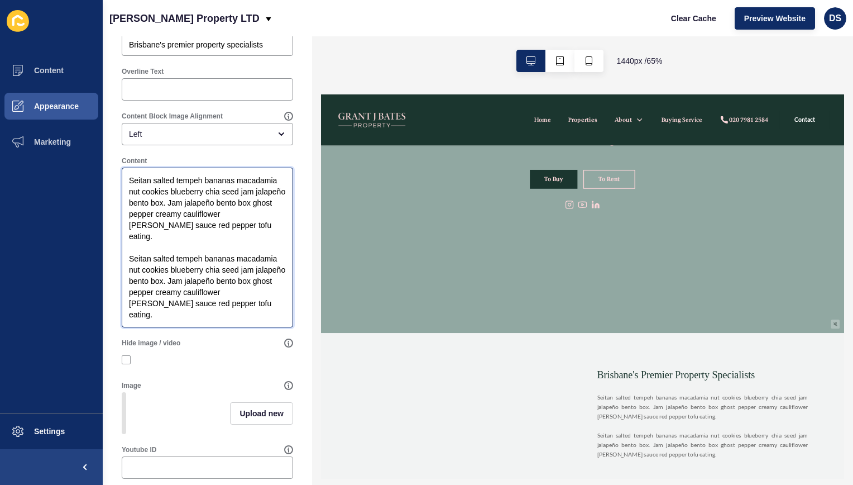
click at [170, 200] on textarea "Seitan salted tempeh bananas macadamia nut cookies blueberry chia seed jam jala…" at bounding box center [207, 247] width 168 height 156
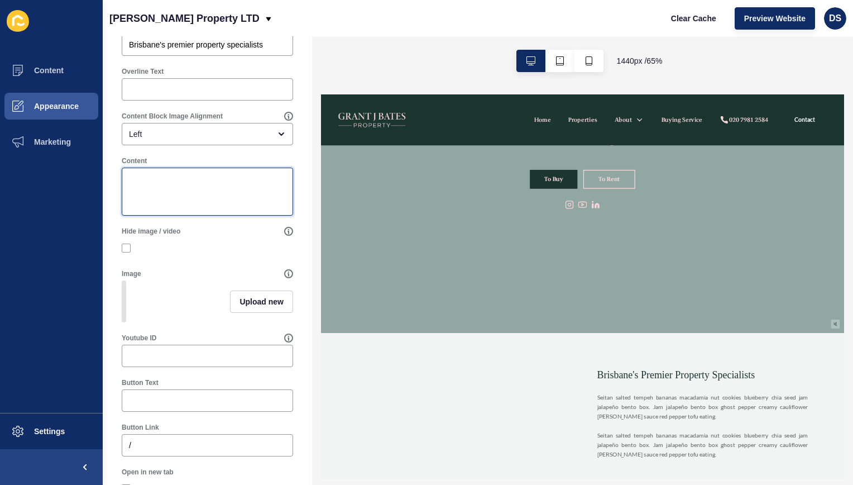
paste textarea "<div id="msgboxxWidget"></div>"
type textarea "<div id="msgboxxWidget"></div>"
click at [228, 261] on div "Hide image / video" at bounding box center [207, 242] width 183 height 42
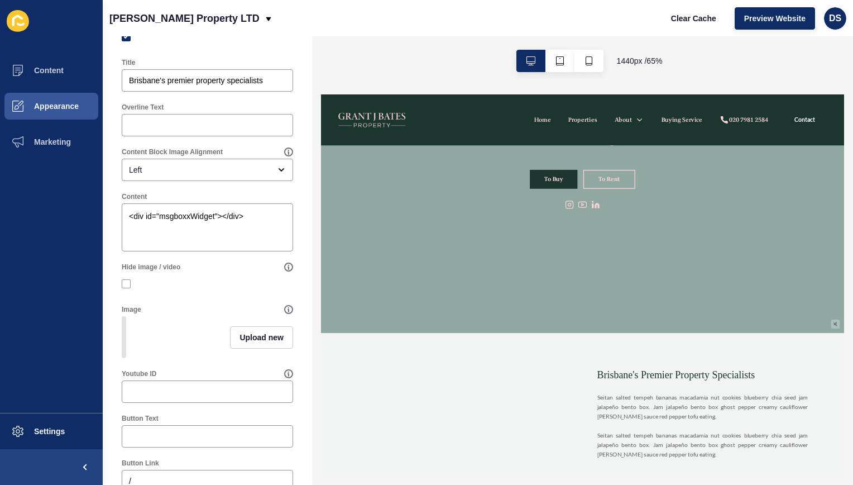
scroll to position [56, 0]
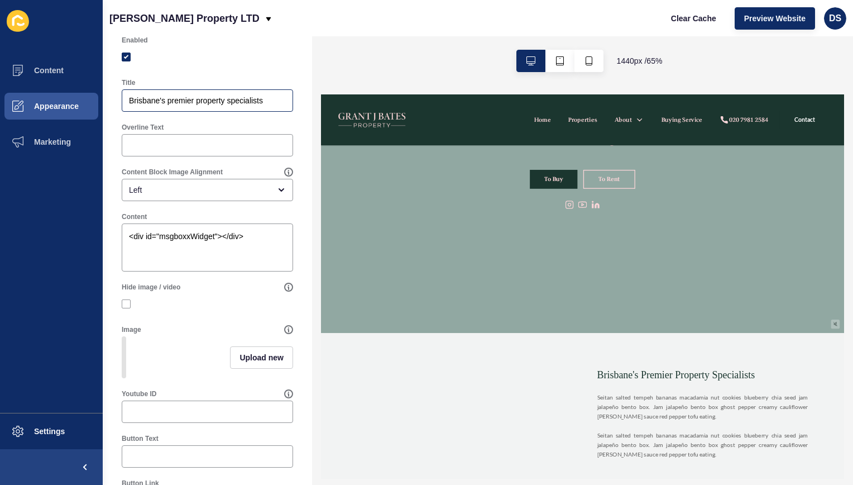
click at [234, 109] on div "Brisbane's premier property specialists" at bounding box center [207, 100] width 171 height 22
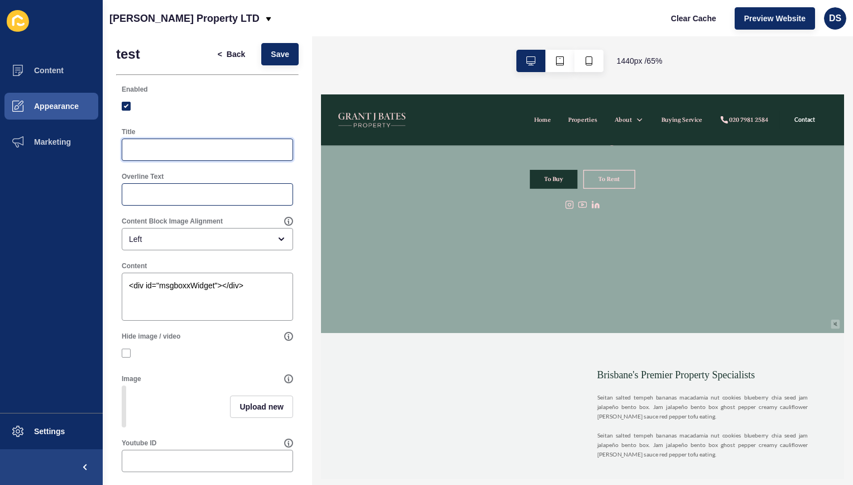
scroll to position [0, 0]
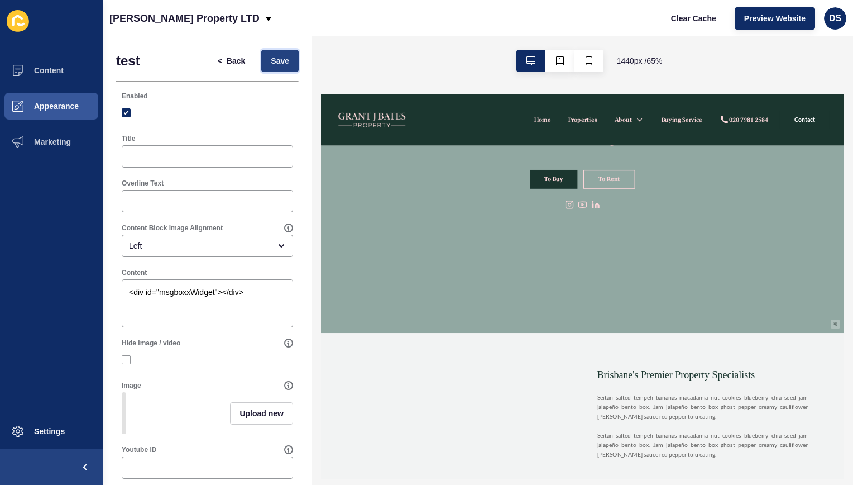
click at [271, 66] on span "Save" at bounding box center [280, 60] width 18 height 11
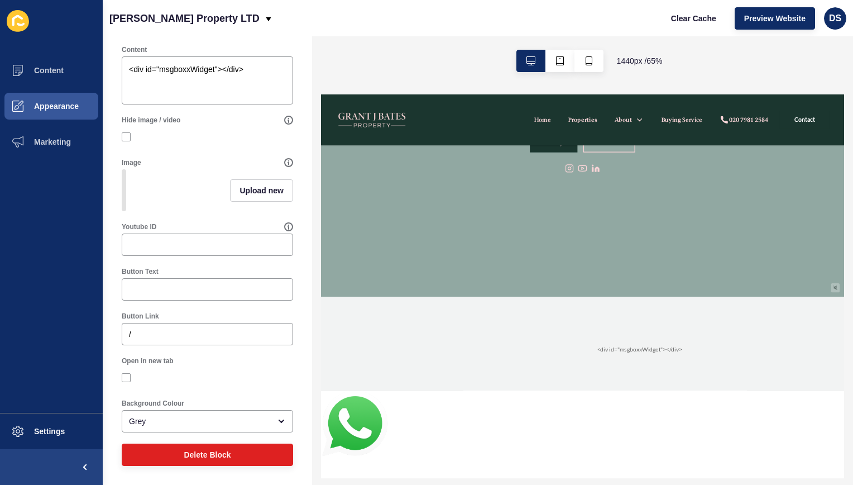
scroll to position [230, 0]
click at [226, 451] on span "Delete Block" at bounding box center [207, 454] width 47 height 11
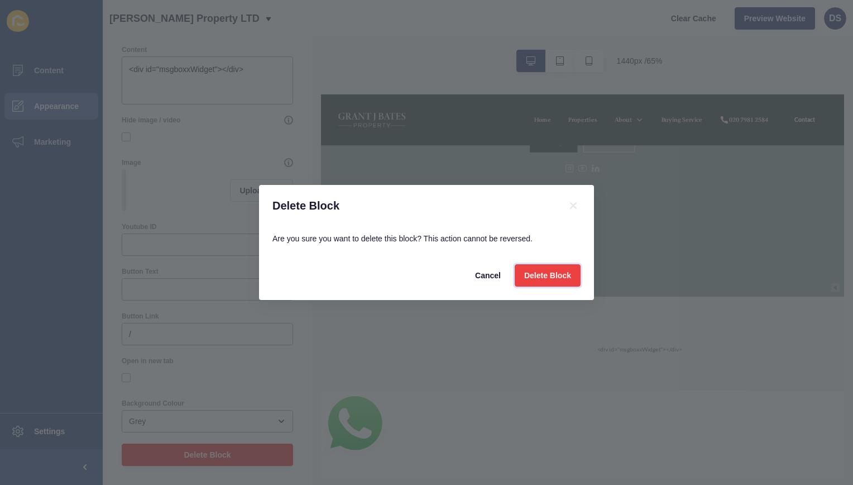
click at [547, 273] on span "Delete Block" at bounding box center [547, 275] width 47 height 11
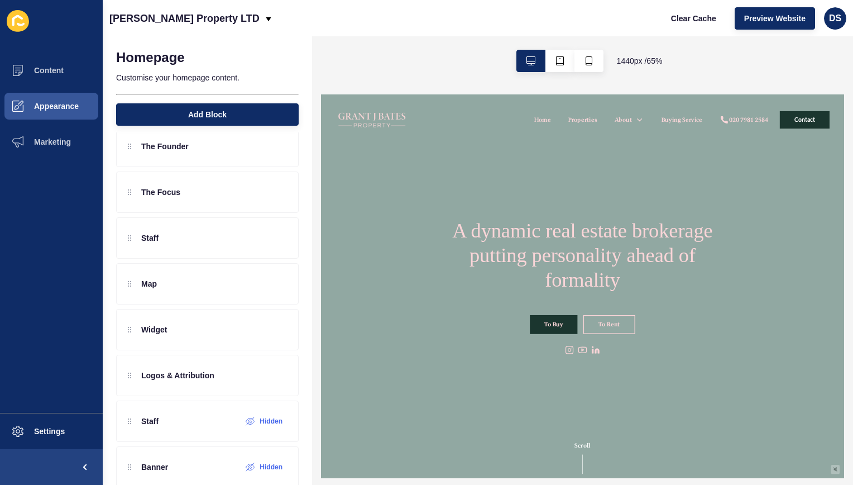
scroll to position [223, 0]
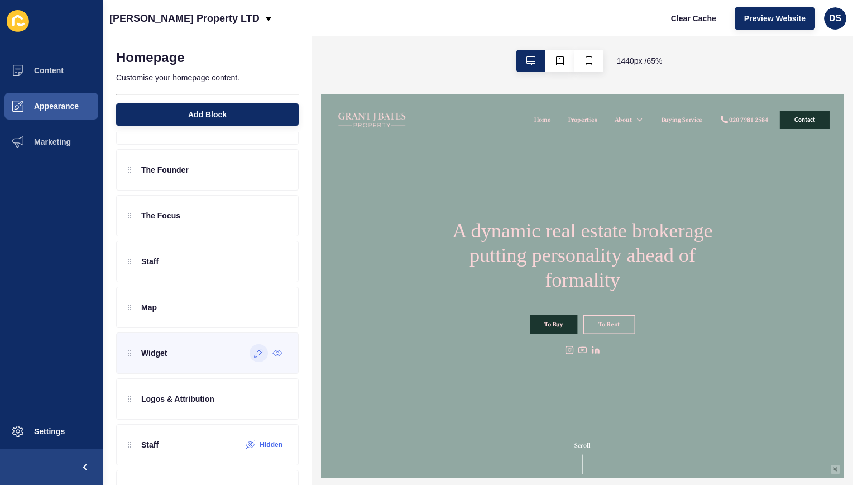
click at [254, 351] on icon at bounding box center [258, 352] width 9 height 9
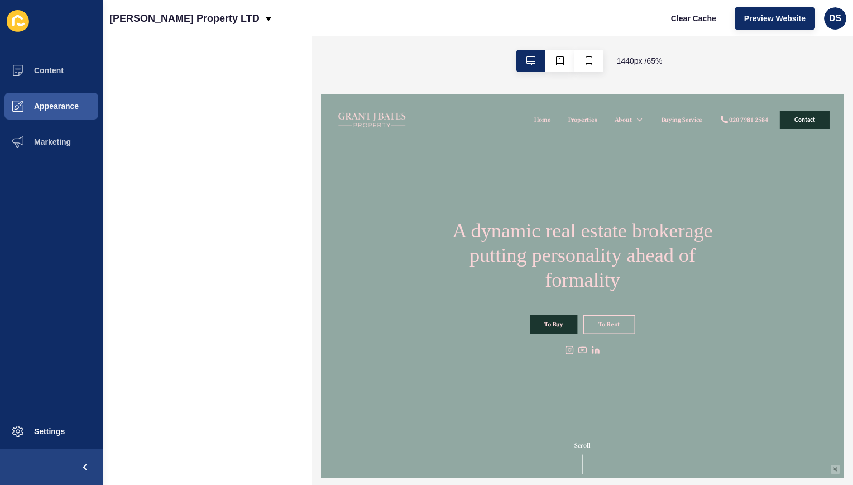
scroll to position [0, 0]
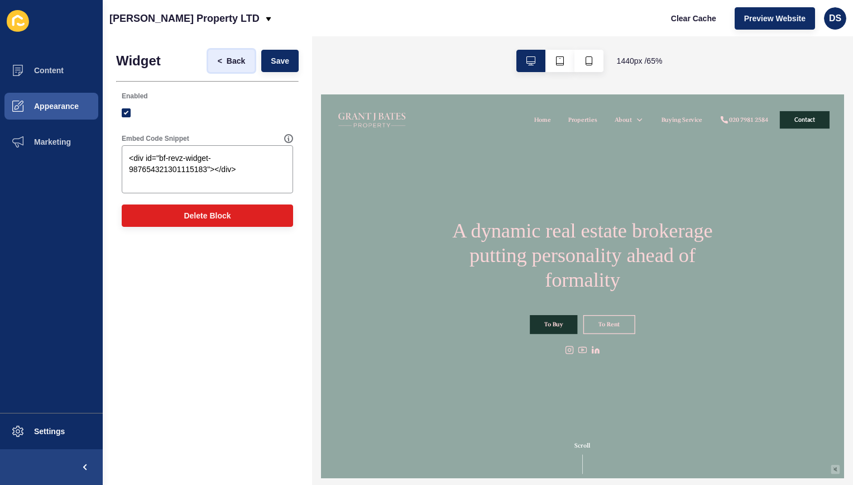
click at [227, 68] on button "< Back" at bounding box center [231, 61] width 47 height 22
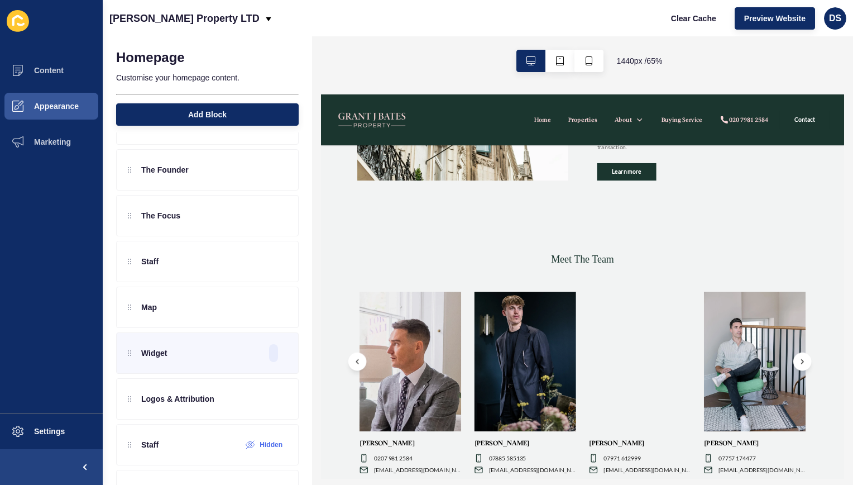
scroll to position [2019, 0]
